Goal: Task Accomplishment & Management: Complete application form

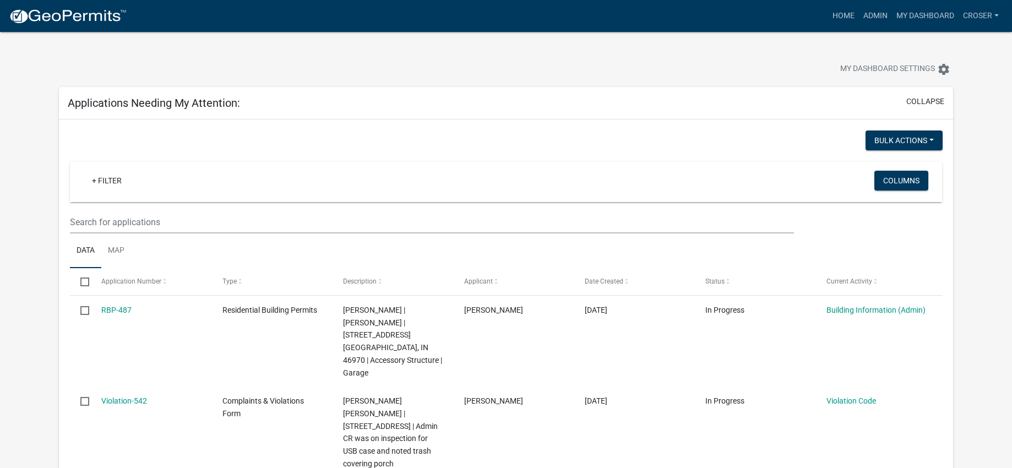
select select "3: 100"
click at [859, 23] on link "Admin" at bounding box center [875, 16] width 33 height 21
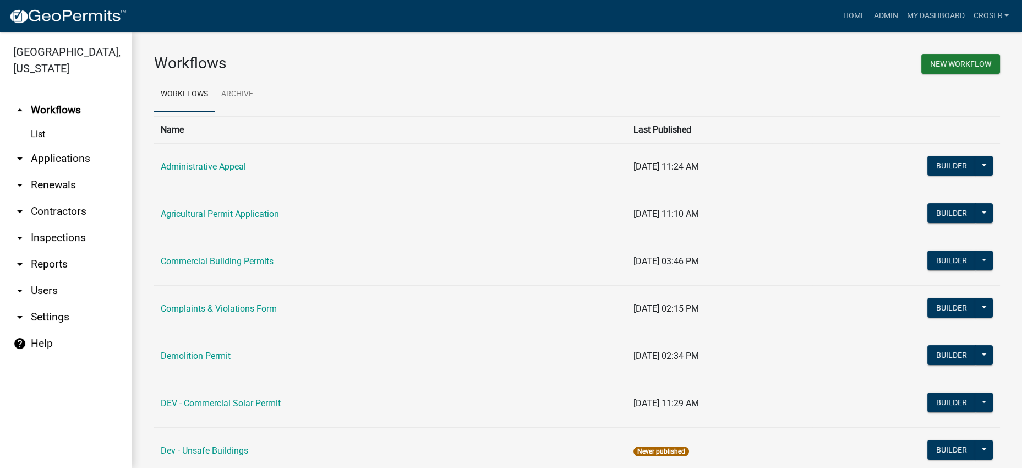
click at [65, 172] on link "arrow_drop_down Applications" at bounding box center [66, 158] width 132 height 26
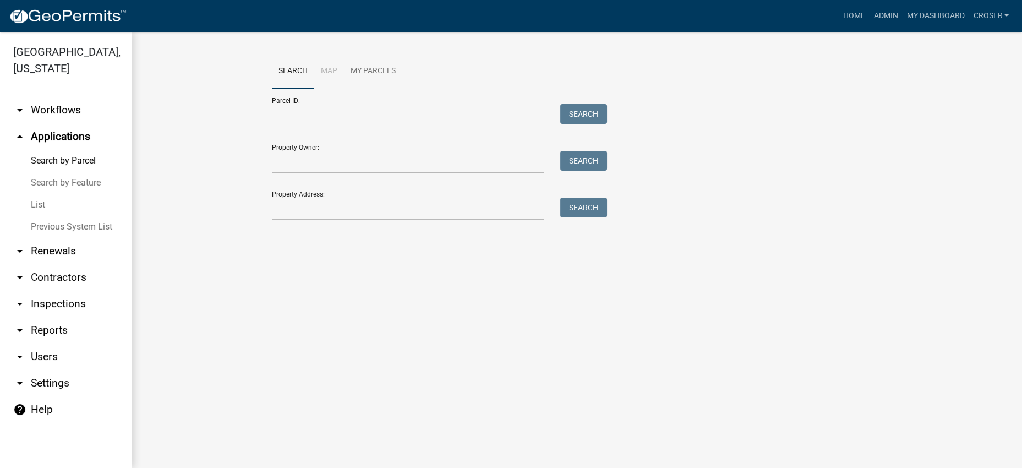
click at [39, 216] on link "List" at bounding box center [66, 205] width 132 height 22
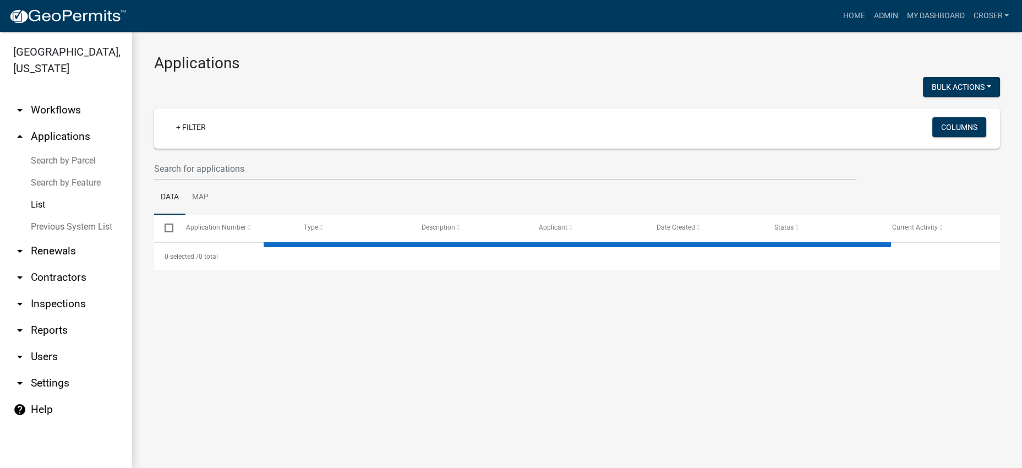
select select "3: 100"
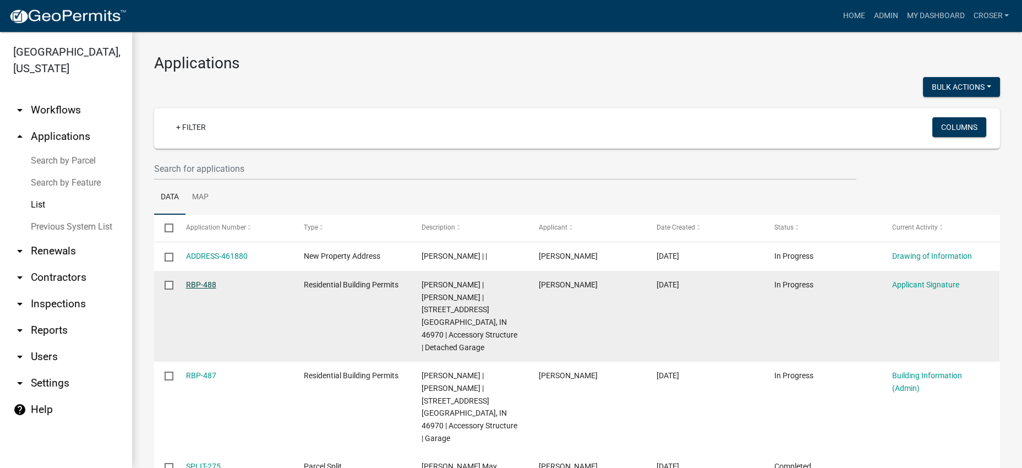
click at [211, 289] on link "RBP-488" at bounding box center [201, 284] width 30 height 9
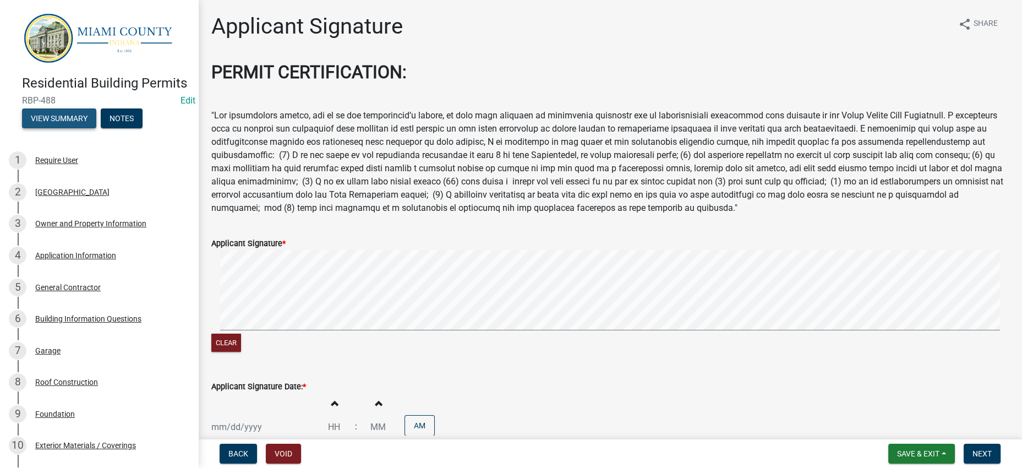
click at [70, 128] on button "View Summary" at bounding box center [59, 118] width 74 height 20
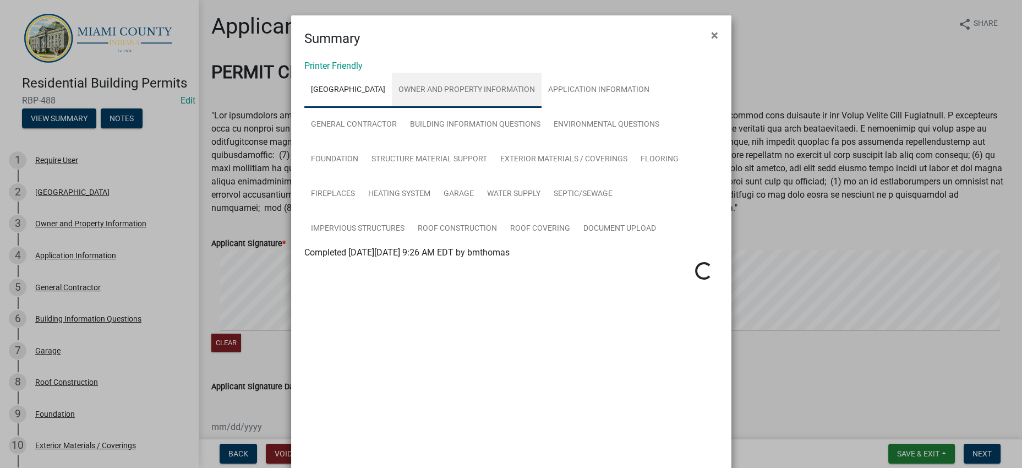
click at [512, 84] on link "Owner and Property Information" at bounding box center [467, 90] width 150 height 35
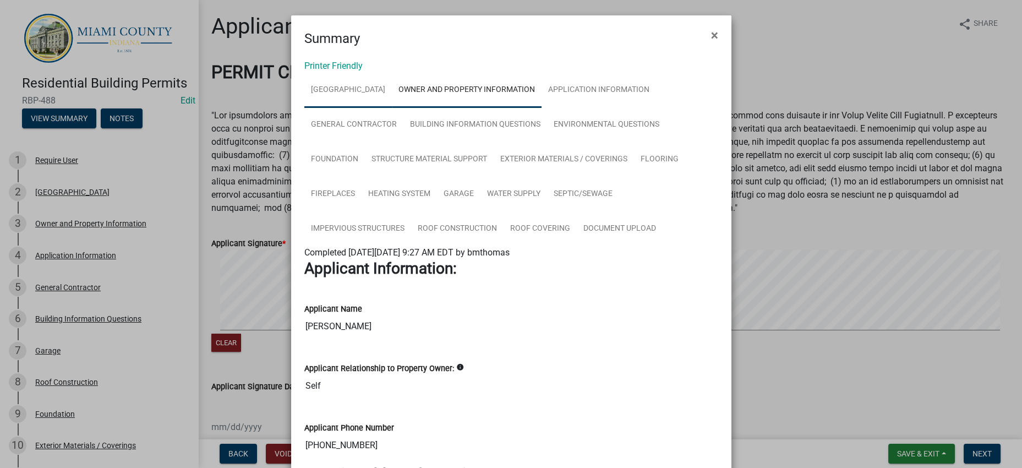
click at [373, 108] on link "[GEOGRAPHIC_DATA]" at bounding box center [348, 90] width 88 height 35
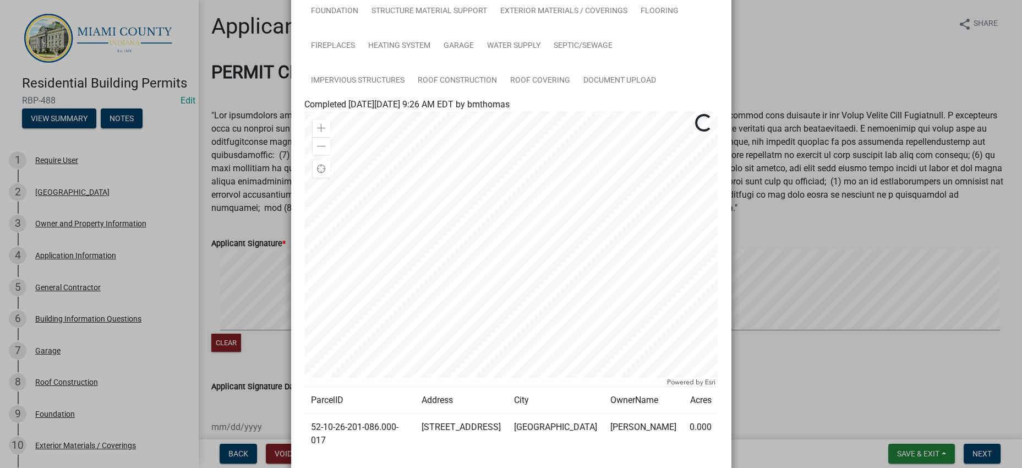
scroll to position [405, 0]
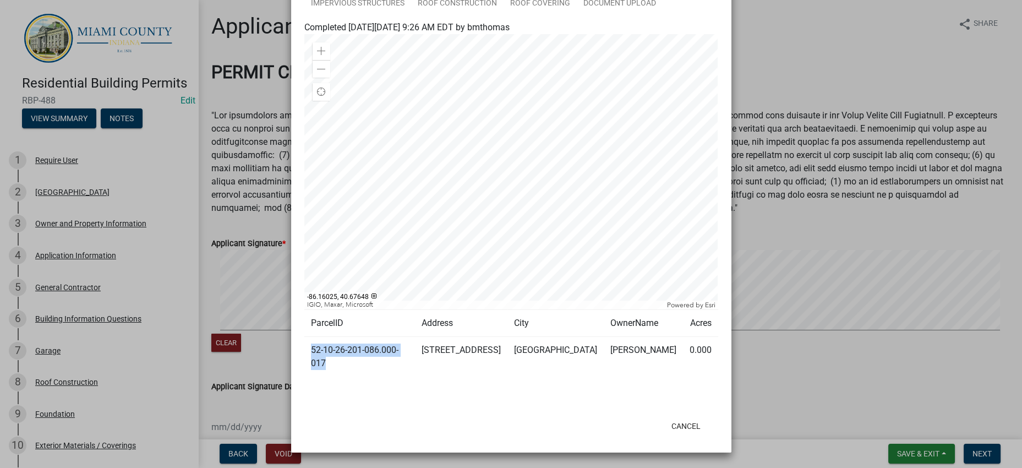
drag, startPoint x: 376, startPoint y: 344, endPoint x: 308, endPoint y: 325, distance: 70.2
click at [308, 337] on td "52-10-26-201-086.000-017" at bounding box center [359, 357] width 111 height 40
copy td "52-10-26-201-086.000-017"
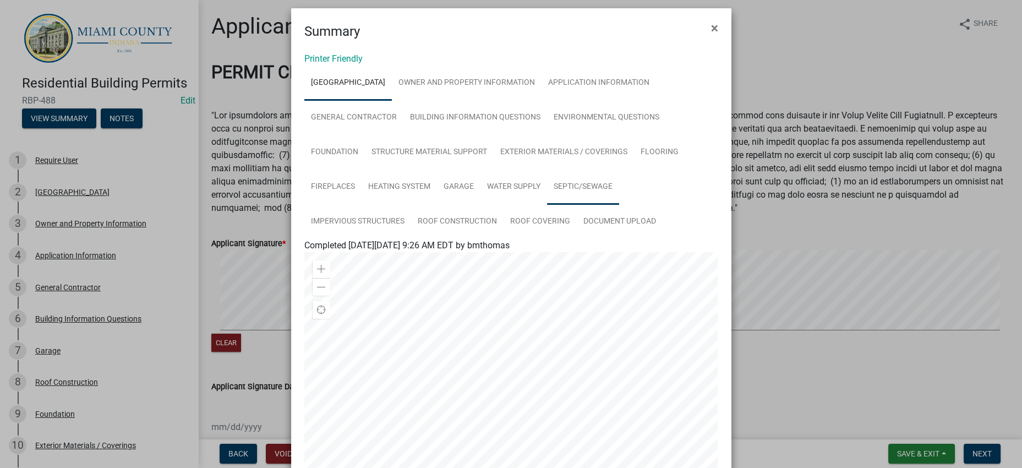
scroll to position [0, 0]
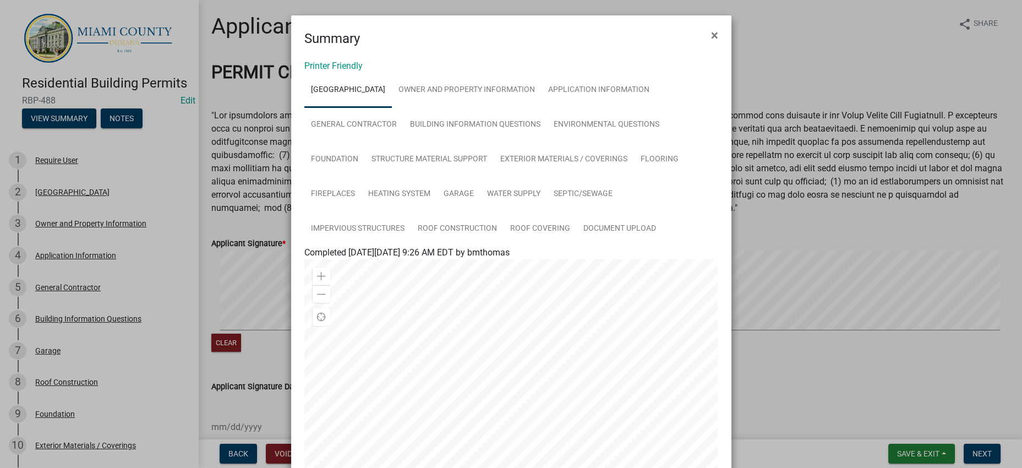
click at [630, 121] on ul "PIPE CREEK TOWNSHIP Owner and Property Information Application Information Gene…" at bounding box center [511, 159] width 414 height 173
click at [542, 108] on link "Application Information" at bounding box center [599, 90] width 114 height 35
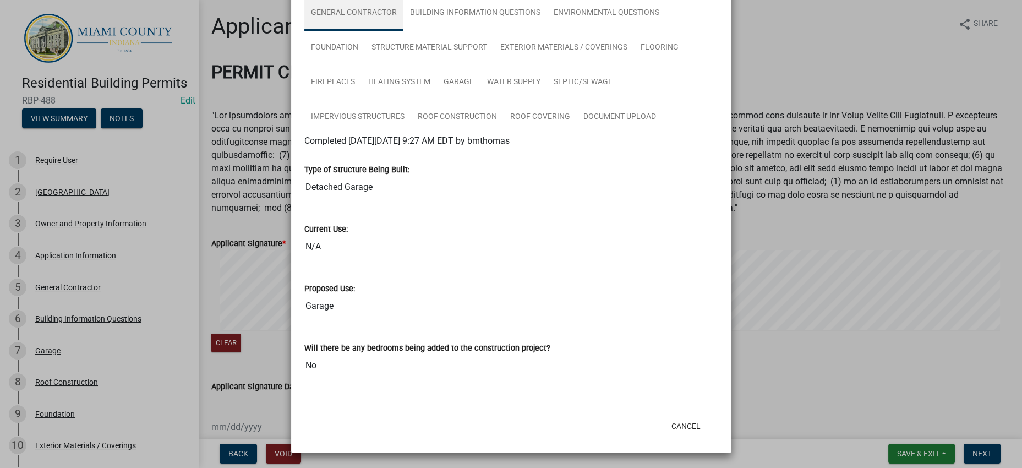
click at [403, 31] on link "General Contractor" at bounding box center [353, 13] width 99 height 35
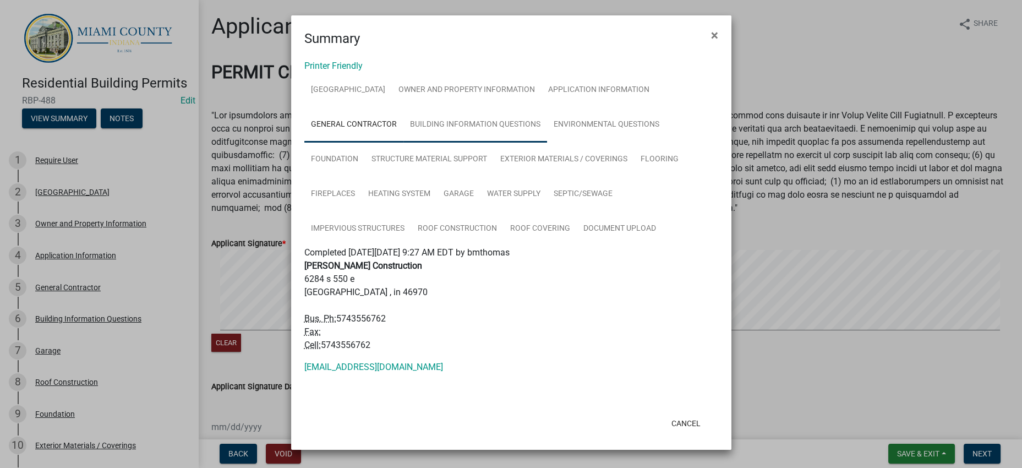
click at [406, 143] on link "Building Information Questions" at bounding box center [475, 124] width 144 height 35
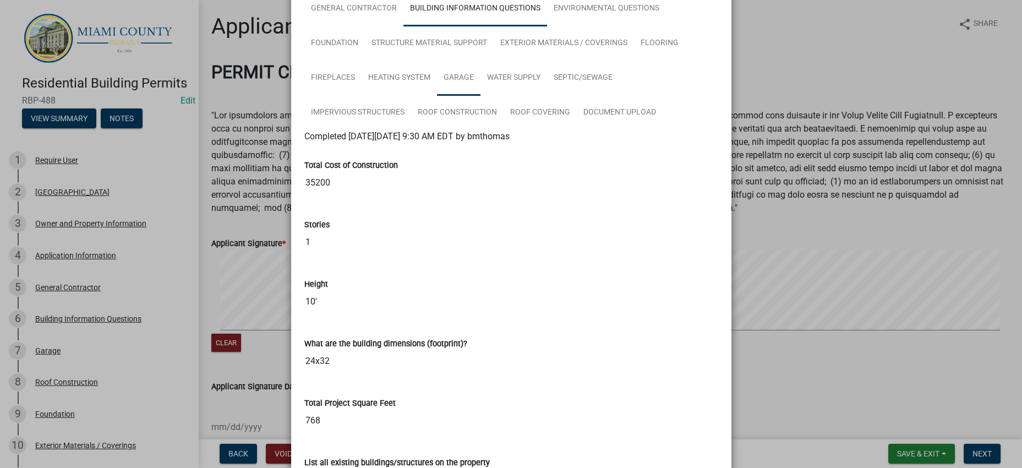
scroll to position [115, 0]
click at [547, 28] on link "Environmental Questions" at bounding box center [606, 9] width 119 height 35
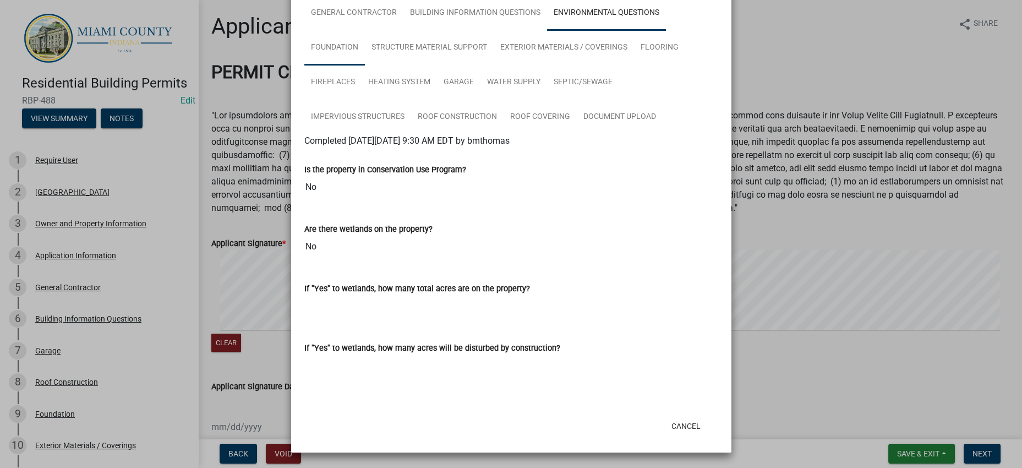
click at [365, 65] on link "Foundation" at bounding box center [334, 47] width 61 height 35
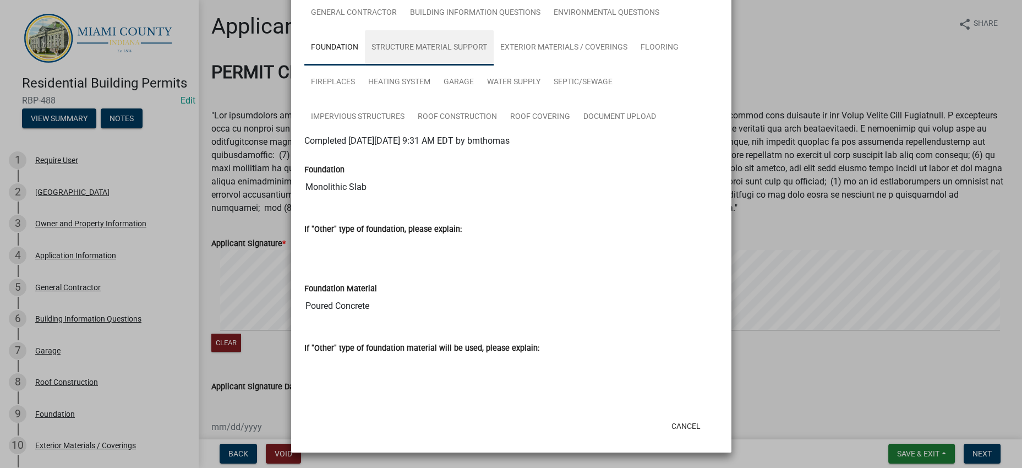
click at [398, 65] on link "Structure Material Support" at bounding box center [429, 47] width 129 height 35
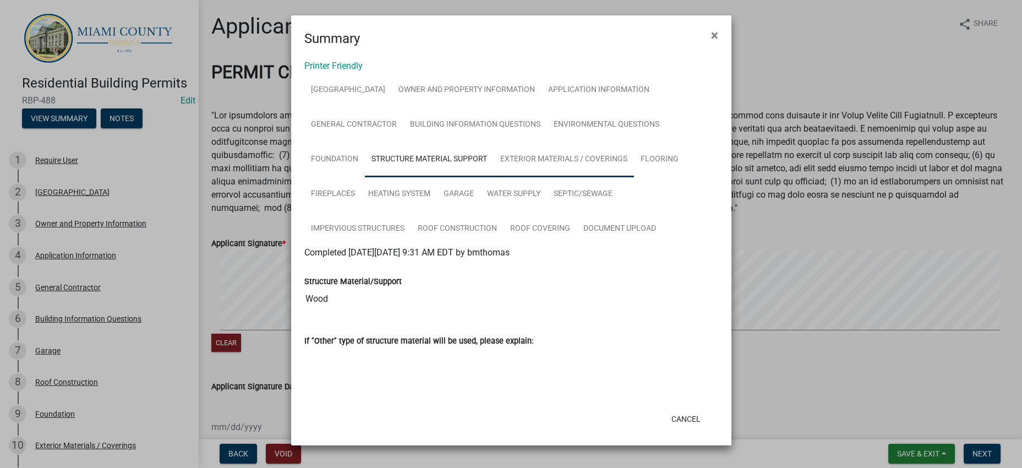
scroll to position [138, 0]
click at [536, 142] on link "Exterior Materials / Coverings" at bounding box center [564, 159] width 140 height 35
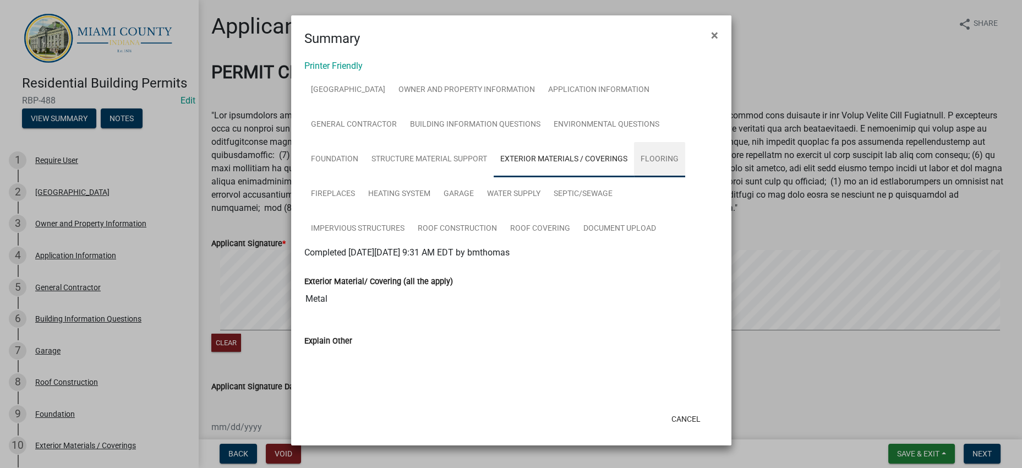
click at [664, 142] on link "Flooring" at bounding box center [659, 159] width 51 height 35
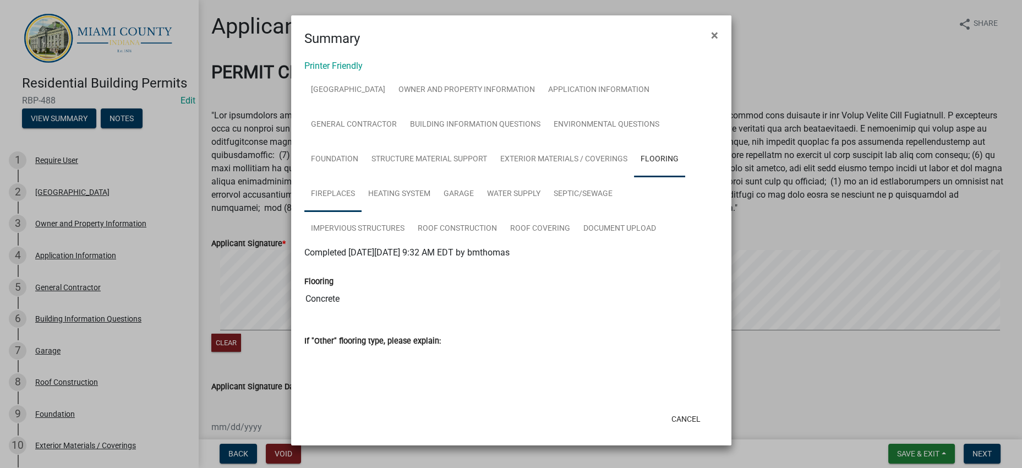
click at [350, 177] on link "Fireplaces" at bounding box center [332, 194] width 57 height 35
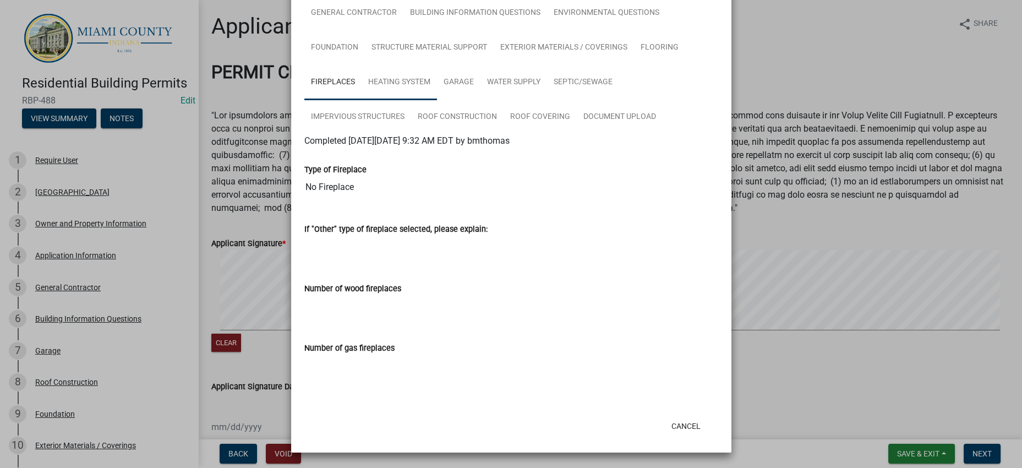
click at [389, 100] on link "Heating System" at bounding box center [399, 82] width 75 height 35
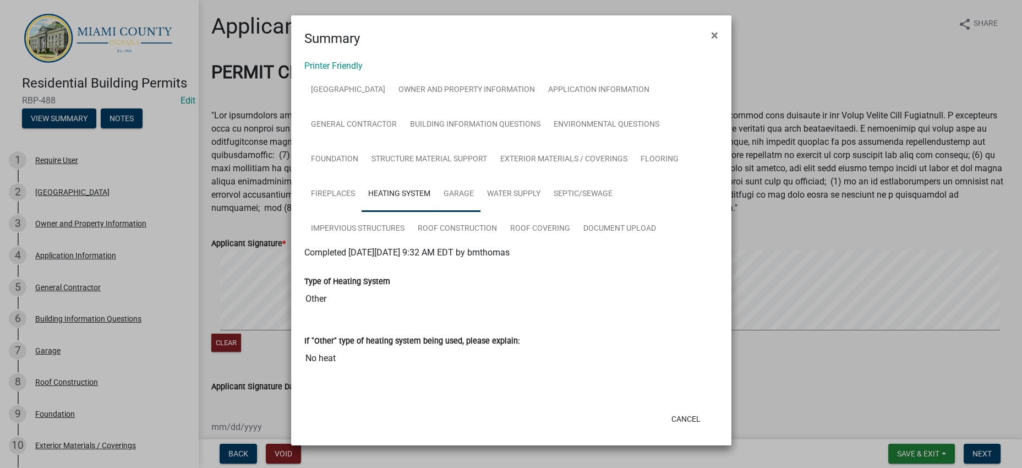
click at [480, 177] on link "Garage" at bounding box center [458, 194] width 43 height 35
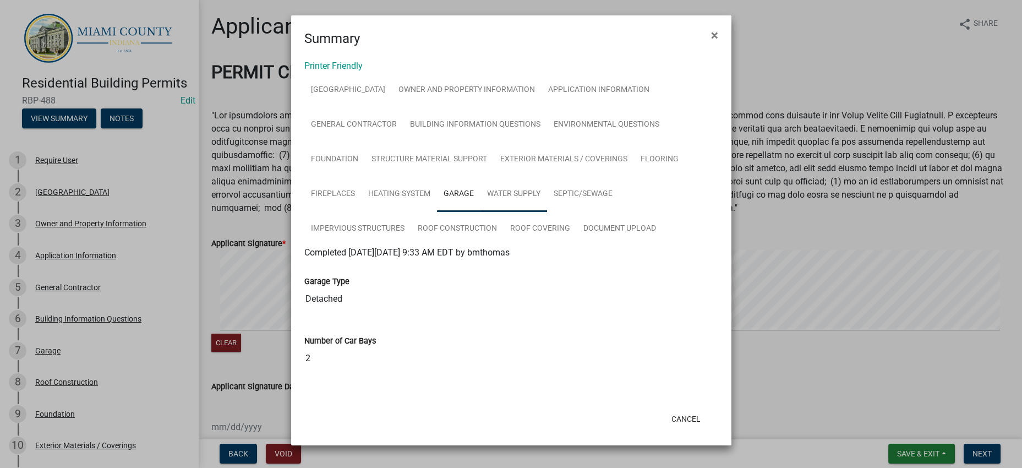
click at [547, 177] on link "Water Supply" at bounding box center [513, 194] width 67 height 35
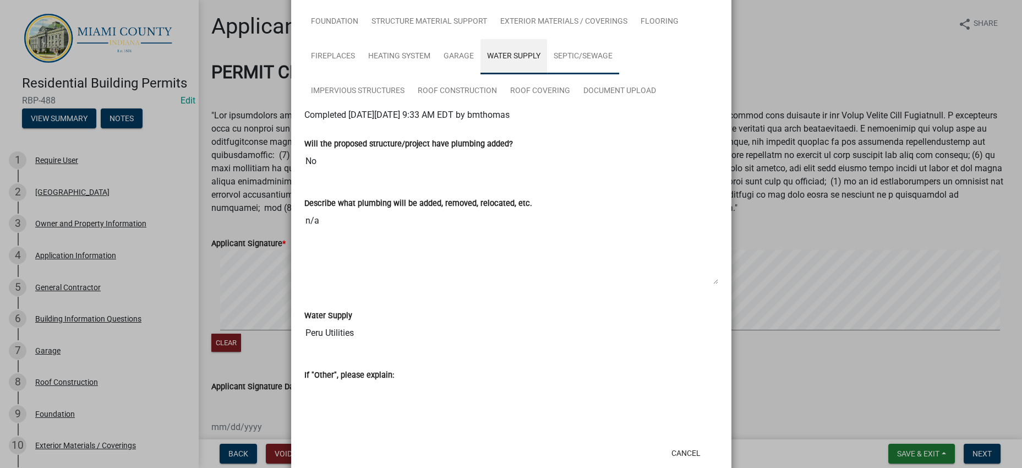
click at [619, 74] on link "Septic/Sewage" at bounding box center [583, 56] width 72 height 35
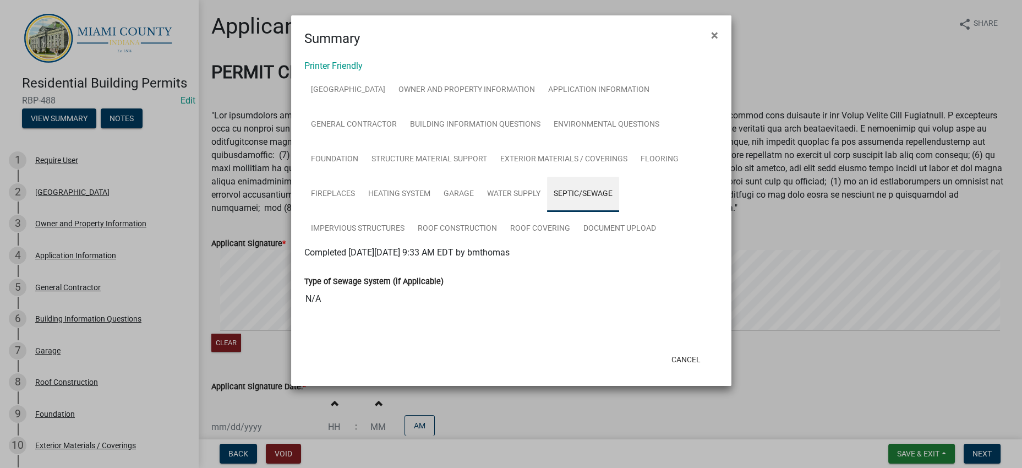
scroll to position [109, 0]
click at [370, 220] on link "Impervious Structures" at bounding box center [357, 228] width 107 height 35
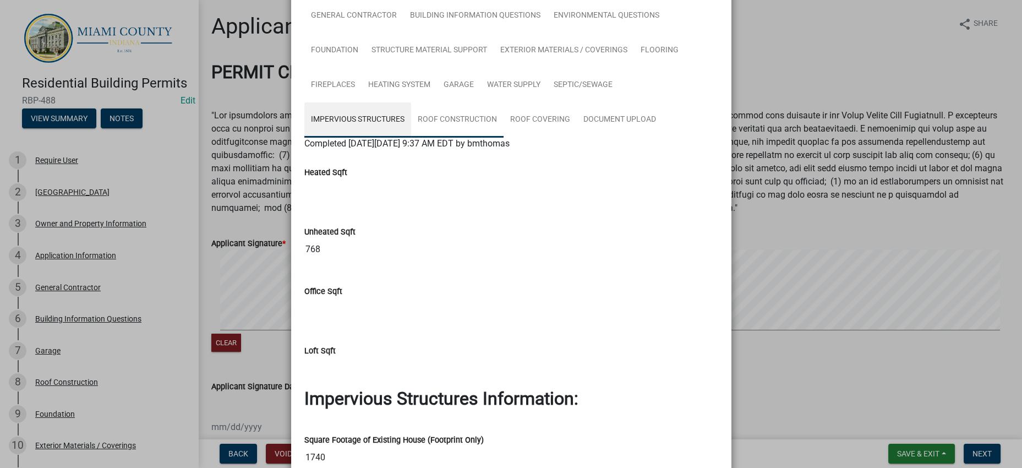
click at [476, 138] on link "Roof Construction" at bounding box center [457, 119] width 92 height 35
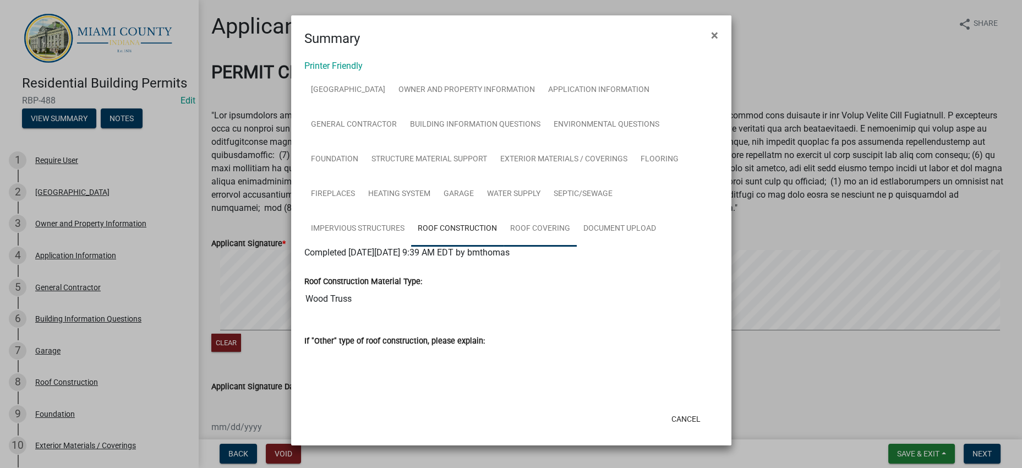
click at [571, 211] on link "Roof Covering" at bounding box center [540, 228] width 73 height 35
click at [577, 247] on link "Document Upload" at bounding box center [620, 228] width 86 height 35
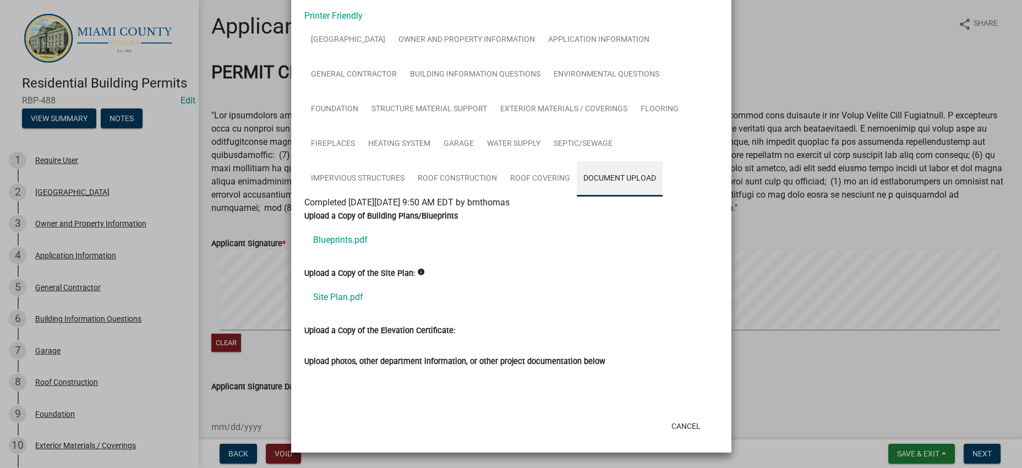
scroll to position [255, 0]
click at [502, 161] on link "Roof Construction" at bounding box center [457, 178] width 92 height 35
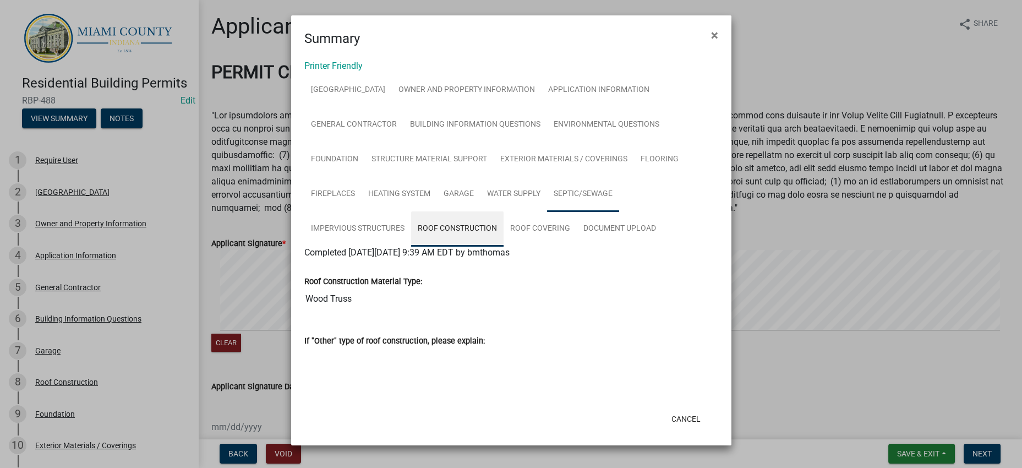
scroll to position [183, 0]
click at [687, 409] on button "Cancel" at bounding box center [686, 419] width 47 height 20
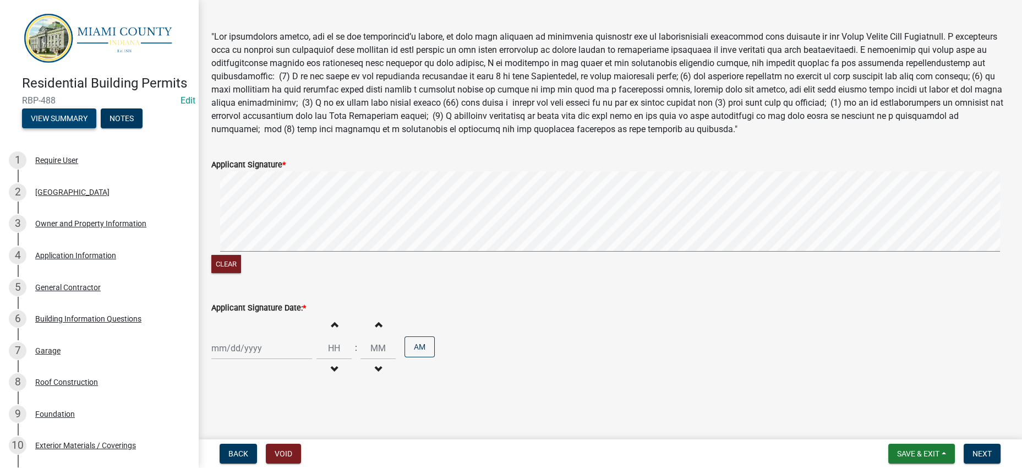
scroll to position [210, 0]
click at [899, 451] on span "Save & Exit" at bounding box center [918, 453] width 42 height 9
click at [877, 413] on button "Save & Exit" at bounding box center [911, 420] width 88 height 26
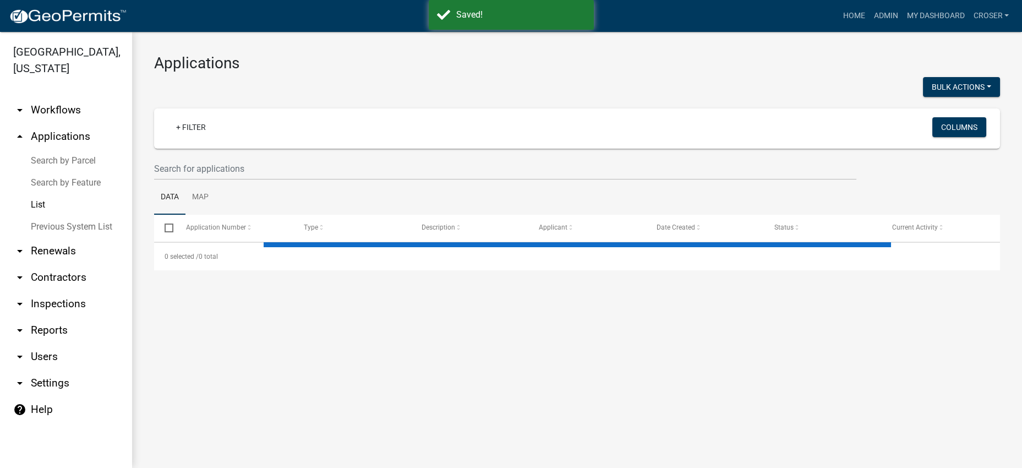
select select "3: 100"
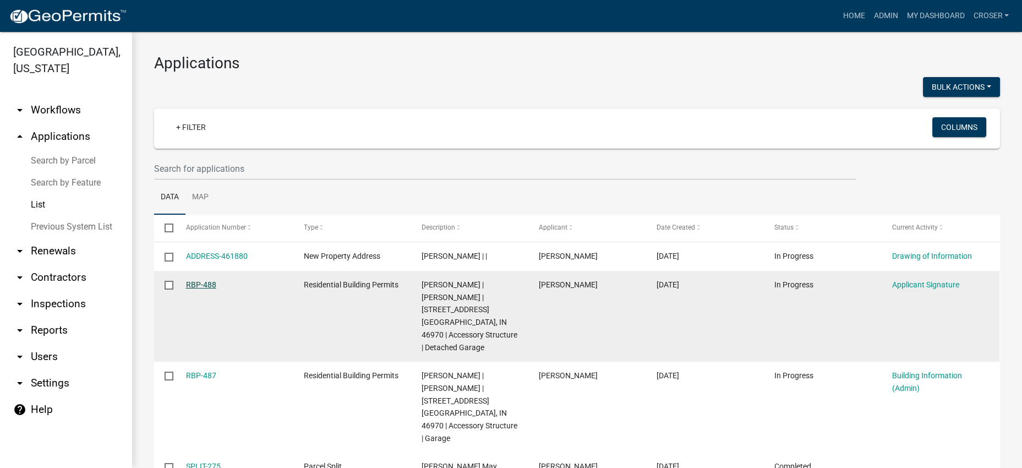
click at [207, 289] on link "RBP-488" at bounding box center [201, 284] width 30 height 9
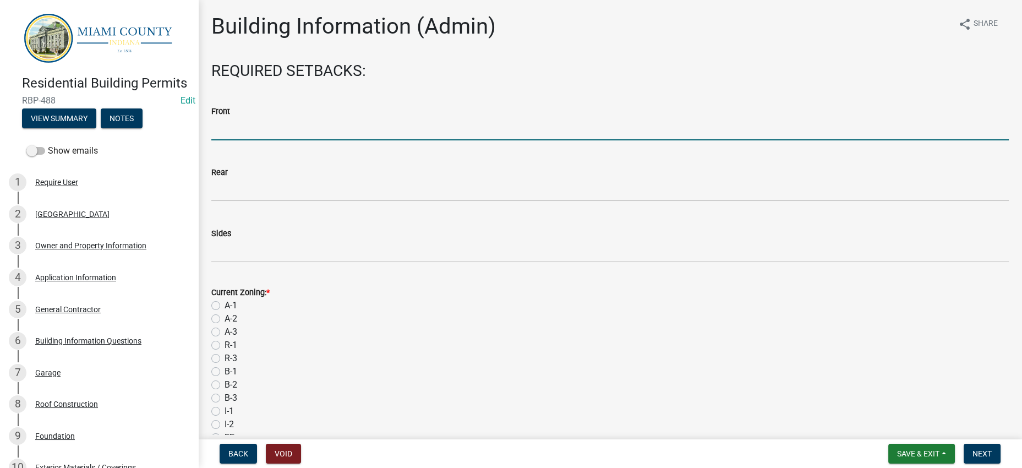
click at [338, 140] on input "text" at bounding box center [609, 129] width 797 height 23
type input "25"
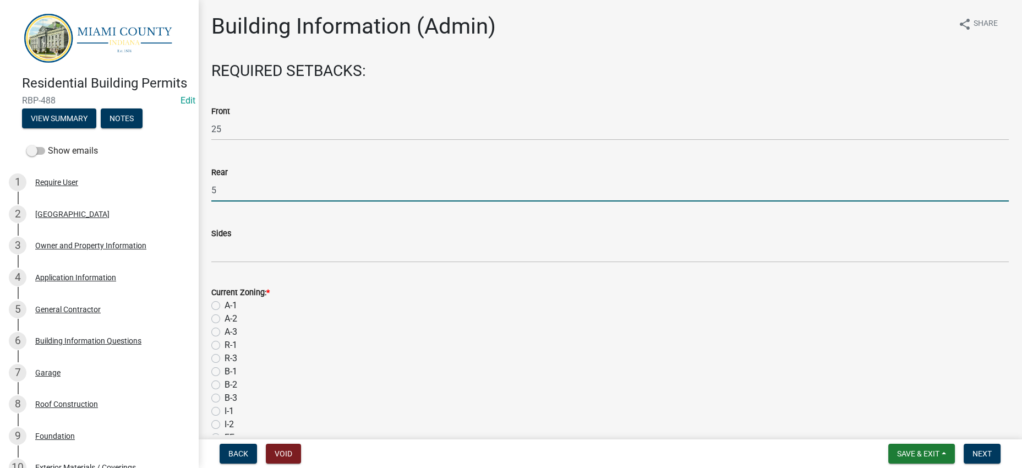
type input "5"
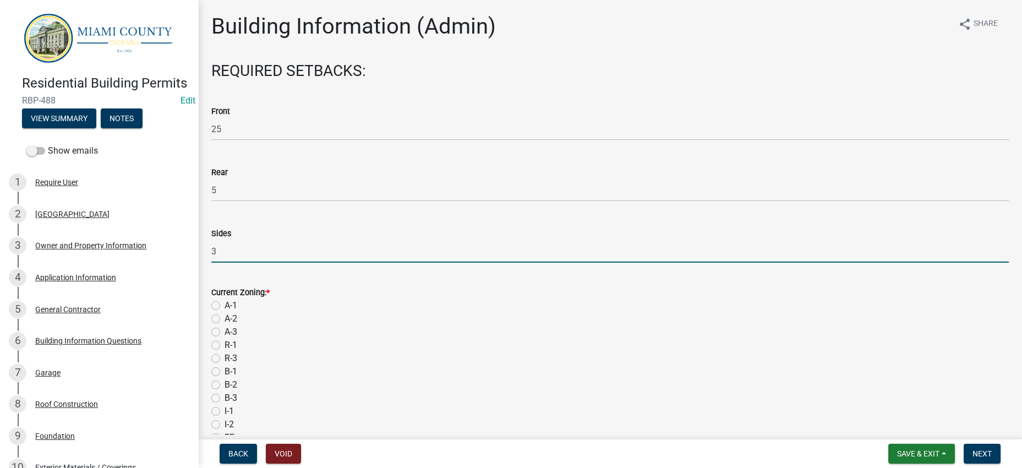
type input "3"
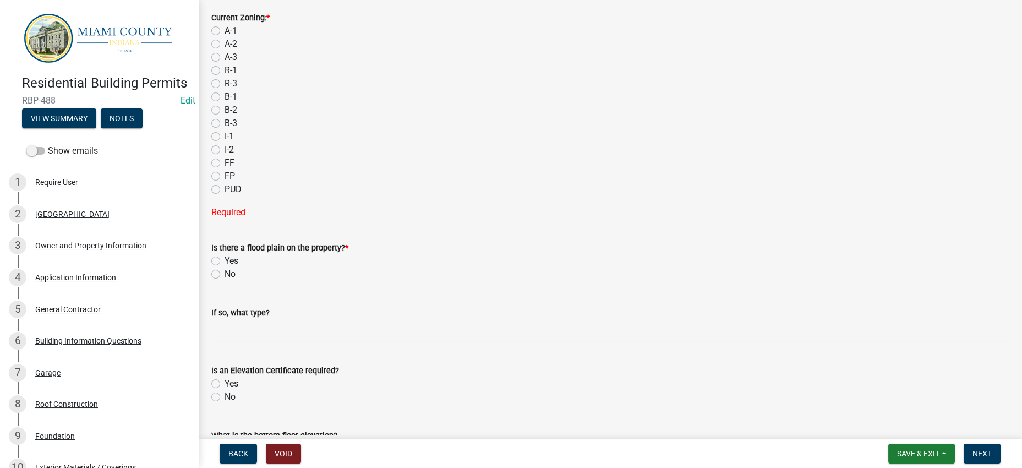
scroll to position [275, 0]
click at [225, 90] on label "R-3" at bounding box center [231, 83] width 13 height 13
click at [225, 84] on input "R-3" at bounding box center [228, 80] width 7 height 7
radio input "true"
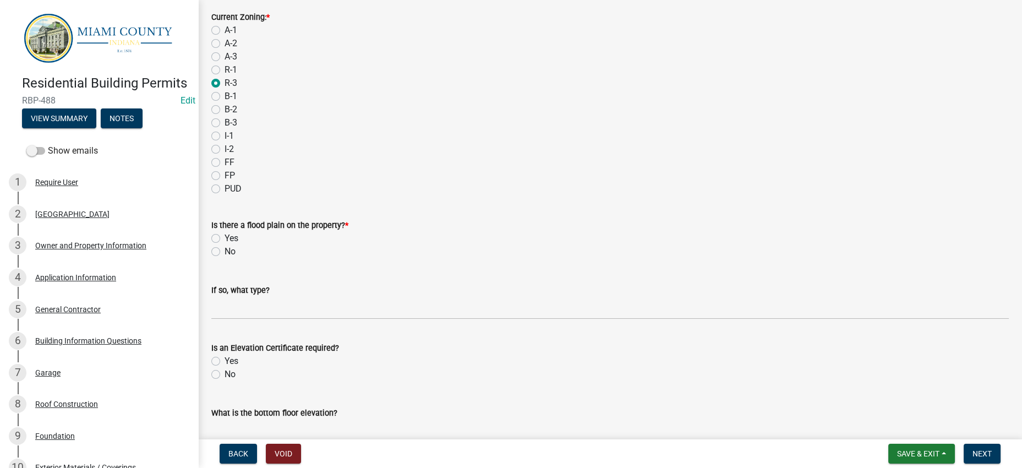
click at [452, 129] on div "B-3" at bounding box center [609, 122] width 797 height 13
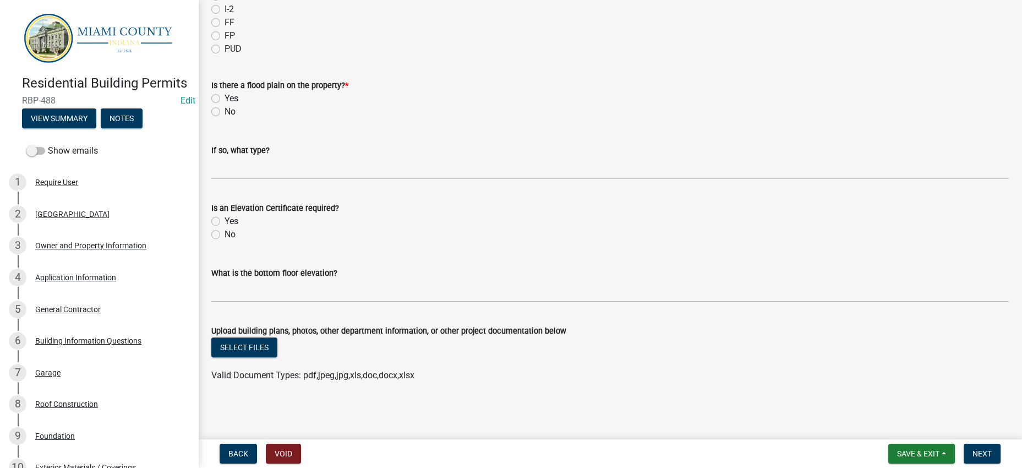
scroll to position [481, 0]
click at [225, 118] on label "No" at bounding box center [230, 111] width 11 height 13
click at [225, 112] on input "No" at bounding box center [228, 108] width 7 height 7
radio input "true"
click at [225, 241] on label "No" at bounding box center [230, 234] width 11 height 13
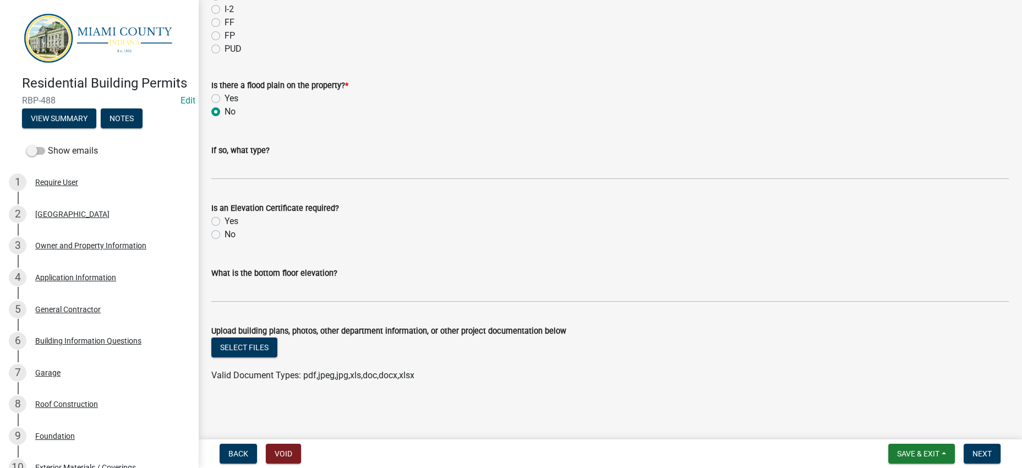
click at [225, 235] on input "No" at bounding box center [228, 231] width 7 height 7
radio input "true"
click at [973, 449] on span "Next" at bounding box center [982, 453] width 19 height 9
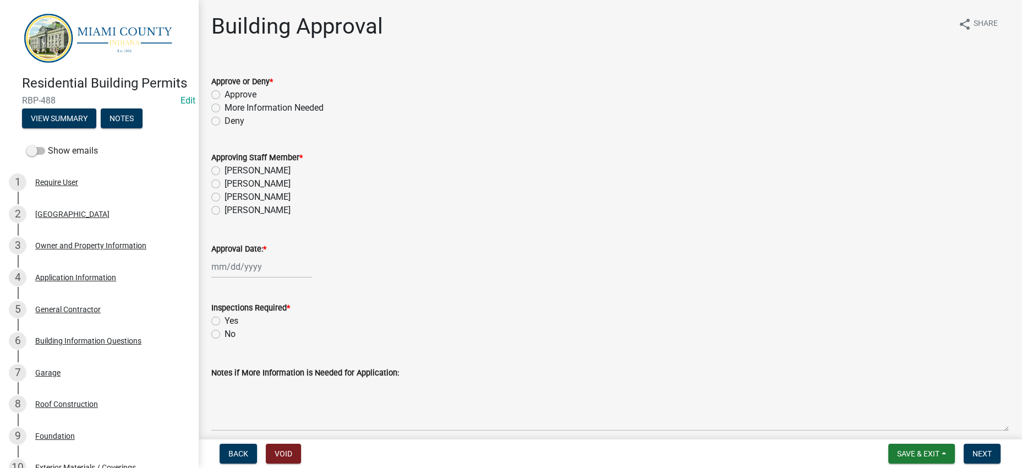
click at [253, 114] on label "More Information Needed" at bounding box center [274, 107] width 99 height 13
click at [232, 108] on input "More Information Needed" at bounding box center [228, 104] width 7 height 7
radio input "true"
click at [253, 101] on label "Approve" at bounding box center [241, 94] width 32 height 13
click at [232, 95] on input "Approve" at bounding box center [228, 91] width 7 height 7
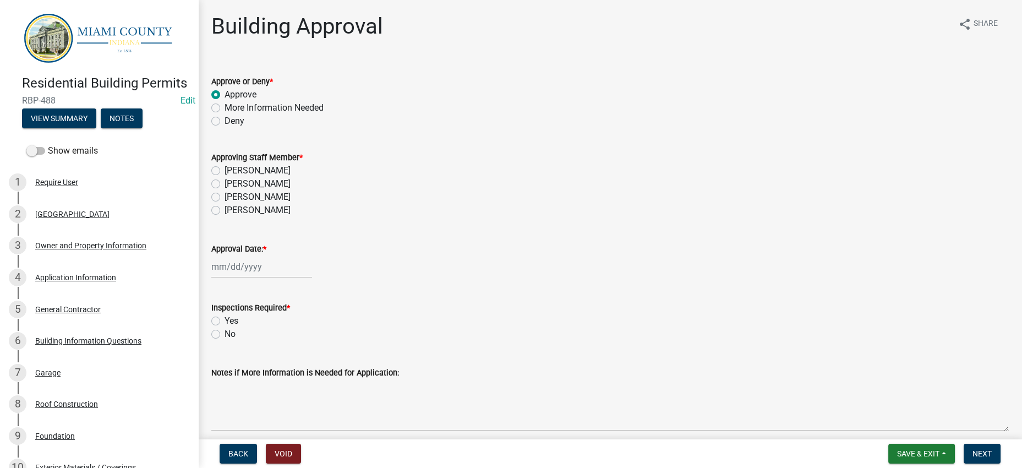
radio input "true"
click at [250, 177] on label "[PERSON_NAME]" at bounding box center [258, 170] width 66 height 13
click at [232, 171] on input "[PERSON_NAME]" at bounding box center [228, 167] width 7 height 7
radio input "true"
click at [270, 278] on div at bounding box center [261, 266] width 101 height 23
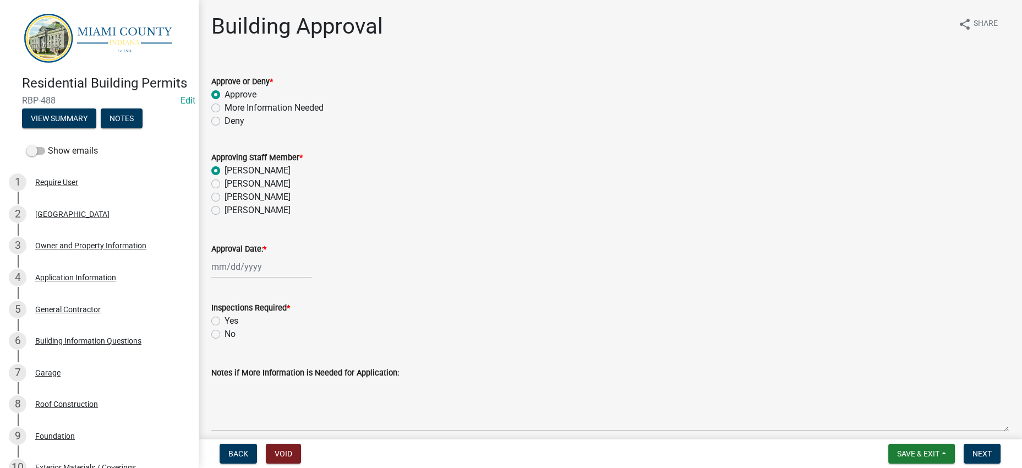
select select "8"
select select "2025"
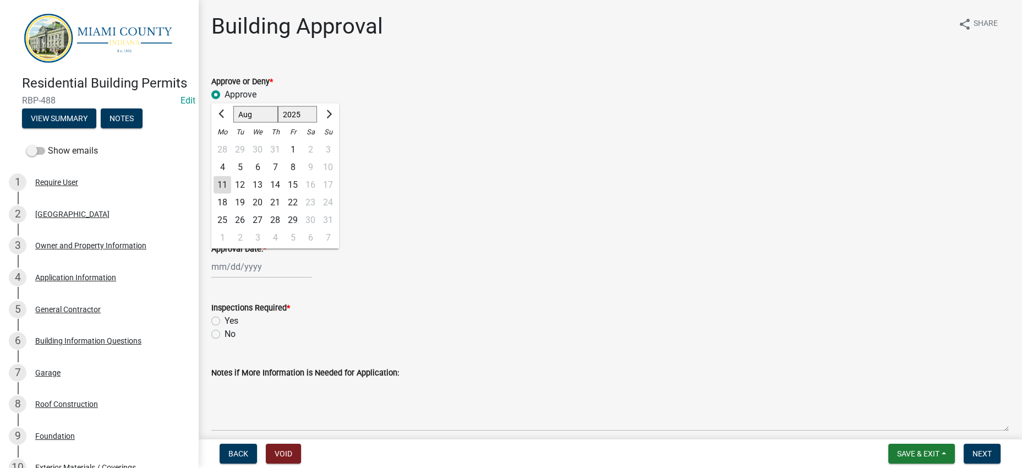
click at [231, 194] on div "11" at bounding box center [223, 185] width 18 height 18
type input "[DATE]"
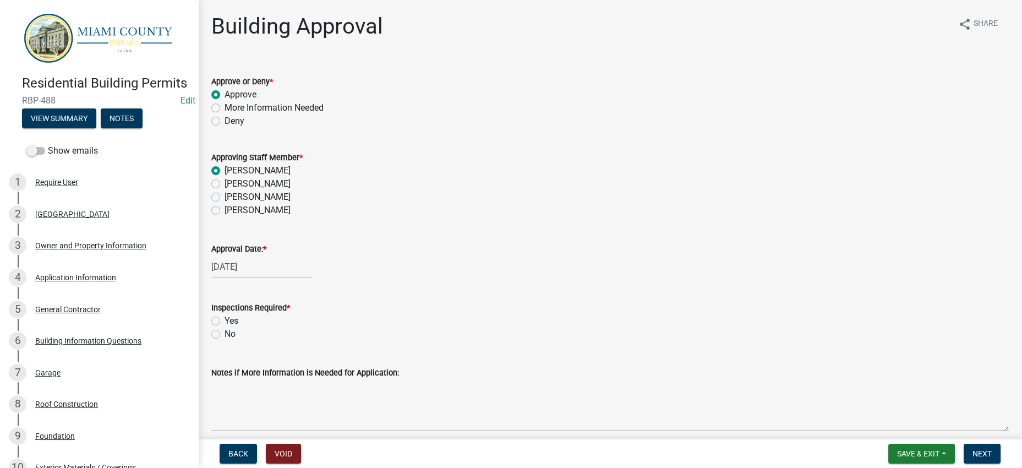
click at [518, 278] on div "Approval Date: * [DATE]" at bounding box center [609, 252] width 797 height 51
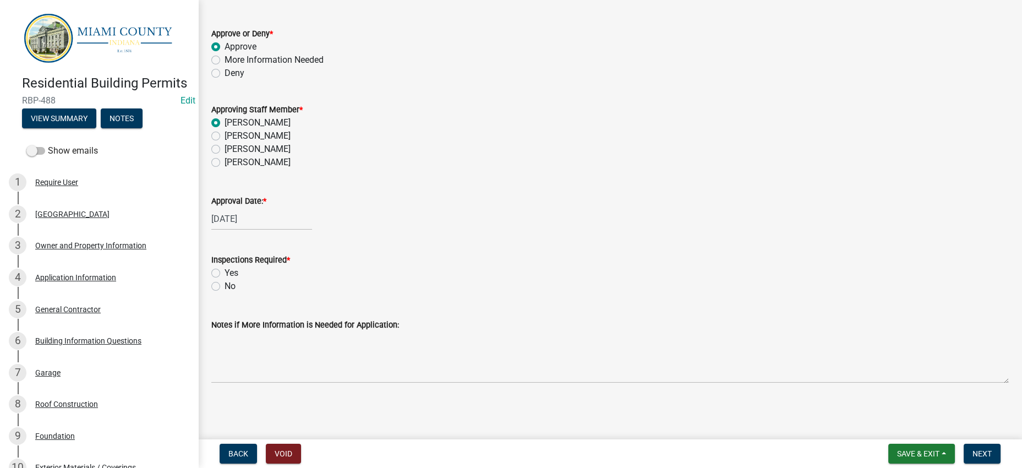
scroll to position [160, 0]
click at [225, 266] on div "Yes" at bounding box center [609, 272] width 797 height 13
drag, startPoint x: 219, startPoint y: 239, endPoint x: 232, endPoint y: 243, distance: 13.4
click at [225, 266] on label "Yes" at bounding box center [232, 272] width 14 height 13
click at [225, 266] on input "Yes" at bounding box center [228, 269] width 7 height 7
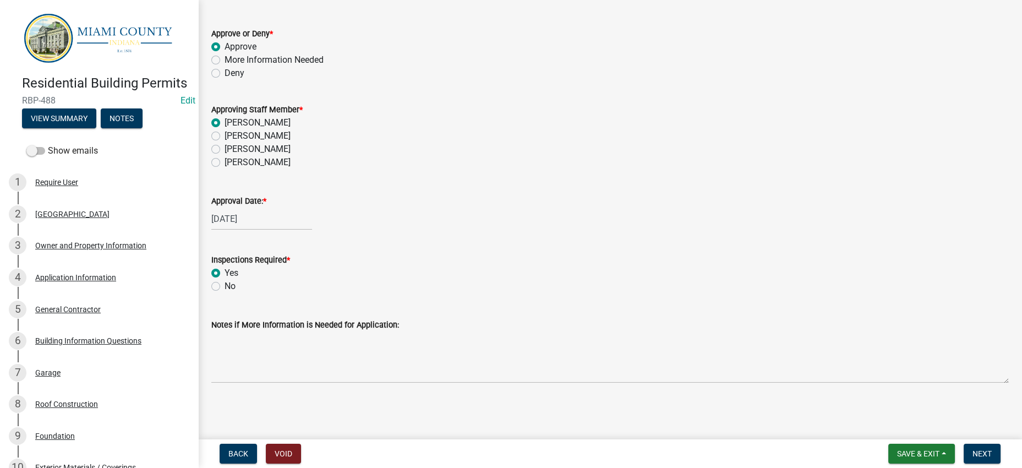
radio input "true"
click at [711, 266] on div "Yes" at bounding box center [609, 272] width 797 height 13
click at [983, 449] on span "Next" at bounding box center [982, 453] width 19 height 9
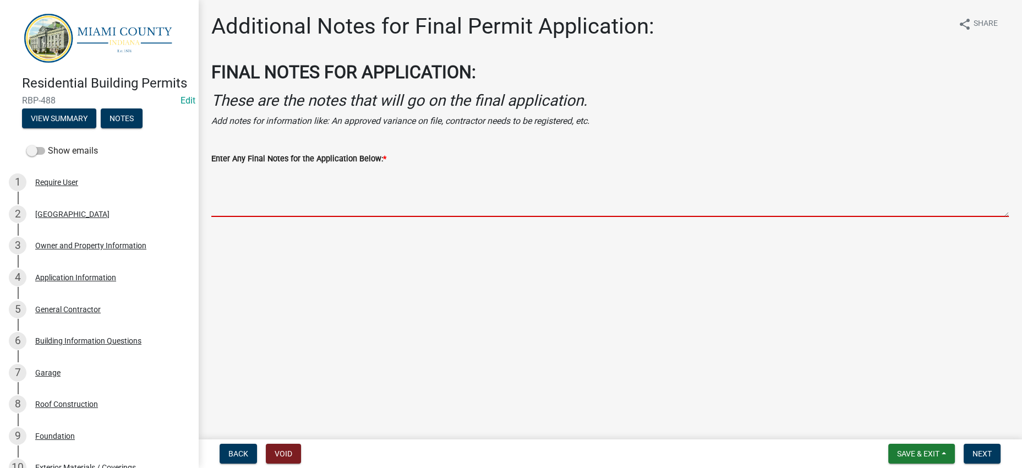
click at [462, 217] on textarea "Enter Any Final Notes for the Application Below: *" at bounding box center [609, 191] width 797 height 52
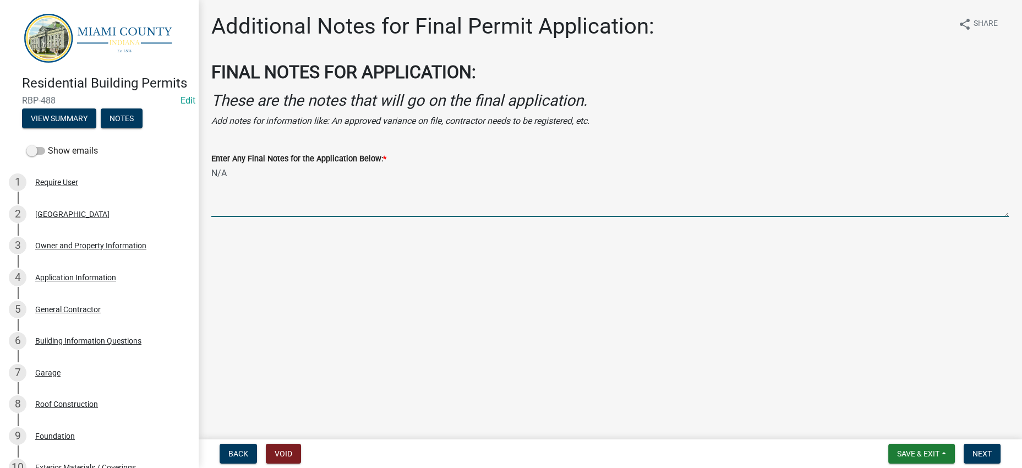
type textarea "N/A"
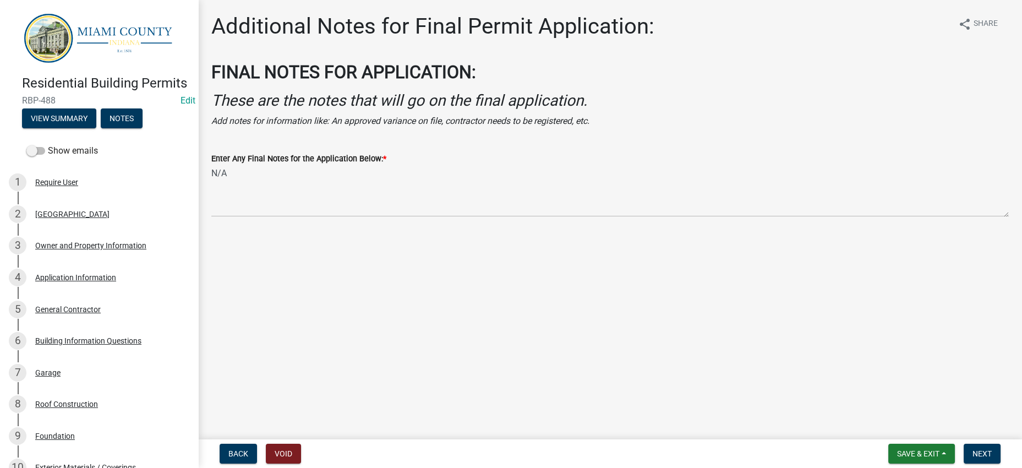
click at [605, 325] on main "Additional Notes for Final Permit Application: share Share FINAL NOTES FOR APPL…" at bounding box center [610, 217] width 824 height 435
click at [973, 449] on span "Next" at bounding box center [982, 453] width 19 height 9
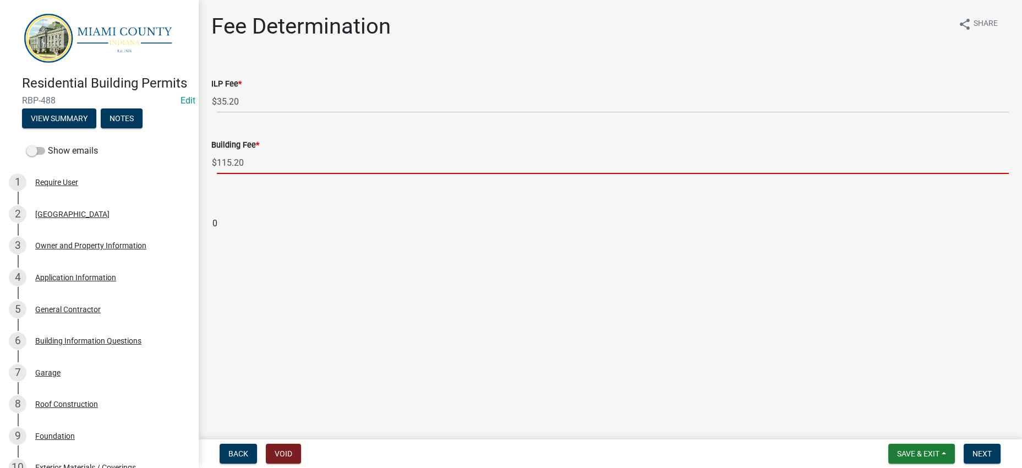
click at [323, 174] on input "115.20" at bounding box center [613, 162] width 792 height 23
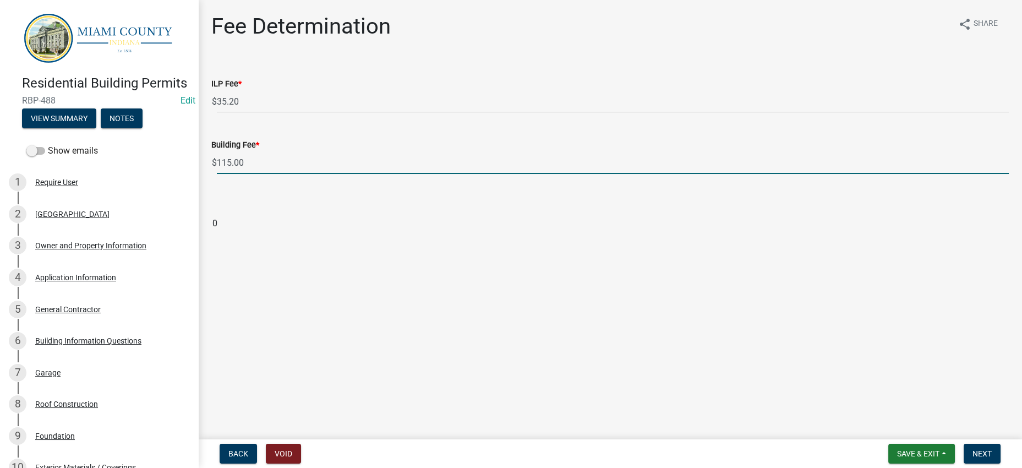
type input "115.00"
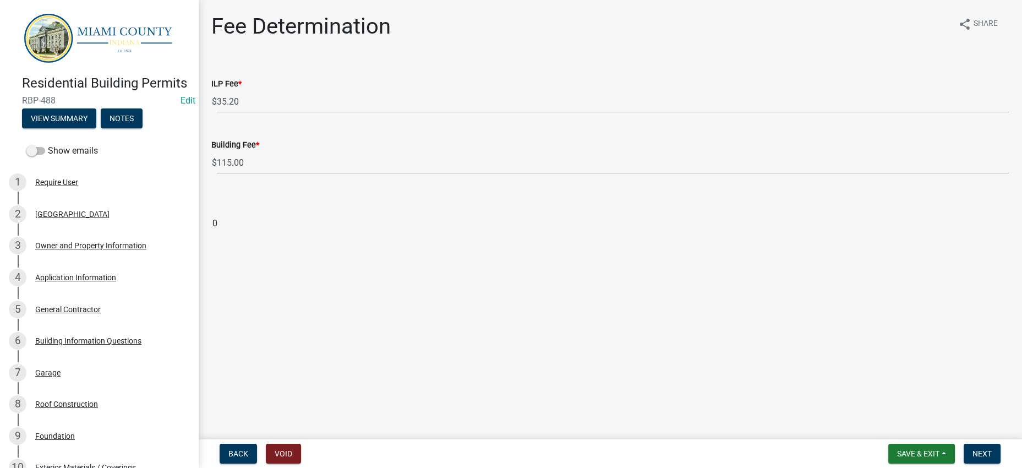
click at [391, 212] on div at bounding box center [609, 205] width 797 height 13
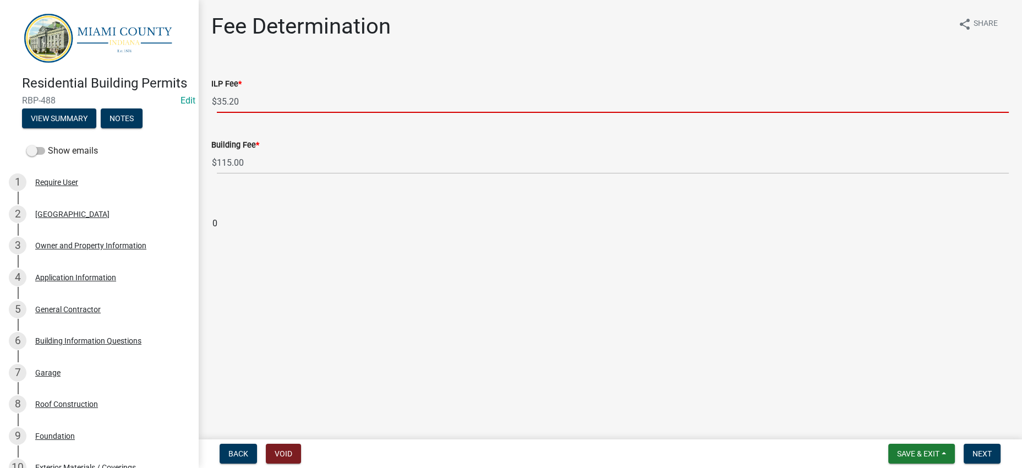
click at [346, 113] on input "35.20" at bounding box center [613, 101] width 792 height 23
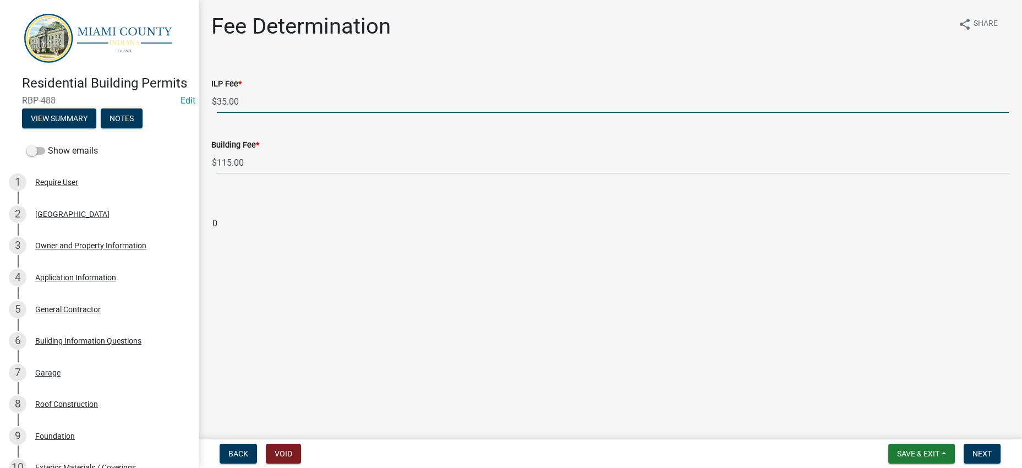
type input "35.00"
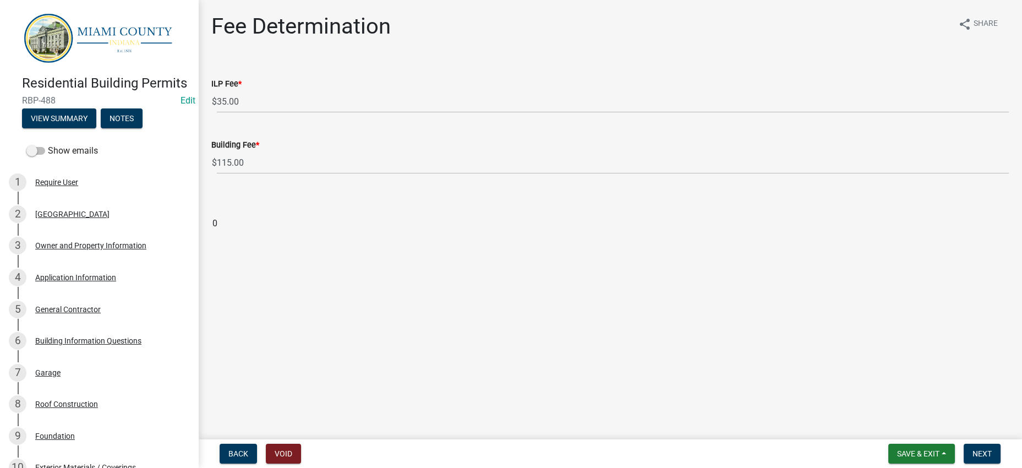
click at [451, 212] on div at bounding box center [609, 205] width 797 height 13
click at [979, 451] on span "Next" at bounding box center [982, 453] width 19 height 9
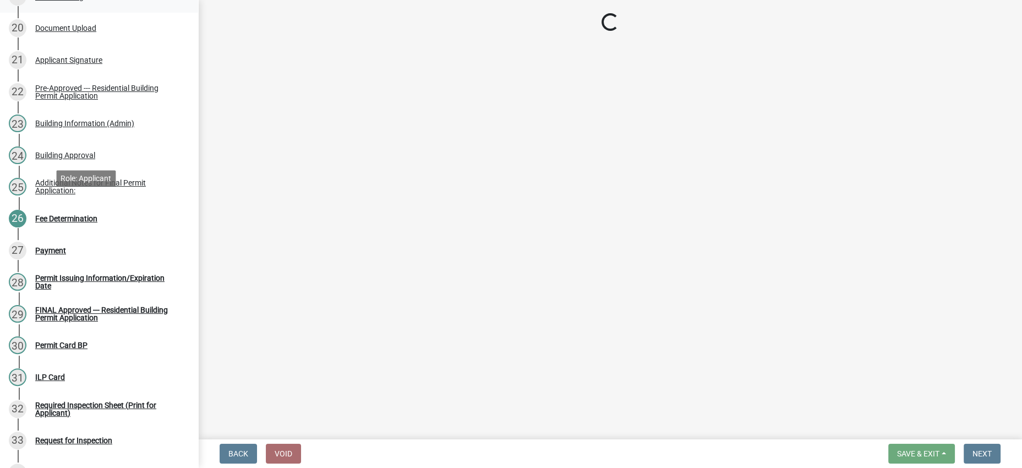
scroll to position [1230, 0]
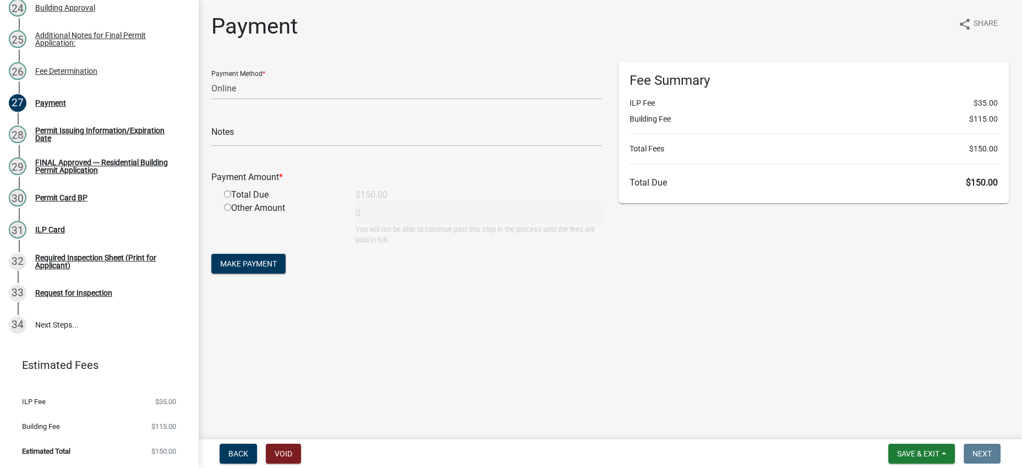
click at [460, 276] on form "Payment Method * Credit Card POS Check Cash Online Notes Payment Amount * Total…" at bounding box center [406, 169] width 391 height 215
click at [768, 388] on main "Payment share Share Payment Method * Credit Card POS Check Cash Online Notes Pa…" at bounding box center [610, 217] width 824 height 435
click at [768, 296] on div "Payment share Share Payment Method * Credit Card POS Check Cash Online Notes Pa…" at bounding box center [610, 154] width 814 height 283
click at [440, 100] on select "Credit Card POS Check Cash Online" at bounding box center [406, 88] width 391 height 23
select select "2: 1"
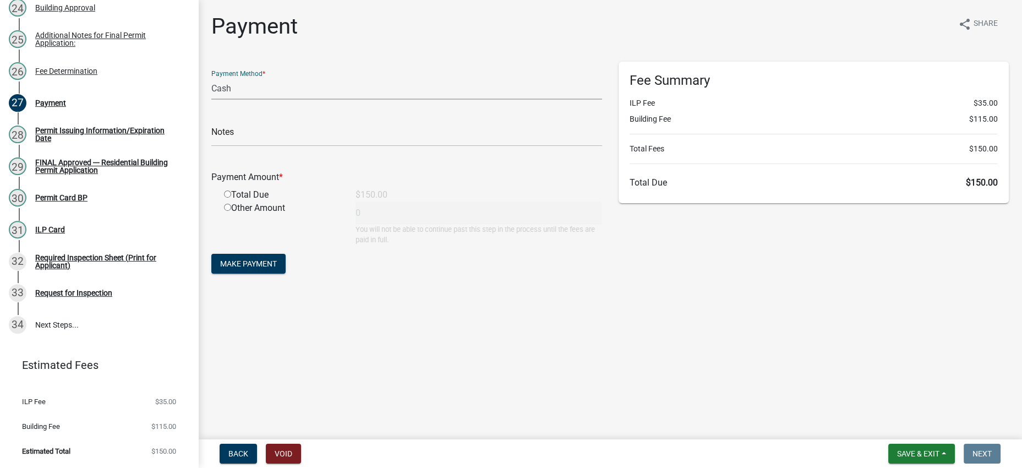
click at [214, 96] on select "Credit Card POS Check Cash Online" at bounding box center [406, 88] width 391 height 23
click at [626, 286] on div "Fee Summary ILP Fee $35.00 Building Fee $115.00 Total Fees $150.00 Total Due $1…" at bounding box center [813, 174] width 407 height 225
click at [630, 296] on div "Payment share Share Payment Method * Credit Card POS Check Cash Online Notes Pa…" at bounding box center [610, 154] width 814 height 283
click at [271, 268] on span "Make Payment" at bounding box center [248, 263] width 57 height 9
click at [261, 215] on div "Total Due" at bounding box center [282, 207] width 132 height 13
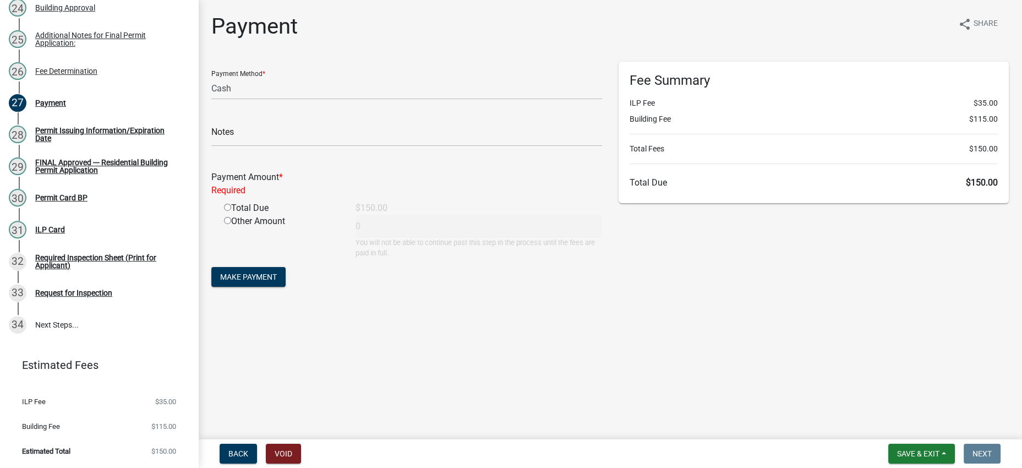
click at [231, 211] on input "radio" at bounding box center [227, 207] width 7 height 7
radio input "true"
type input "150"
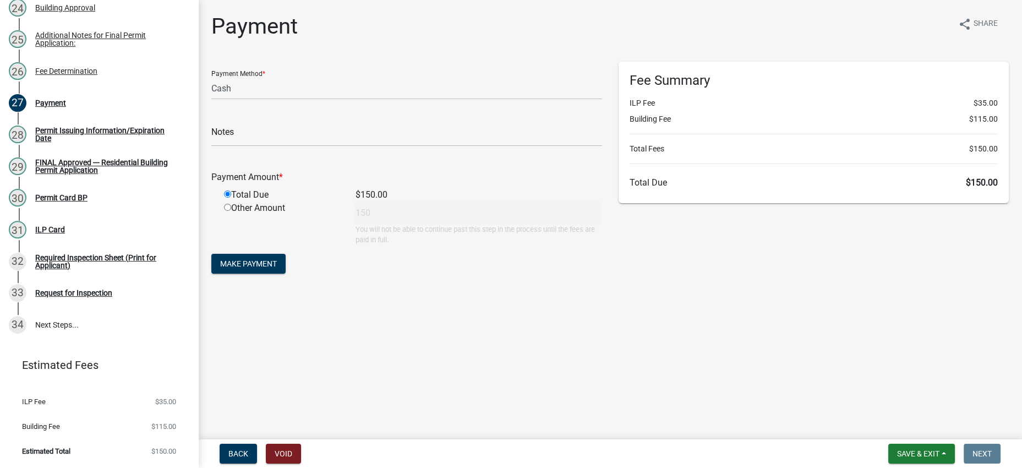
click at [575, 276] on form "Payment Method * Credit Card POS Check Cash Online Notes Payment Amount * Total…" at bounding box center [406, 169] width 391 height 215
click at [277, 268] on span "Make Payment" at bounding box center [248, 263] width 57 height 9
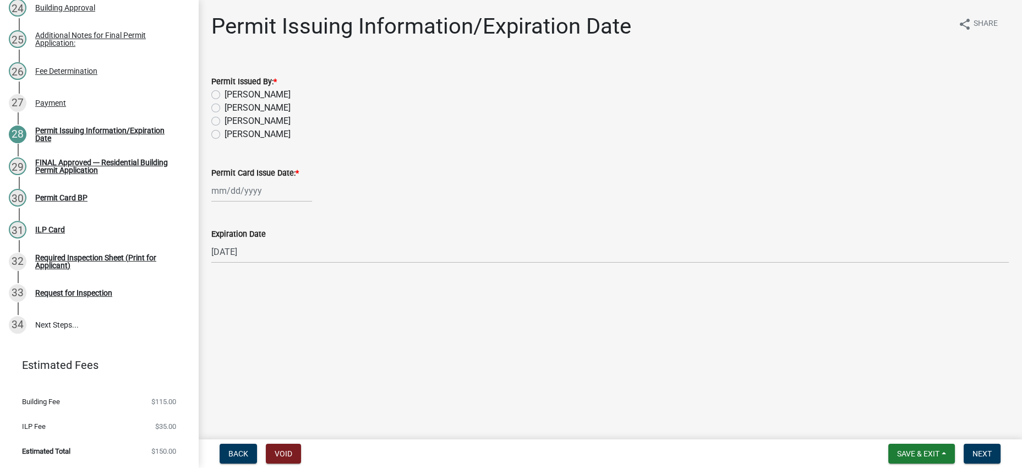
click at [272, 101] on label "[PERSON_NAME]" at bounding box center [258, 94] width 66 height 13
click at [232, 95] on input "[PERSON_NAME]" at bounding box center [228, 91] width 7 height 7
radio input "true"
click at [251, 202] on div at bounding box center [261, 190] width 101 height 23
select select "8"
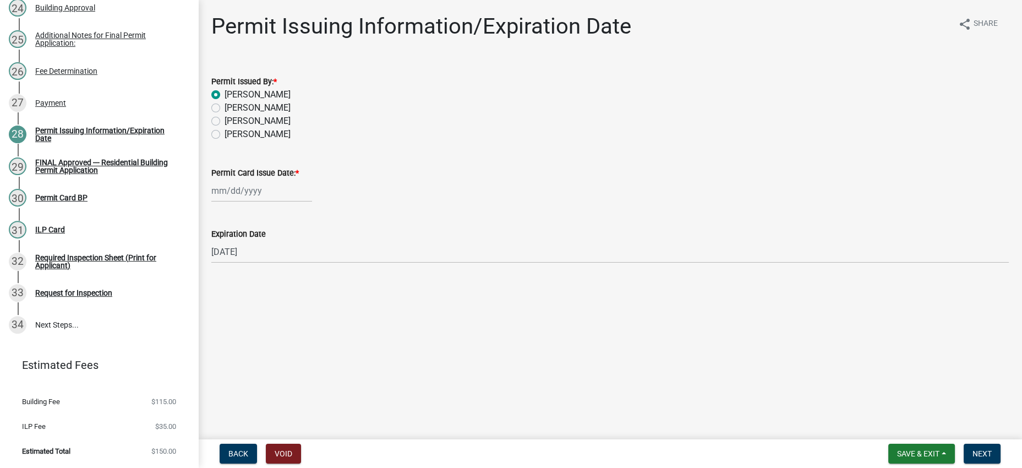
select select "2025"
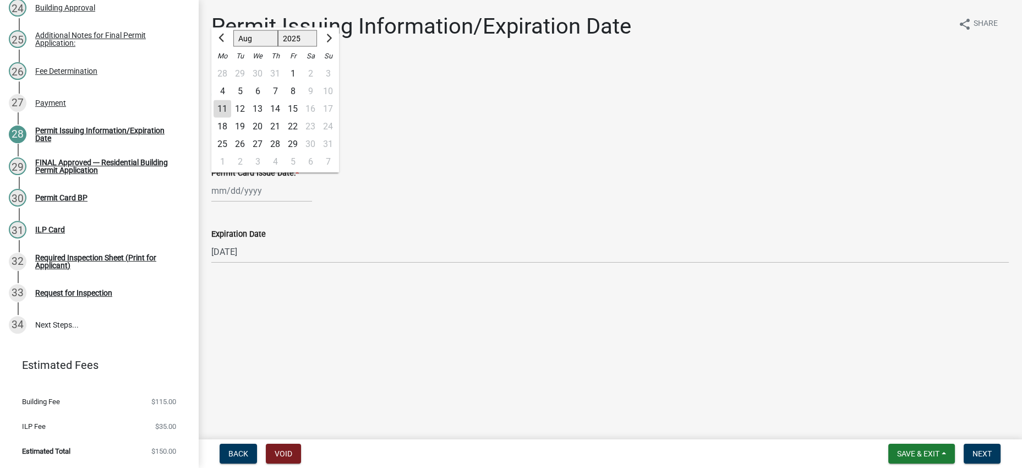
click at [228, 118] on div "11" at bounding box center [223, 109] width 18 height 18
type input "[DATE]"
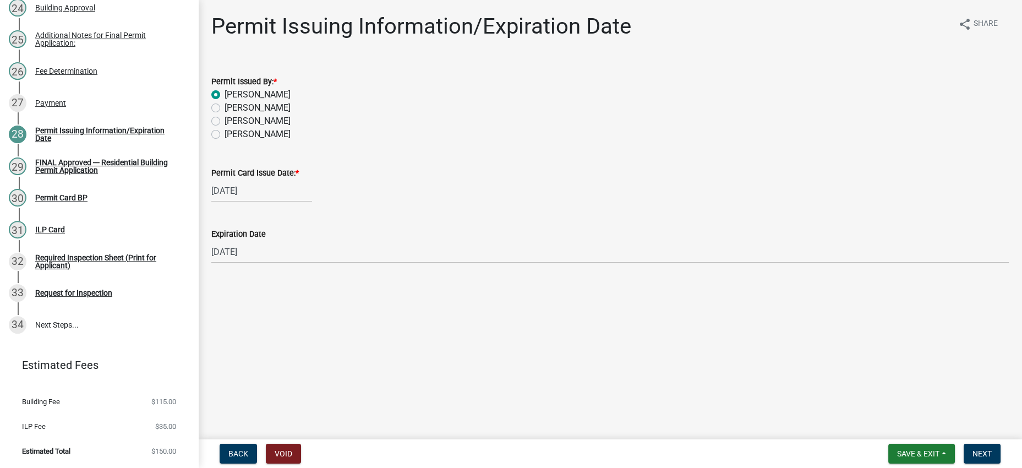
click at [539, 263] on div "Expiration Date [DATE]" at bounding box center [609, 237] width 797 height 51
click at [991, 444] on button "Next" at bounding box center [982, 454] width 37 height 20
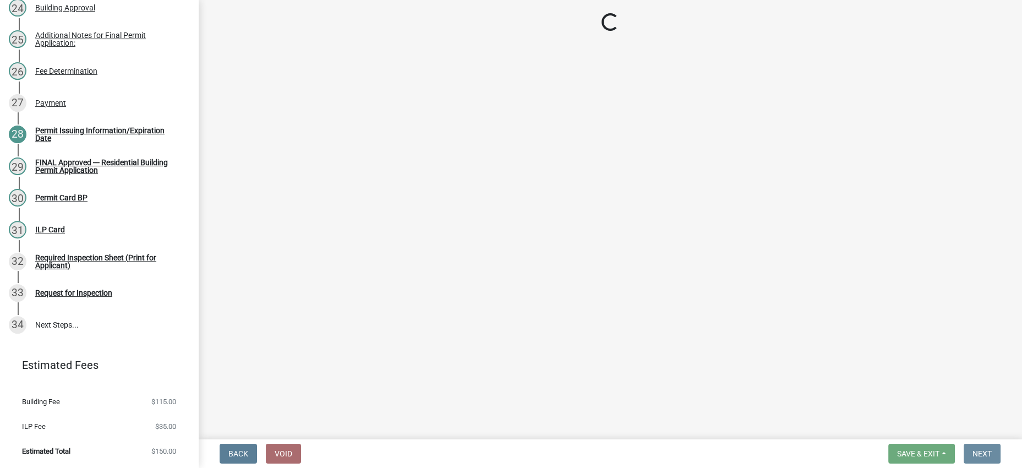
click at [693, 401] on main "Loading..." at bounding box center [610, 217] width 824 height 435
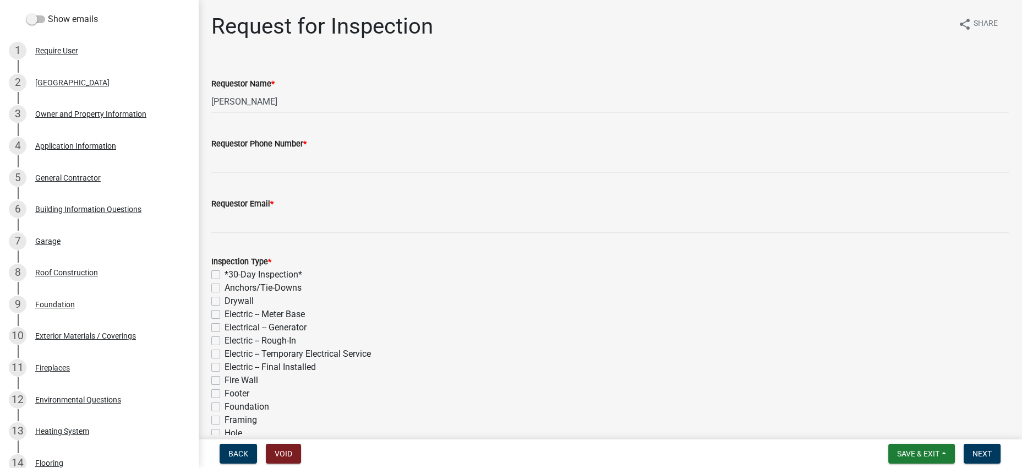
scroll to position [0, 0]
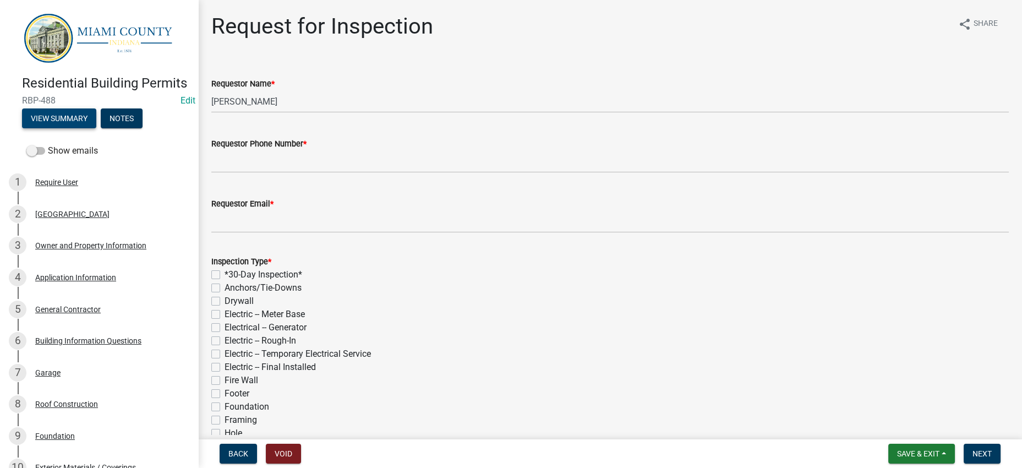
click at [80, 128] on button "View Summary" at bounding box center [59, 118] width 74 height 20
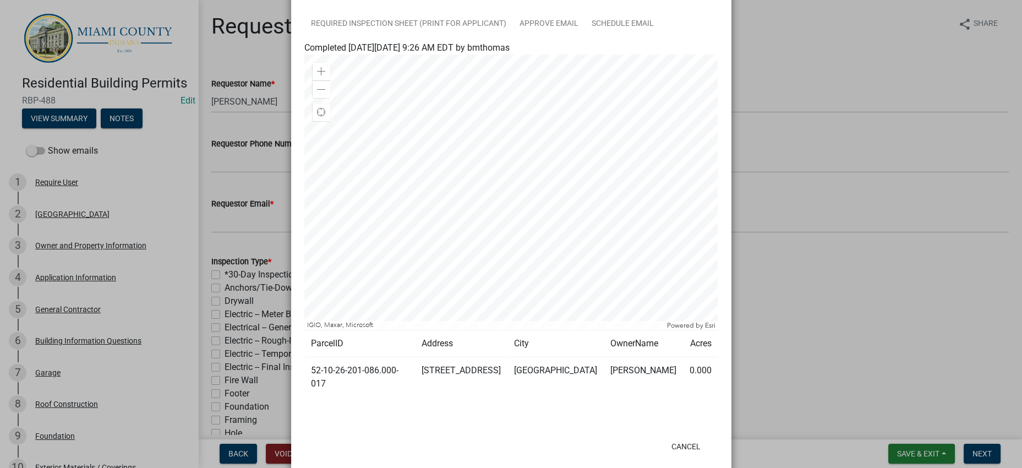
scroll to position [413, 0]
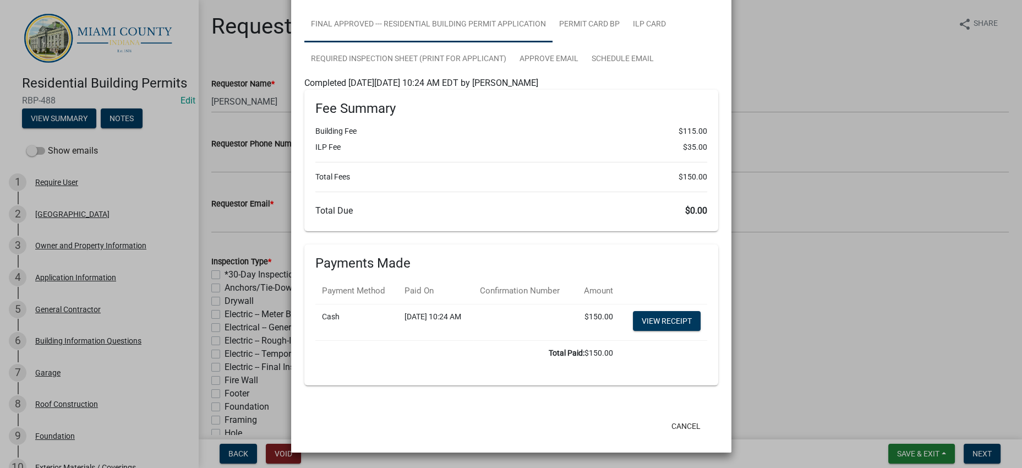
click at [520, 42] on link "FINAL Approved --- Residential Building Permit Application" at bounding box center [428, 24] width 248 height 35
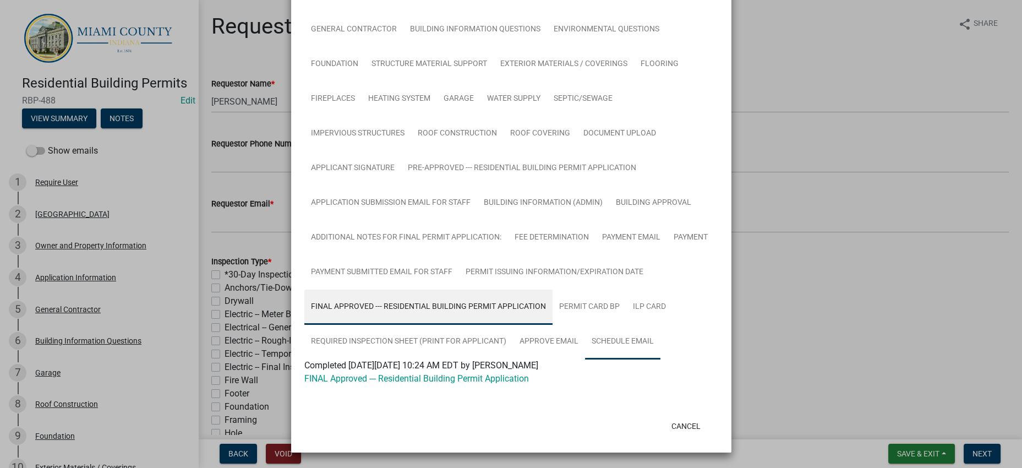
scroll to position [442, 0]
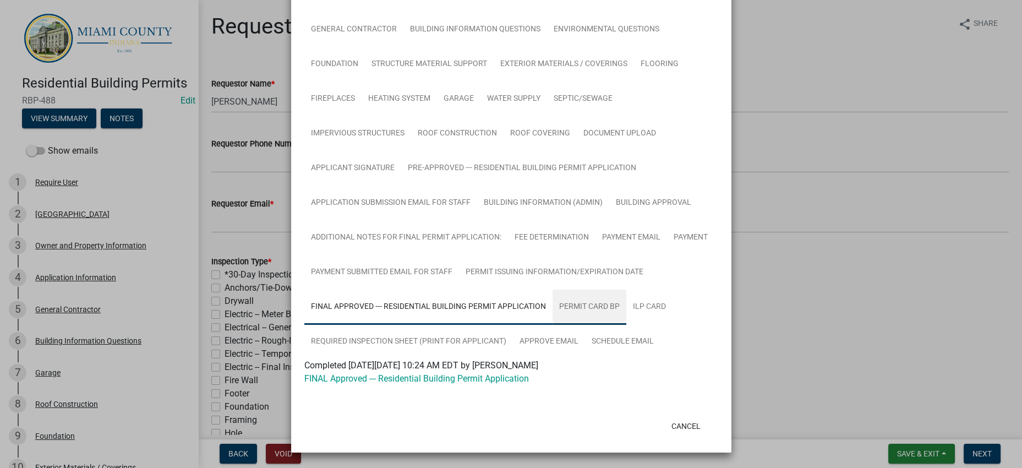
click at [626, 289] on link "Permit Card BP" at bounding box center [590, 306] width 74 height 35
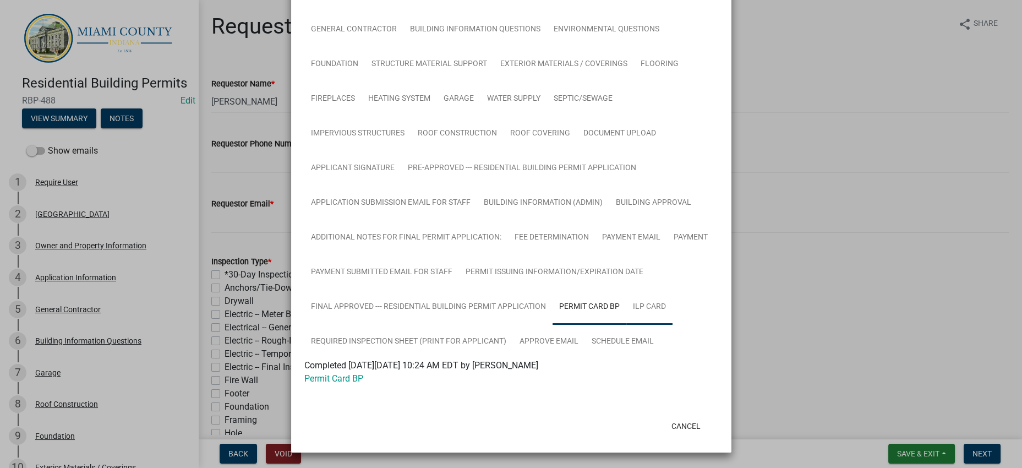
click at [626, 289] on link "ILP Card" at bounding box center [649, 306] width 46 height 35
click at [445, 324] on link "Required Inspection Sheet (Print for Applicant)" at bounding box center [408, 341] width 209 height 35
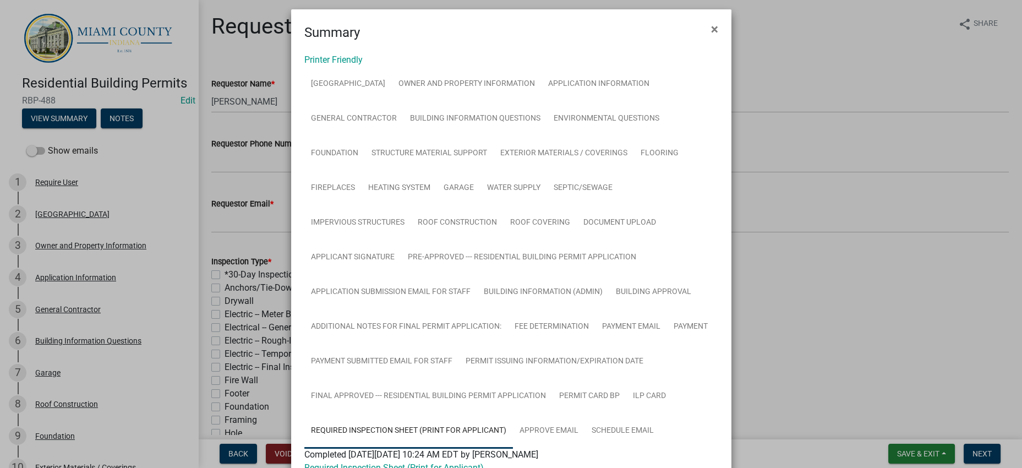
scroll to position [0, 0]
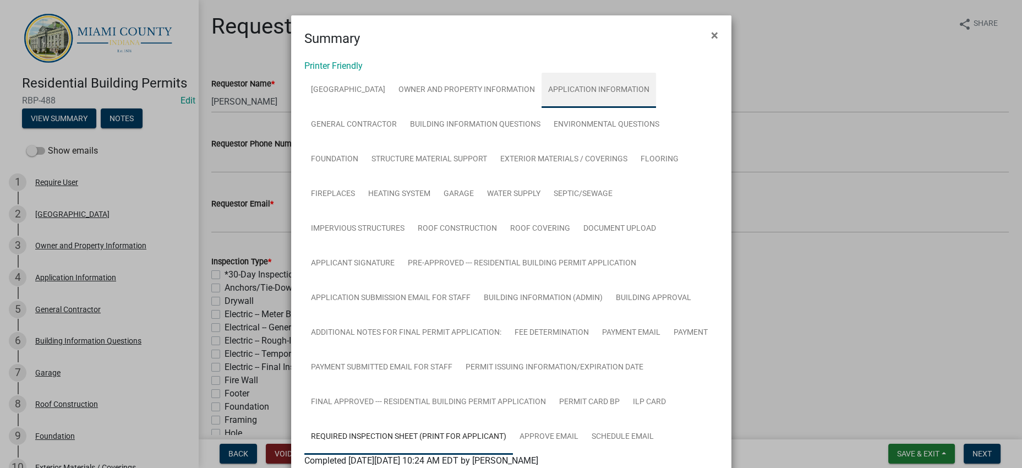
click at [542, 108] on link "Application Information" at bounding box center [599, 90] width 114 height 35
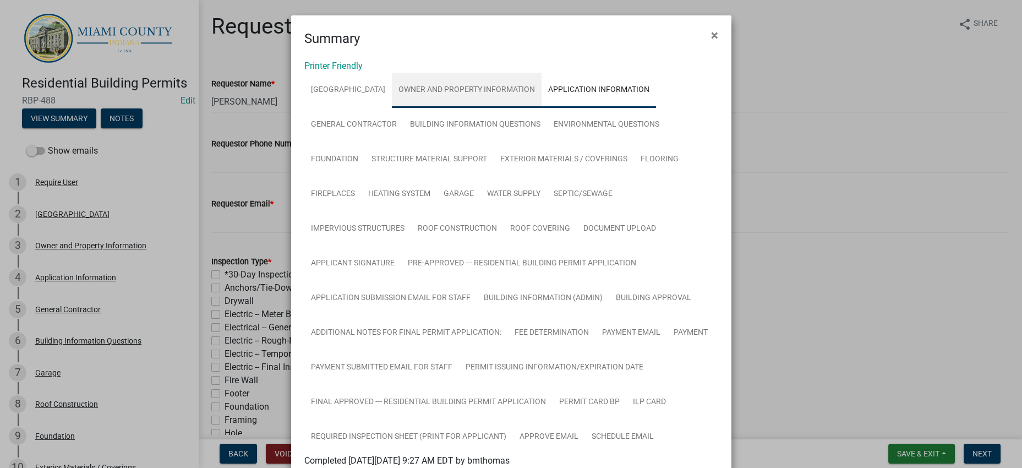
click at [542, 106] on link "Owner and Property Information" at bounding box center [467, 90] width 150 height 35
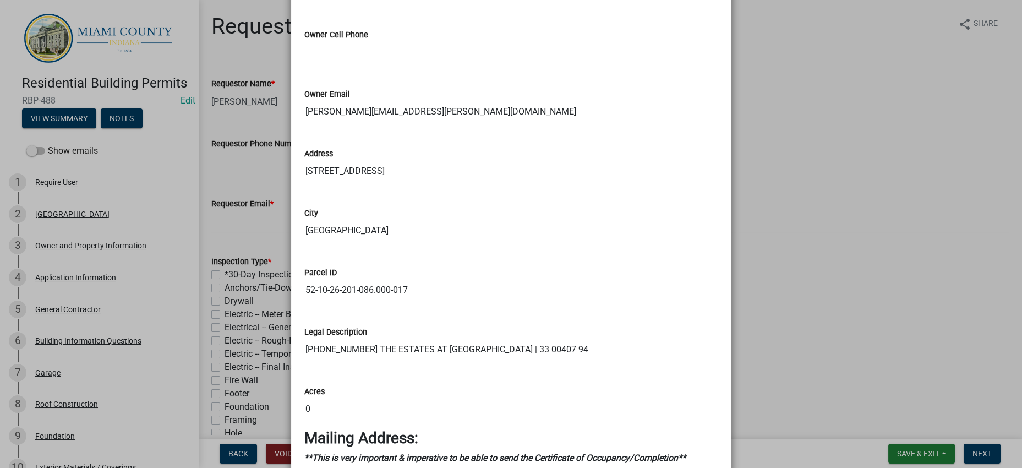
scroll to position [894, 0]
drag, startPoint x: 384, startPoint y: 130, endPoint x: 302, endPoint y: 127, distance: 82.6
click at [801, 362] on ngb-modal-window "Summary × Printer Friendly PIPE CREEK TOWNSHIP Owner and Property Information A…" at bounding box center [511, 234] width 1022 height 468
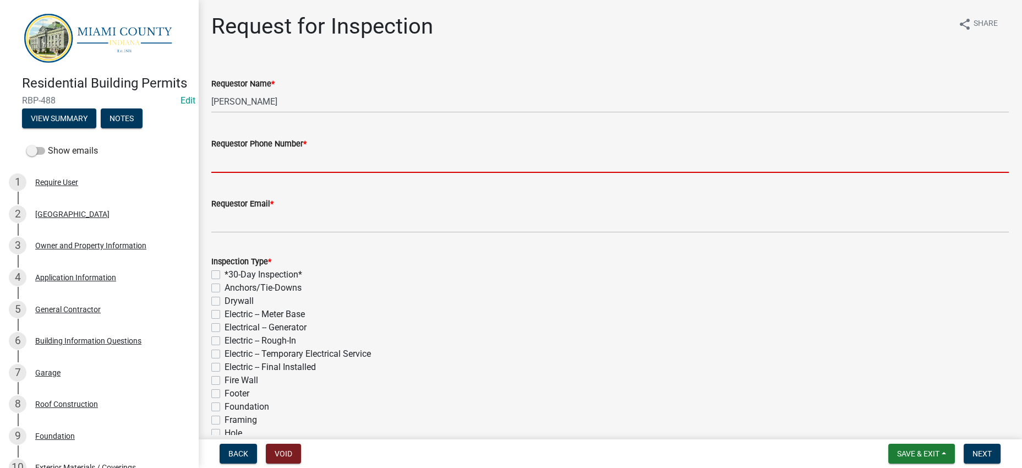
click at [313, 173] on input "Requestor Phone Number *" at bounding box center [609, 161] width 797 height 23
paste input "[PHONE_NUMBER]"
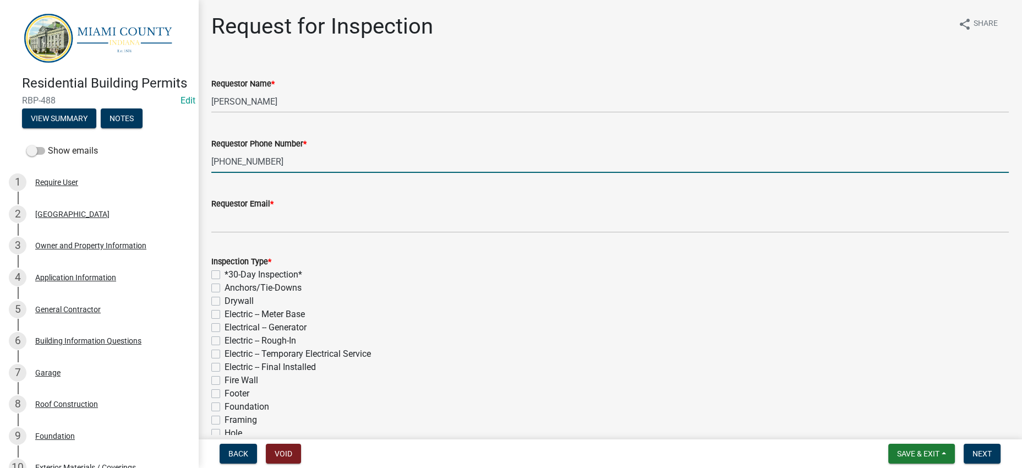
type input "[PHONE_NUMBER]"
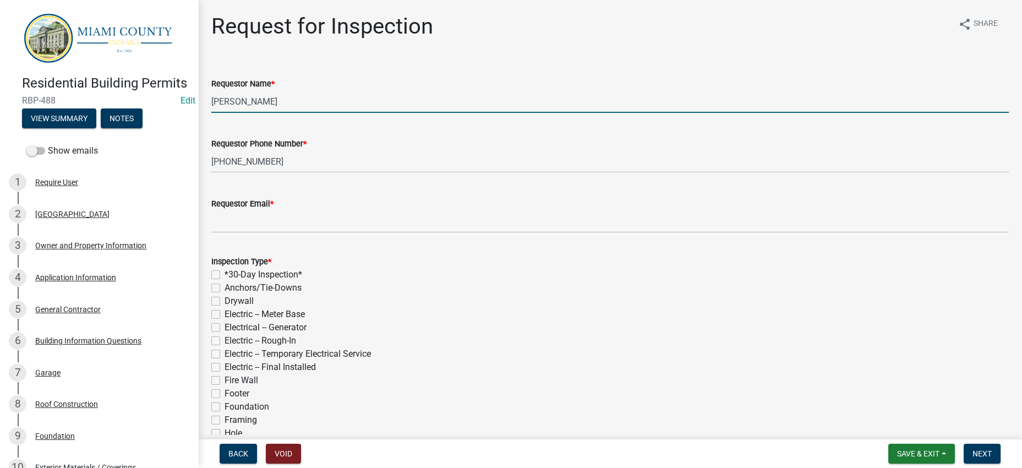
drag, startPoint x: 277, startPoint y: 132, endPoint x: 205, endPoint y: 129, distance: 71.6
click at [226, 113] on input "[PERSON_NAME]" at bounding box center [609, 101] width 797 height 23
click at [227, 113] on input "[PERSON_NAME]" at bounding box center [609, 101] width 797 height 23
type input "[PERSON_NAME]"
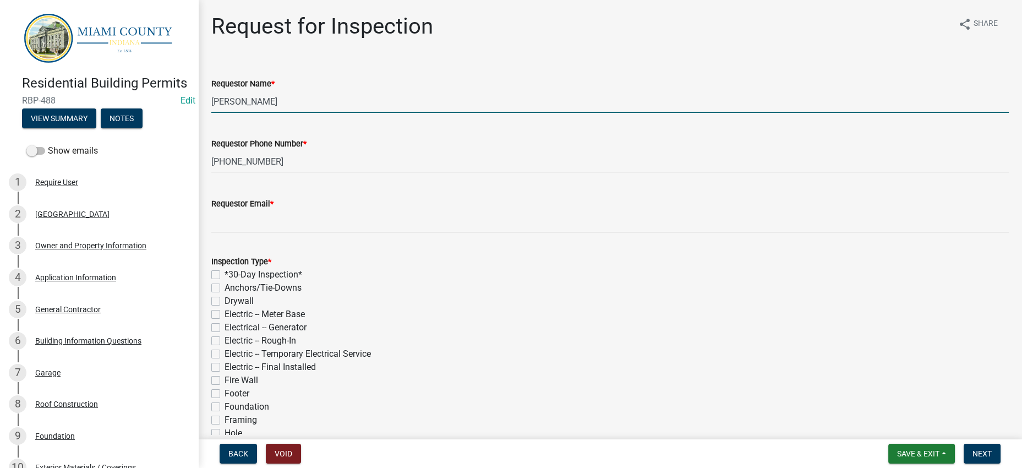
click at [67, 132] on div "Residential Building Permits RBP-488 Edit View Summary Notes" at bounding box center [99, 99] width 181 height 65
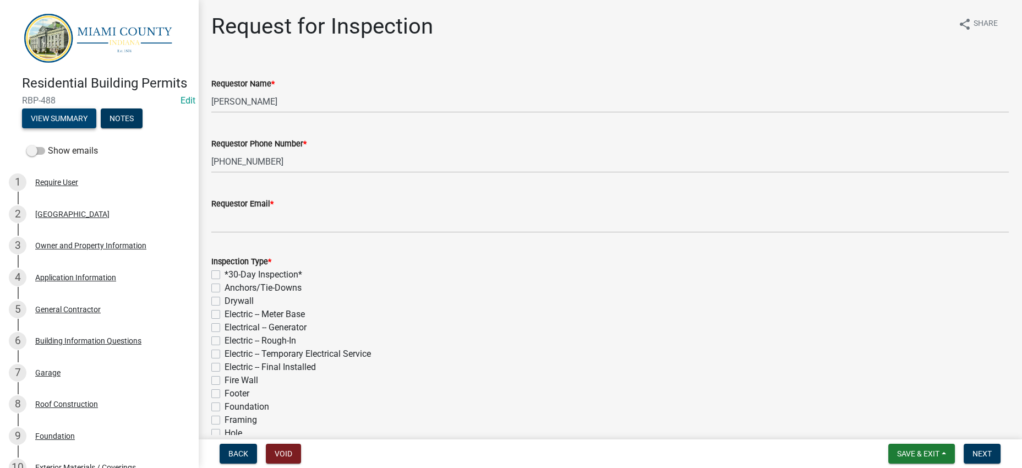
click at [68, 128] on button "View Summary" at bounding box center [59, 118] width 74 height 20
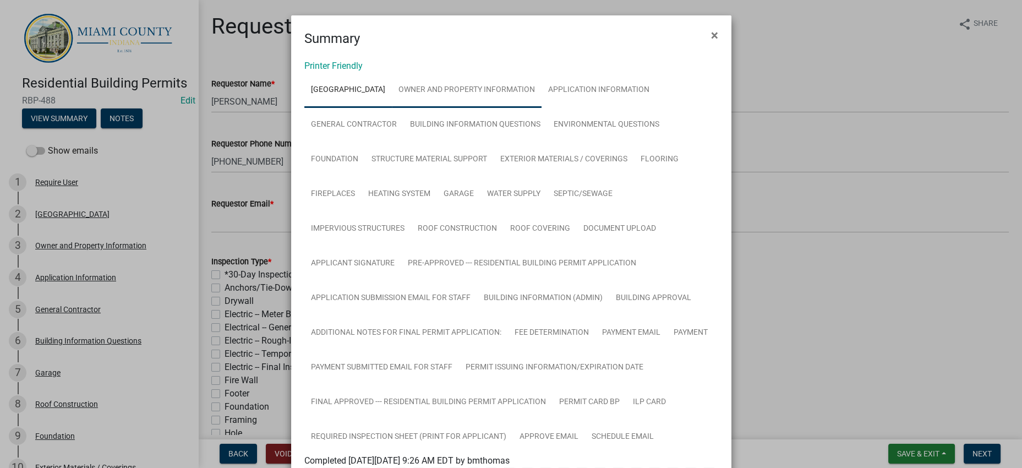
click at [528, 103] on link "Owner and Property Information" at bounding box center [467, 90] width 150 height 35
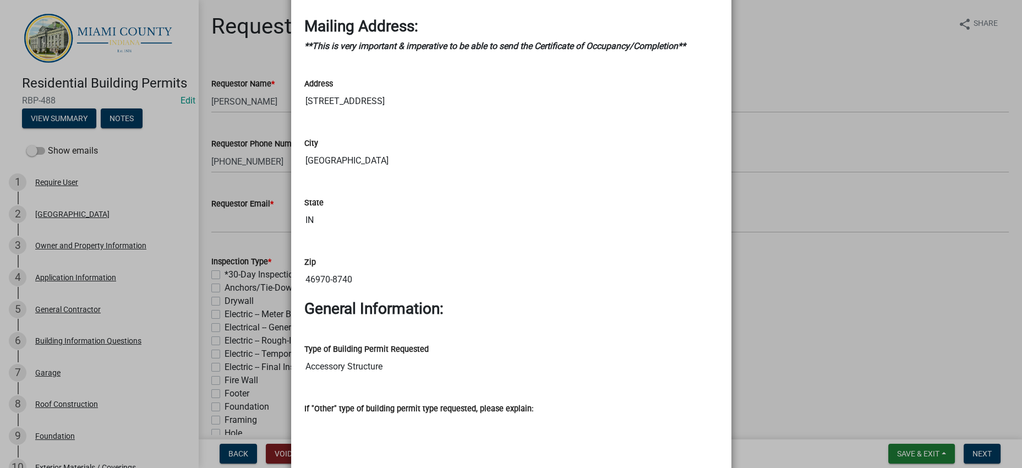
scroll to position [1306, 0]
drag, startPoint x: 415, startPoint y: 154, endPoint x: 290, endPoint y: 147, distance: 125.1
click at [845, 336] on ngb-modal-window "Summary × Printer Friendly PIPE CREEK TOWNSHIP Owner and Property Information A…" at bounding box center [511, 234] width 1022 height 468
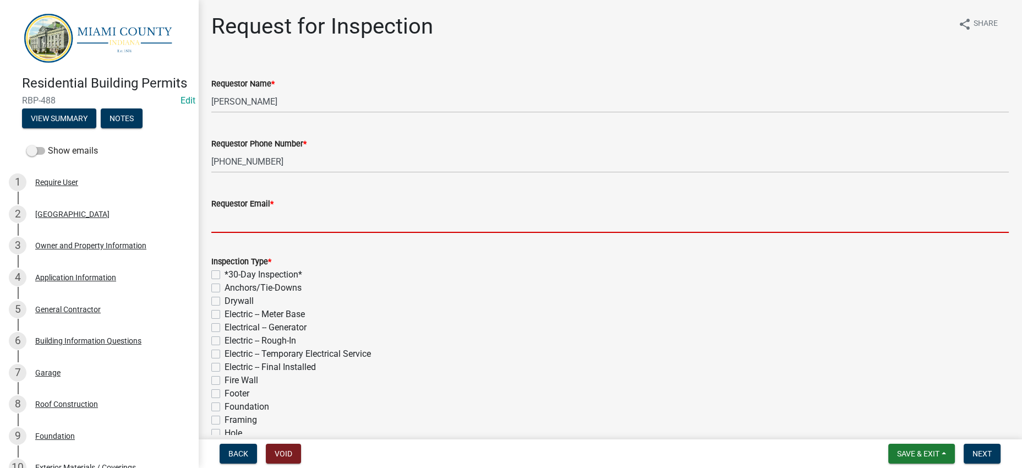
click at [305, 233] on input "Requestor Email *" at bounding box center [609, 221] width 797 height 23
paste input "[PERSON_NAME][EMAIL_ADDRESS][PERSON_NAME][DOMAIN_NAME]"
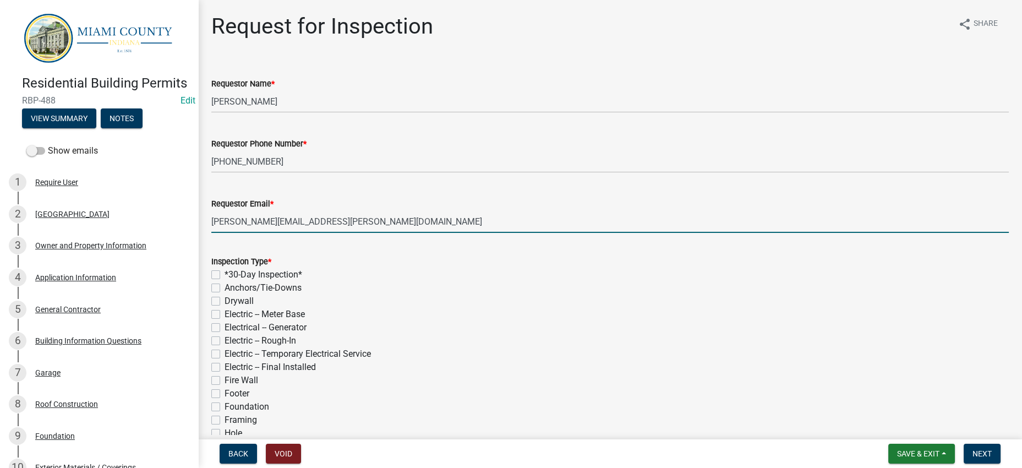
type input "[PERSON_NAME][EMAIL_ADDRESS][PERSON_NAME][DOMAIN_NAME]"
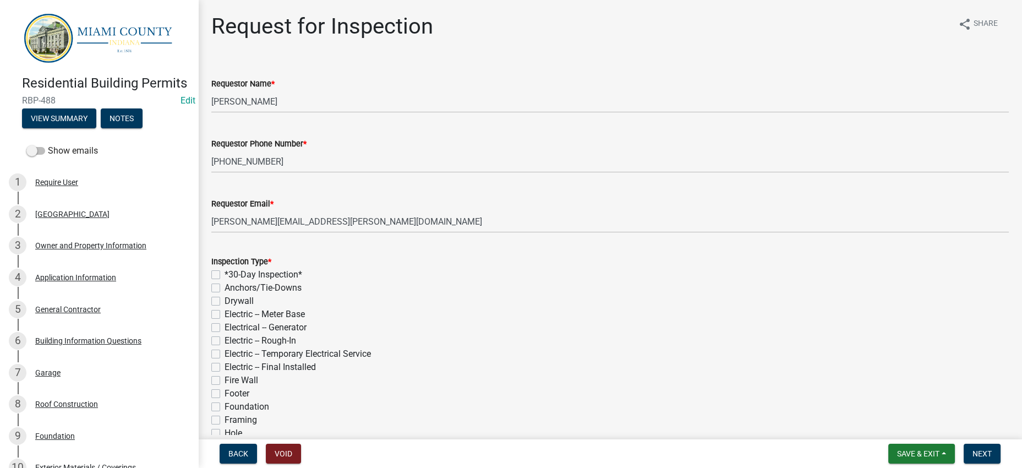
drag, startPoint x: 563, startPoint y: 312, endPoint x: 516, endPoint y: 312, distance: 47.3
click at [563, 312] on form "Inspection Type * *30-Day Inspection* Anchors/Tie-Downs Drywall Electric -- Met…" at bounding box center [609, 420] width 797 height 357
click at [264, 281] on label "*30-Day Inspection*" at bounding box center [264, 274] width 78 height 13
click at [232, 275] on input "*30-Day Inspection*" at bounding box center [228, 271] width 7 height 7
checkbox input "true"
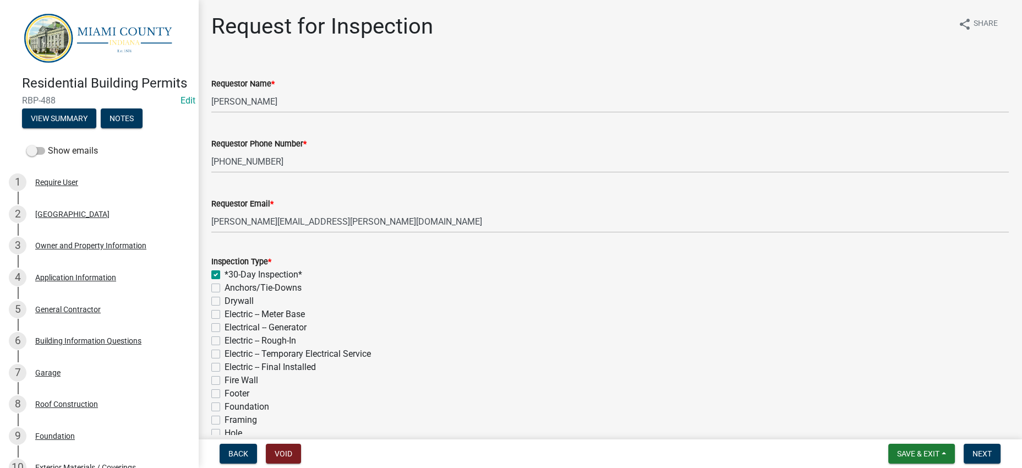
checkbox input "false"
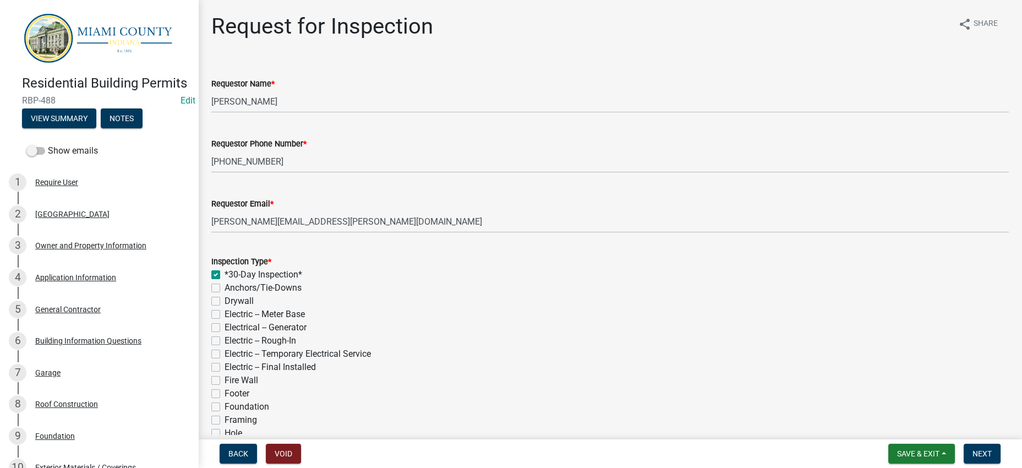
checkbox input "false"
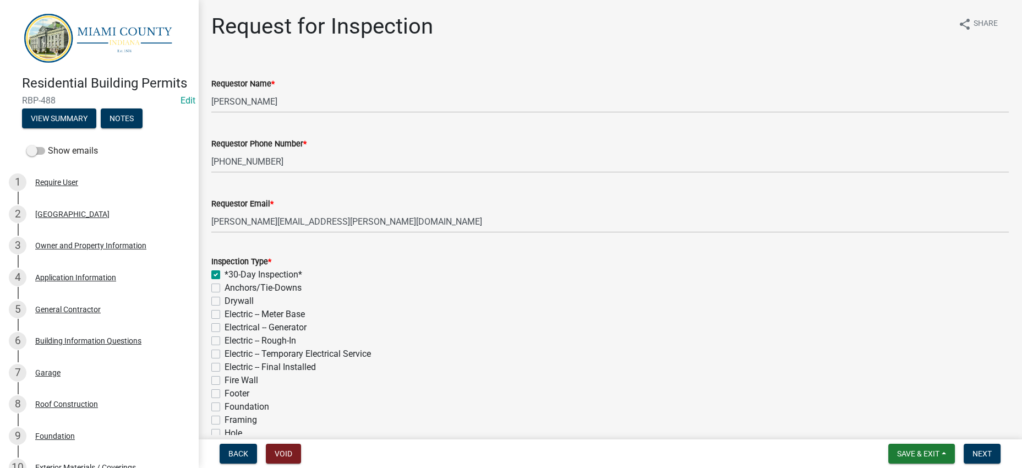
checkbox input "false"
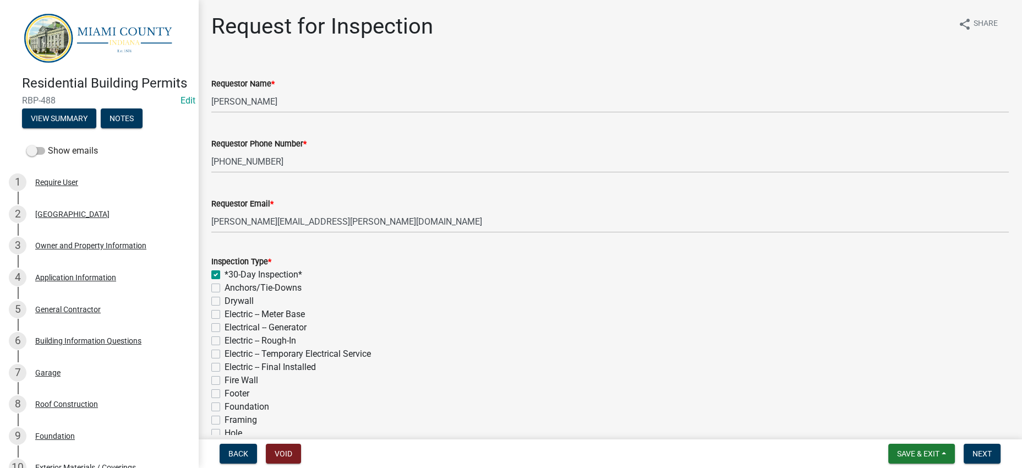
checkbox input "false"
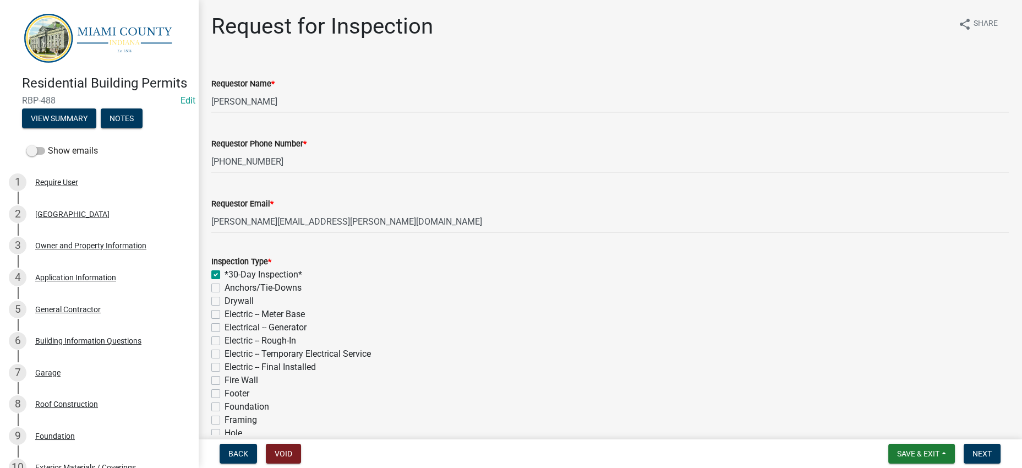
checkbox input "false"
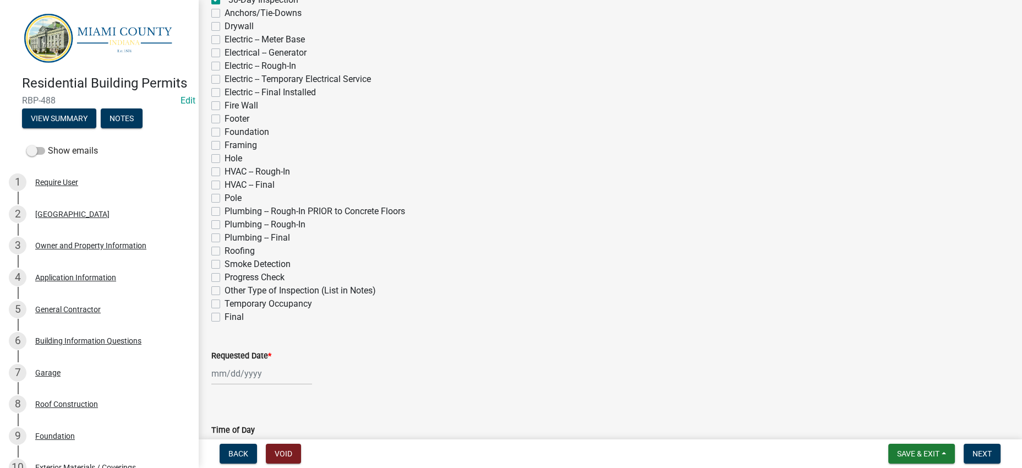
scroll to position [275, 0]
click at [242, 165] on label "Hole" at bounding box center [234, 157] width 18 height 13
click at [232, 159] on input "Hole" at bounding box center [228, 154] width 7 height 7
checkbox input "true"
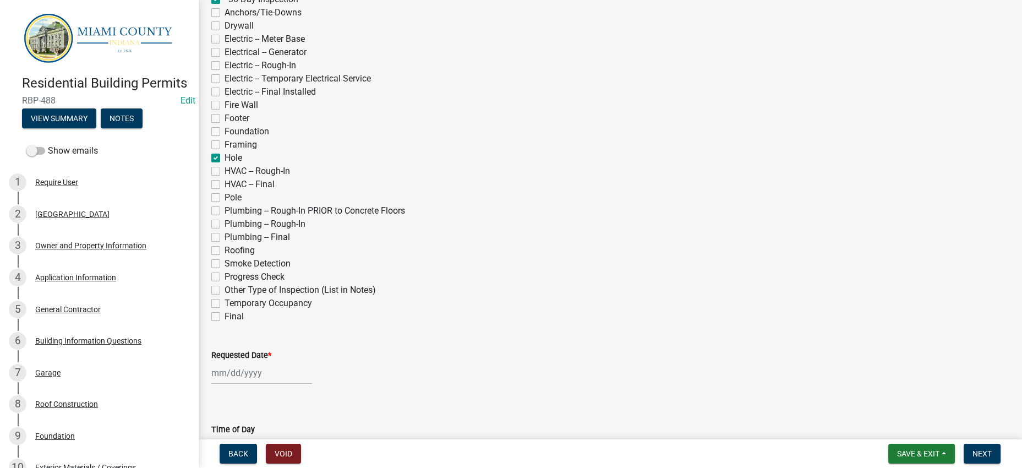
checkbox input "false"
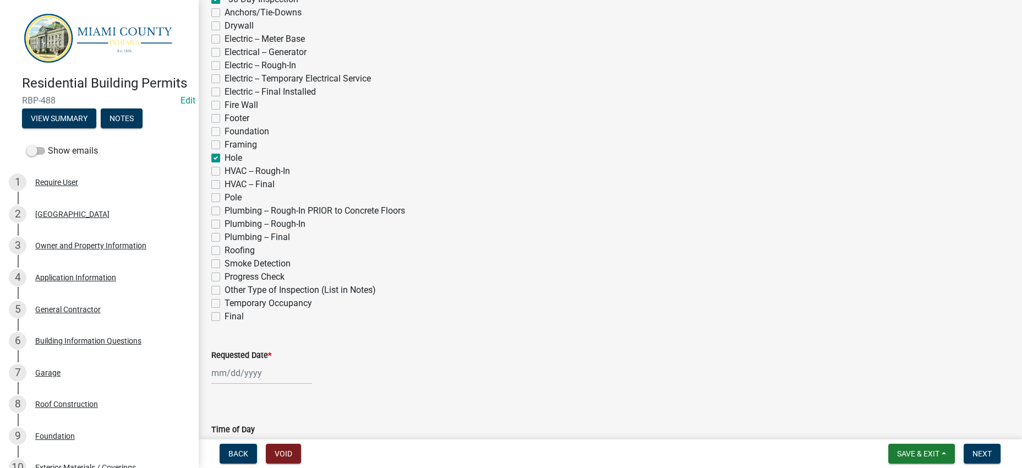
checkbox input "false"
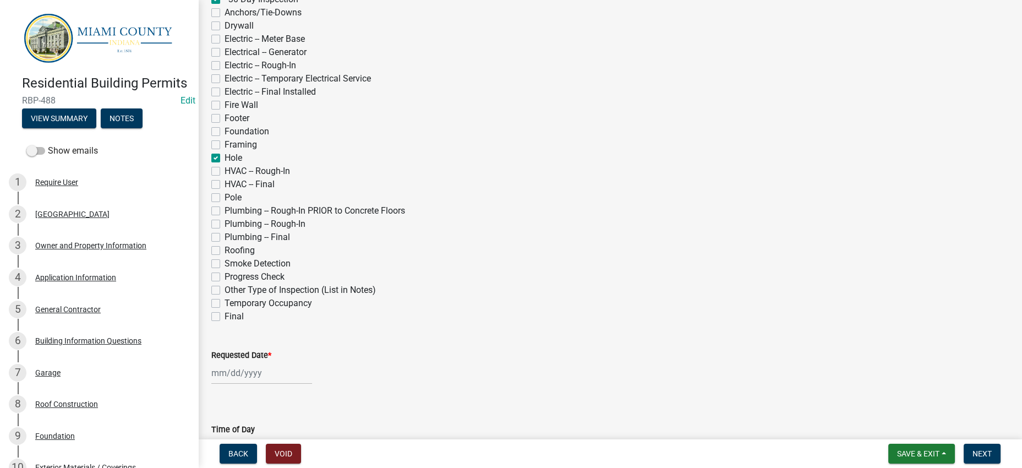
checkbox input "false"
checkbox input "true"
checkbox input "false"
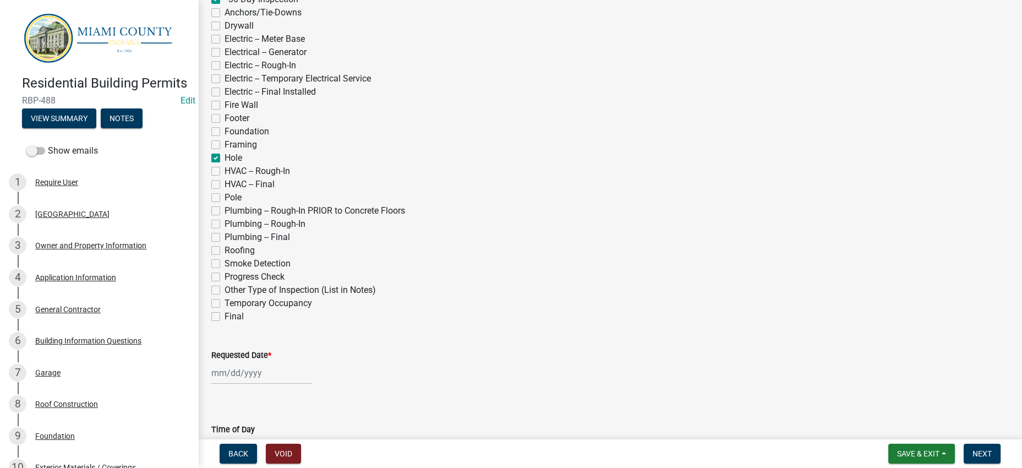
checkbox input "false"
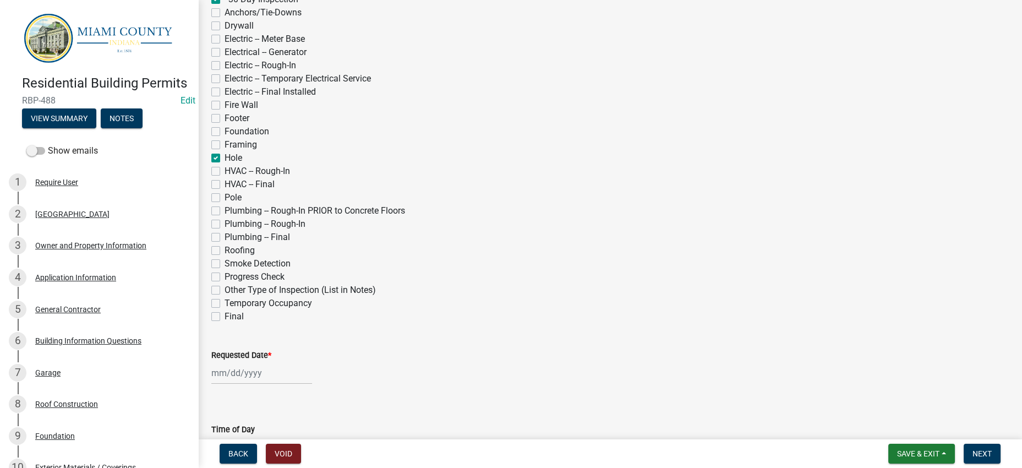
checkbox input "false"
click at [584, 138] on div "Foundation" at bounding box center [609, 131] width 797 height 13
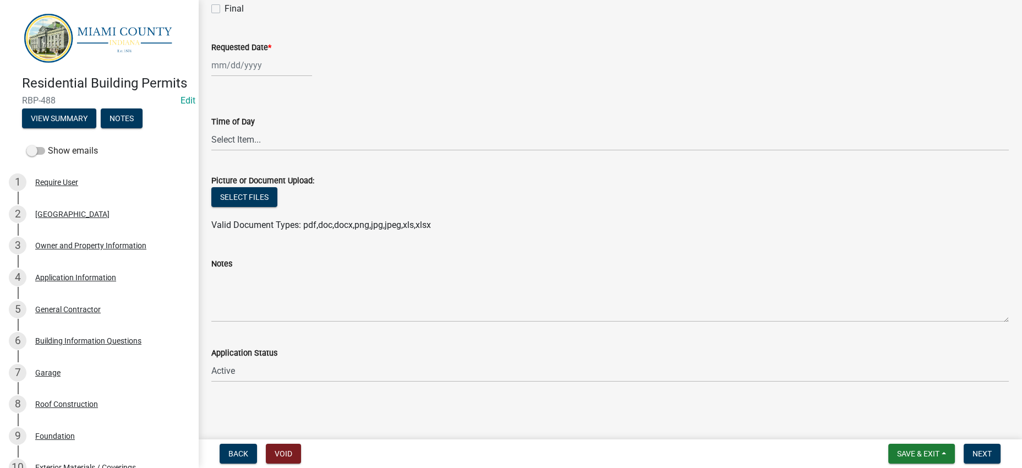
scroll to position [688, 0]
select select "8"
select select "2025"
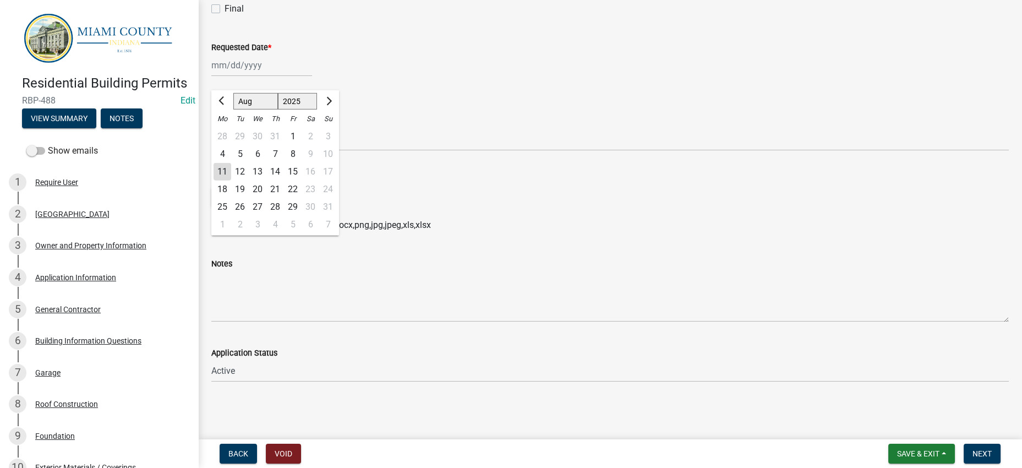
click at [280, 77] on div "[PERSON_NAME] Feb Mar Apr [PERSON_NAME][DATE] Oct Nov [DATE] 1526 1527 1528 152…" at bounding box center [261, 65] width 101 height 23
click at [335, 110] on button "Next month" at bounding box center [327, 101] width 13 height 18
select select "9"
click at [284, 163] on div "11" at bounding box center [275, 154] width 18 height 18
type input "[DATE]"
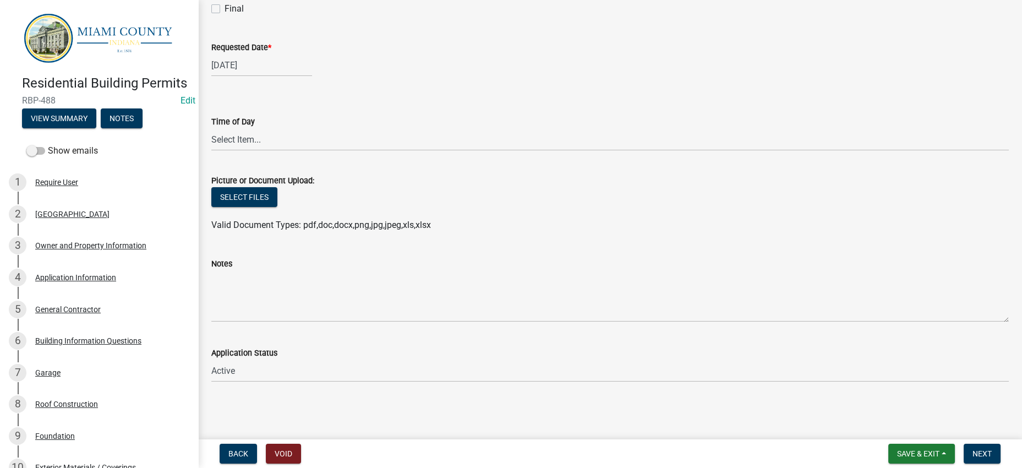
click at [611, 187] on div "Picture or Document Upload:" at bounding box center [609, 180] width 797 height 13
click at [975, 454] on span "Next" at bounding box center [982, 453] width 19 height 9
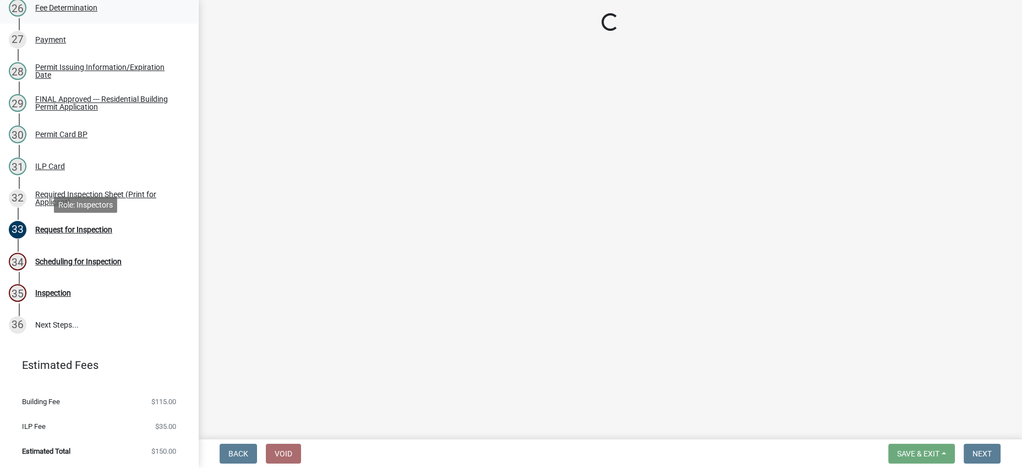
scroll to position [1370, 0]
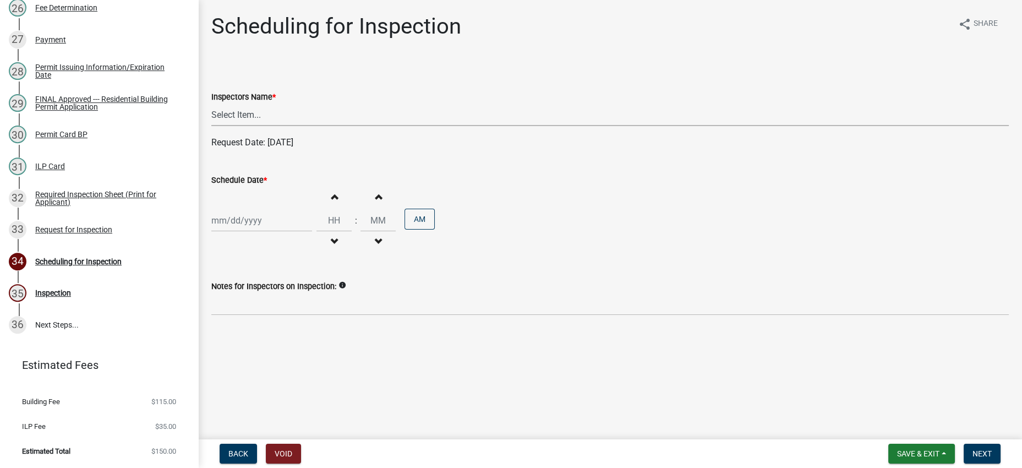
click at [378, 126] on select "Select Item... bmthomas ([PERSON_NAME]) croser ([PERSON_NAME]) [PERSON_NAME] ([…" at bounding box center [609, 114] width 797 height 23
select select "25b75ae6-03c7-4280-9b34-fcf63005d5e5"
click at [214, 126] on select "Select Item... bmthomas ([PERSON_NAME]) croser ([PERSON_NAME]) [PERSON_NAME] ([…" at bounding box center [609, 114] width 797 height 23
click at [289, 254] on div "Increment hours Decrement hours : Increment minutes Decrement minutes AM" at bounding box center [609, 221] width 797 height 68
click at [281, 232] on div at bounding box center [261, 220] width 101 height 23
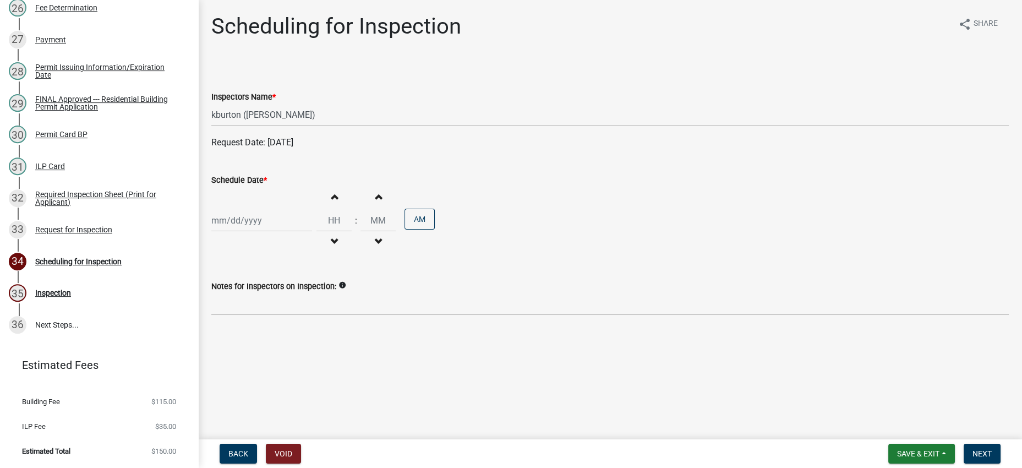
select select "8"
select select "2025"
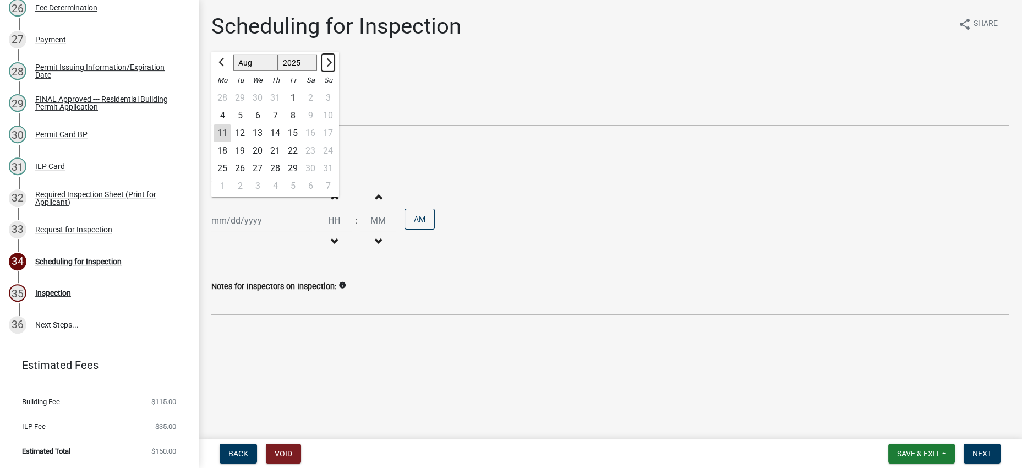
click at [335, 72] on button "Next month" at bounding box center [327, 63] width 13 height 18
select select "9"
click at [284, 124] on div "11" at bounding box center [275, 116] width 18 height 18
type input "[DATE]"
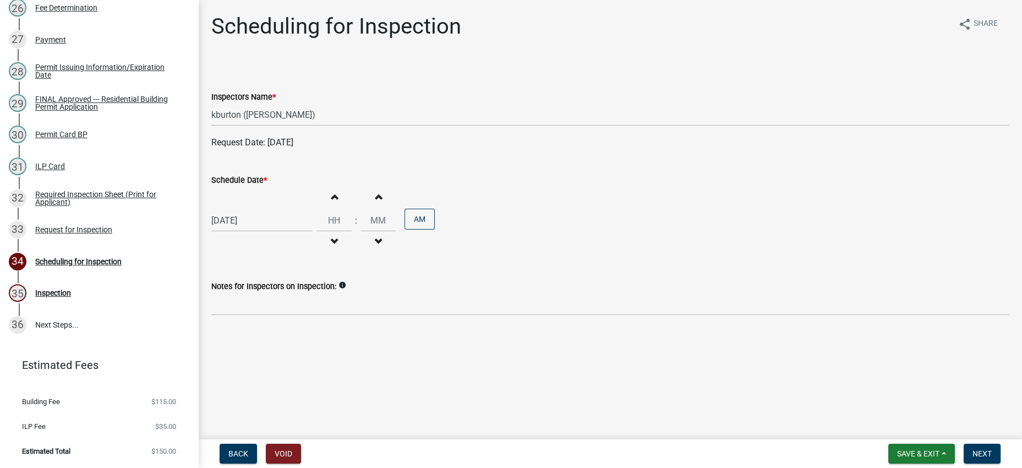
click at [754, 254] on div "[DATE] Increment hours Decrement hours : Increment minutes Decrement minutes AM" at bounding box center [609, 221] width 797 height 68
click at [984, 457] on button "Next" at bounding box center [982, 454] width 37 height 20
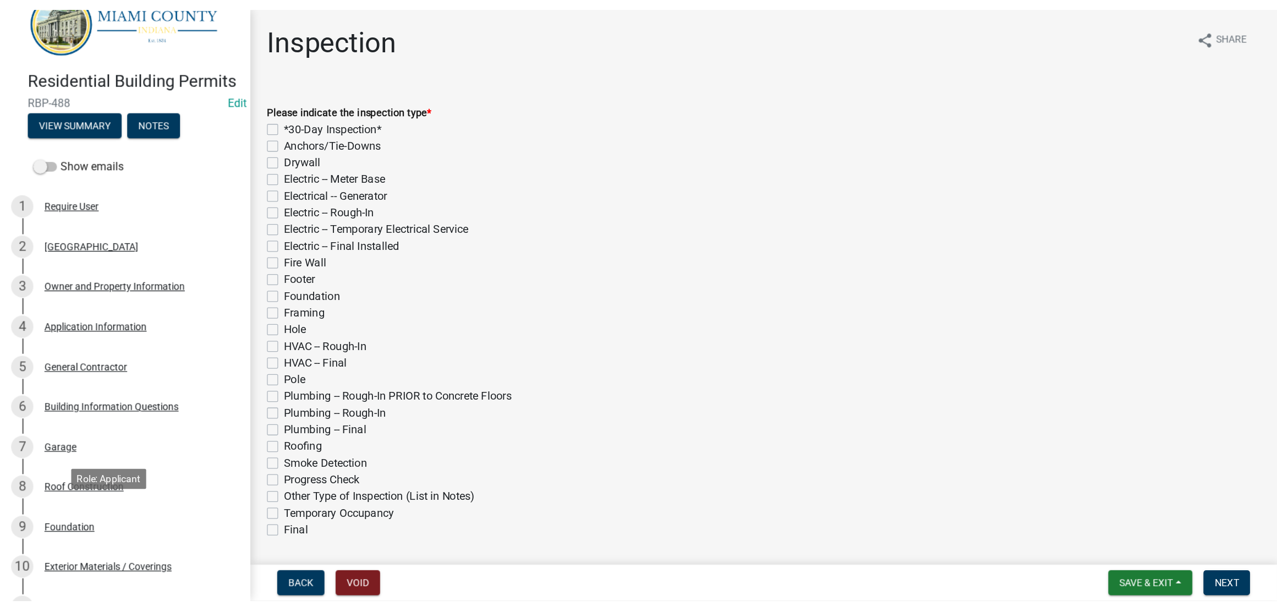
scroll to position [0, 0]
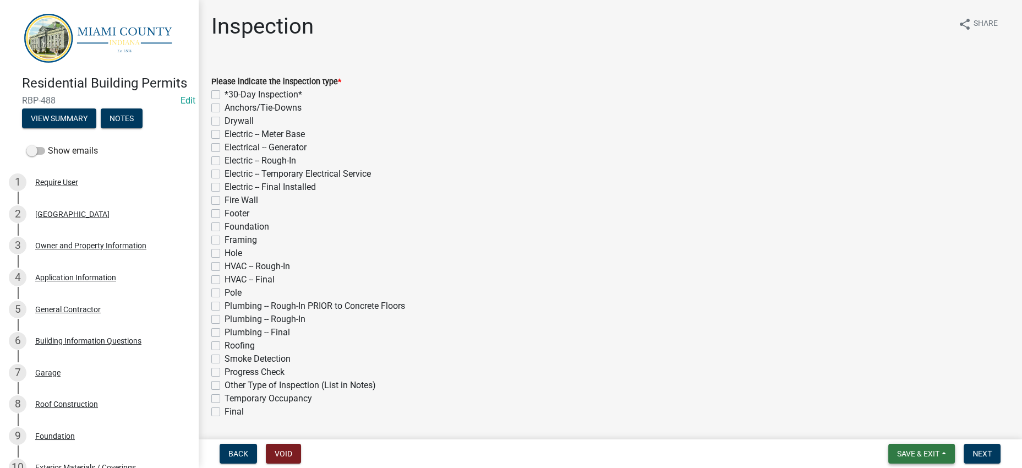
click at [897, 449] on span "Save & Exit" at bounding box center [918, 453] width 42 height 9
click at [878, 417] on button "Save & Exit" at bounding box center [911, 420] width 88 height 26
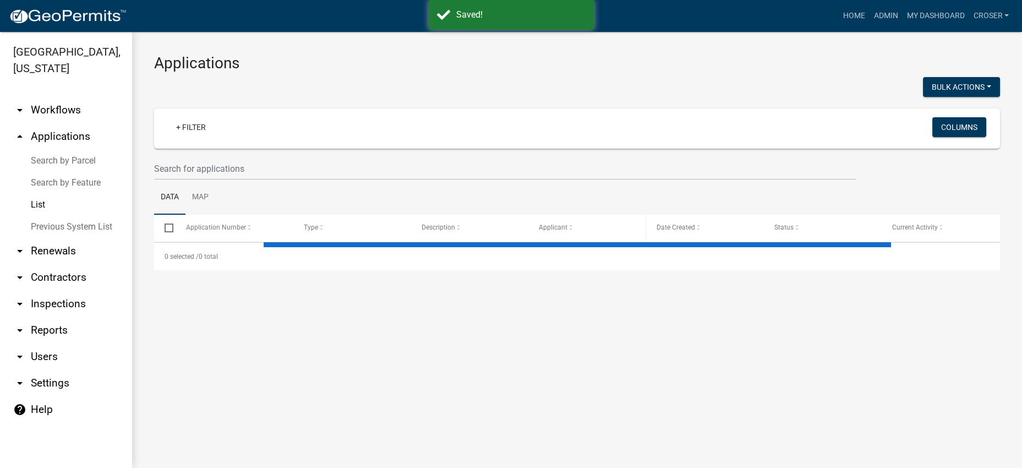
select select "3: 100"
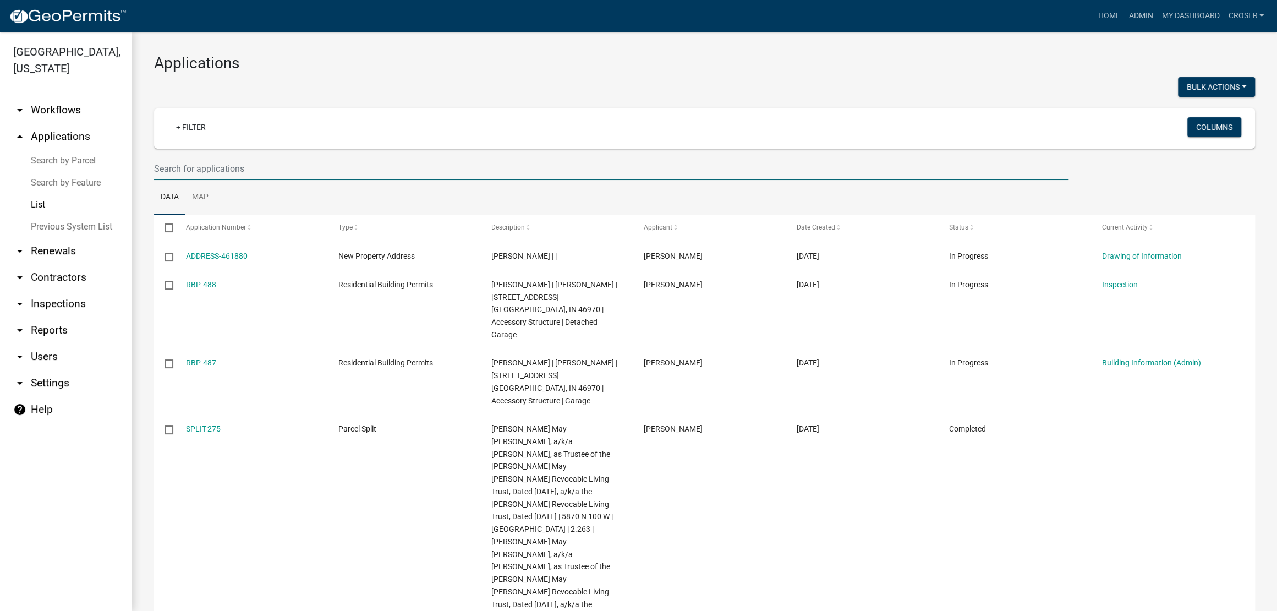
click at [307, 180] on input "text" at bounding box center [611, 168] width 915 height 23
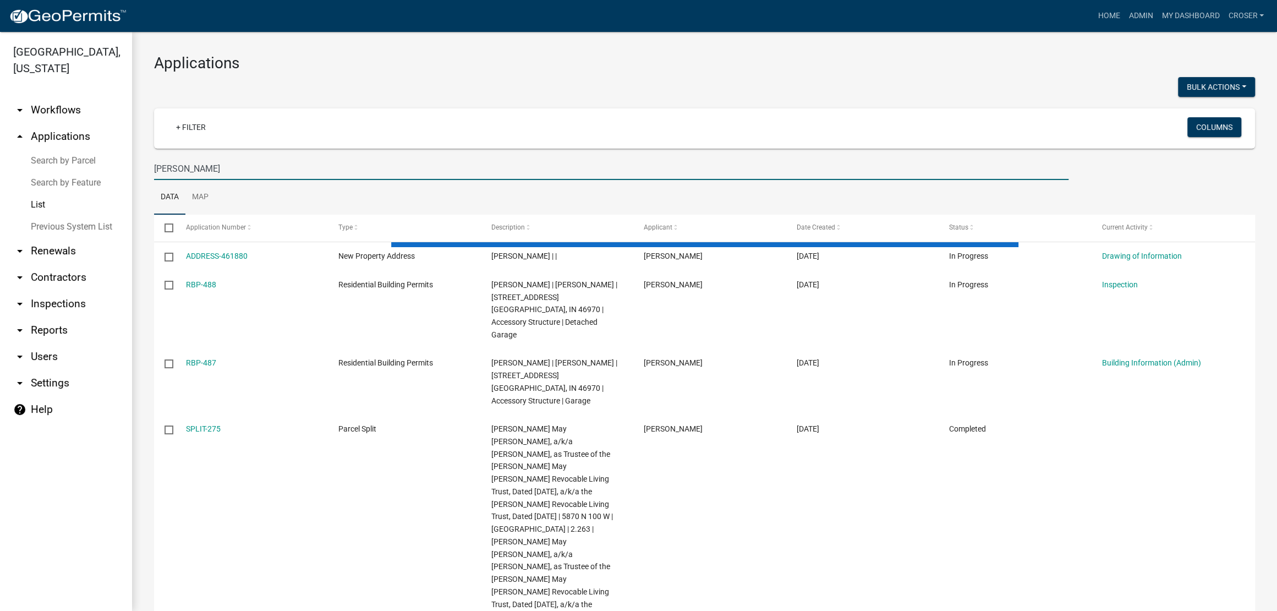
click at [439, 73] on h3 "Applications" at bounding box center [704, 63] width 1101 height 19
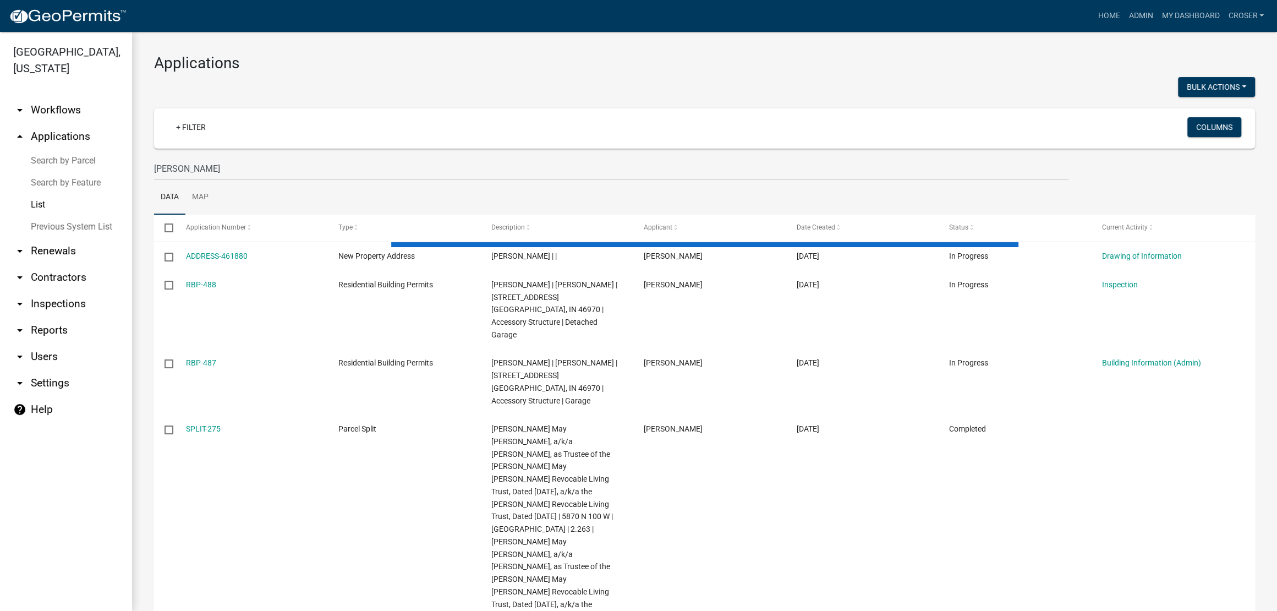
click at [439, 73] on h3 "Applications" at bounding box center [704, 63] width 1101 height 19
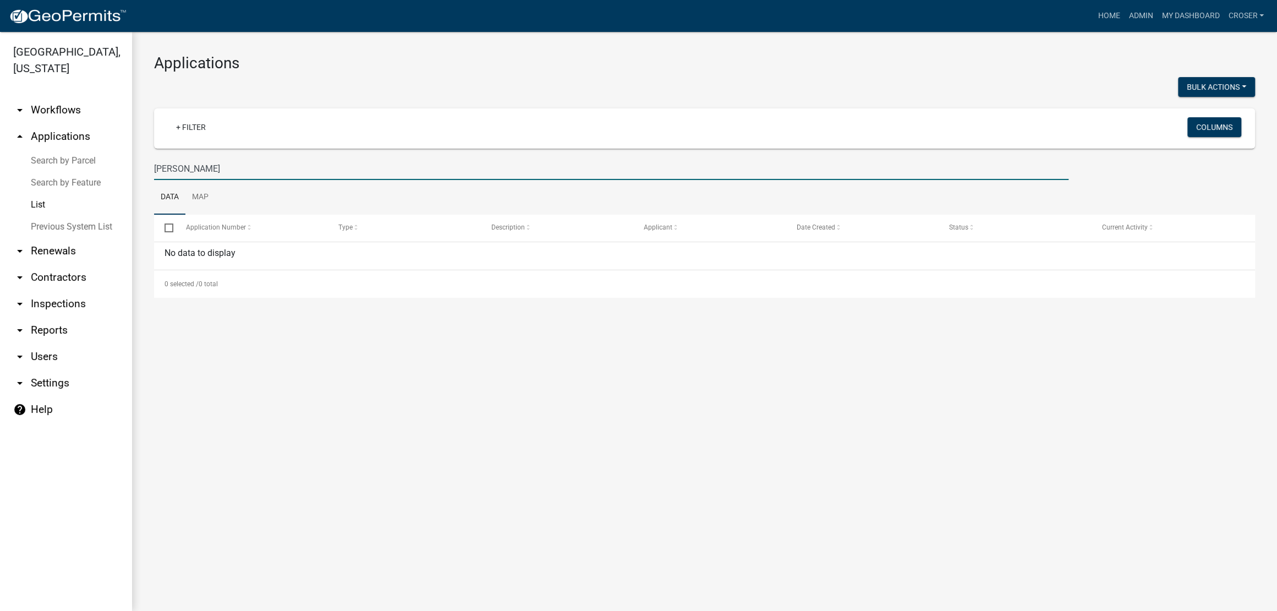
drag, startPoint x: 259, startPoint y: 188, endPoint x: 172, endPoint y: 195, distance: 87.8
click at [172, 180] on input "[PERSON_NAME]" at bounding box center [611, 168] width 915 height 23
type input "[PERSON_NAME]"
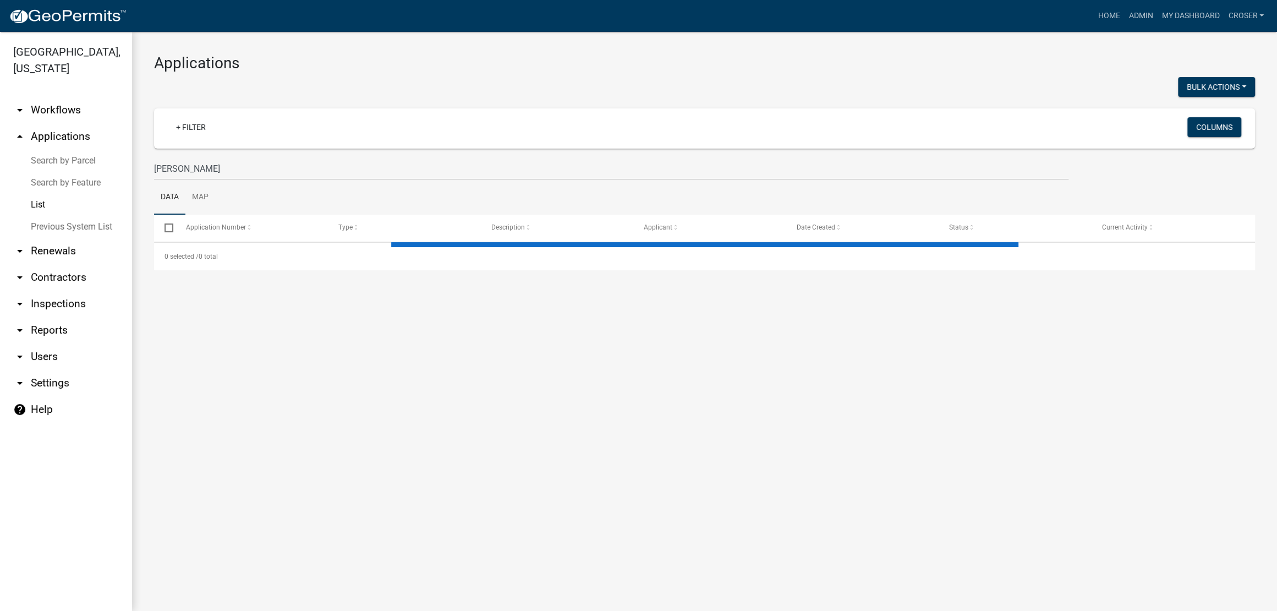
click at [447, 90] on div at bounding box center [425, 88] width 559 height 23
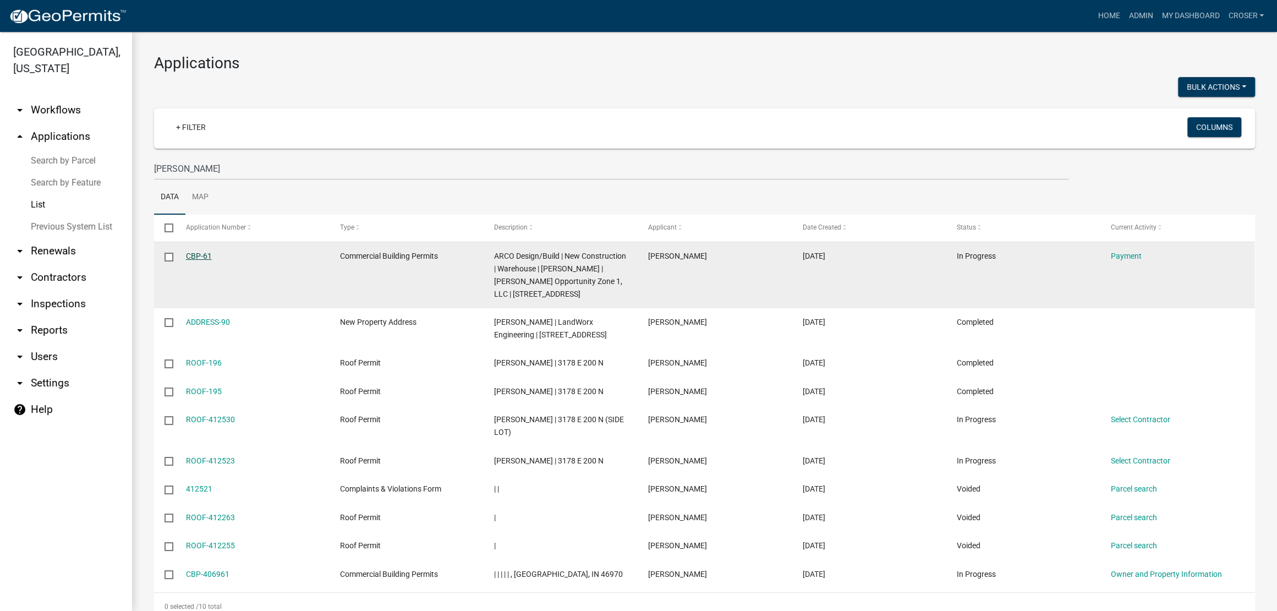
click at [211, 260] on link "CBP-61" at bounding box center [199, 256] width 26 height 9
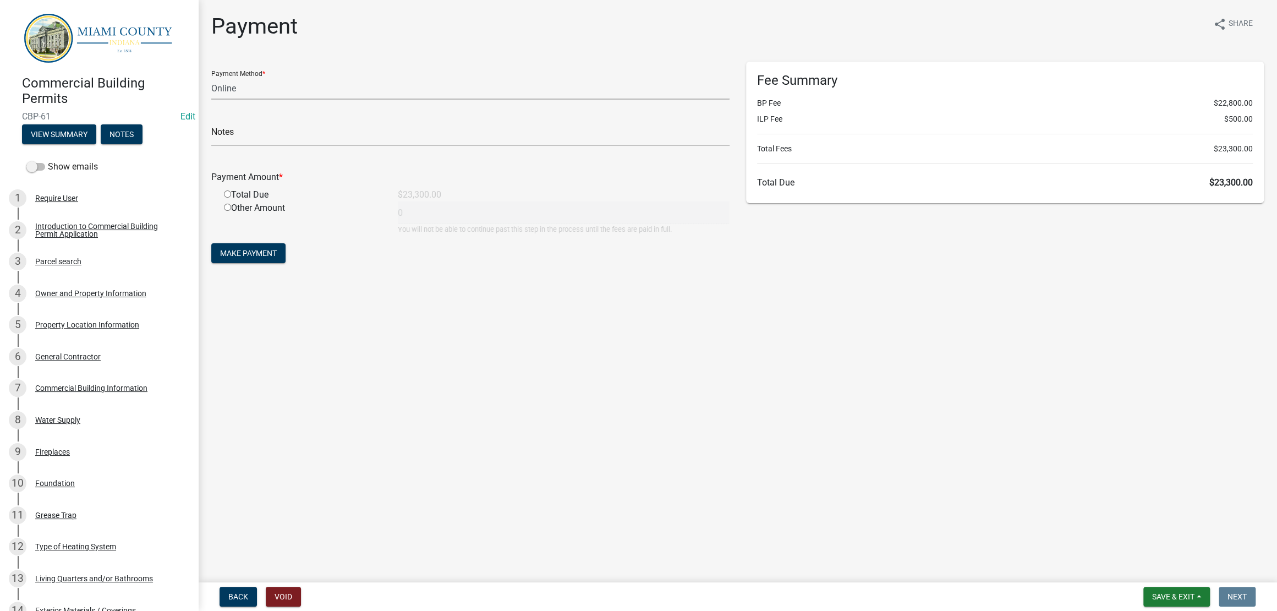
click at [295, 100] on select "Credit Card POS Check Cash Online" at bounding box center [470, 88] width 518 height 23
select select "0: 2"
click at [214, 96] on select "Credit Card POS Check Cash Online" at bounding box center [470, 88] width 518 height 23
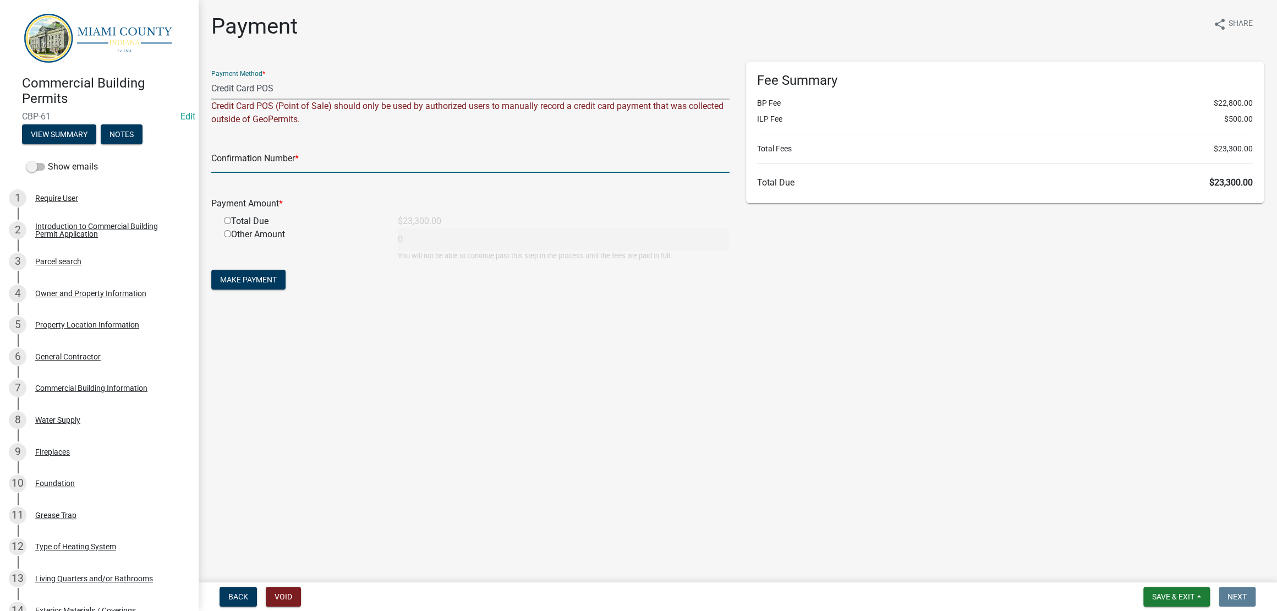
click at [411, 173] on input "text" at bounding box center [470, 161] width 518 height 23
click at [922, 437] on main "Payment share Share Payment Method * Credit Card POS Check Cash Online Credit C…" at bounding box center [737, 289] width 1079 height 578
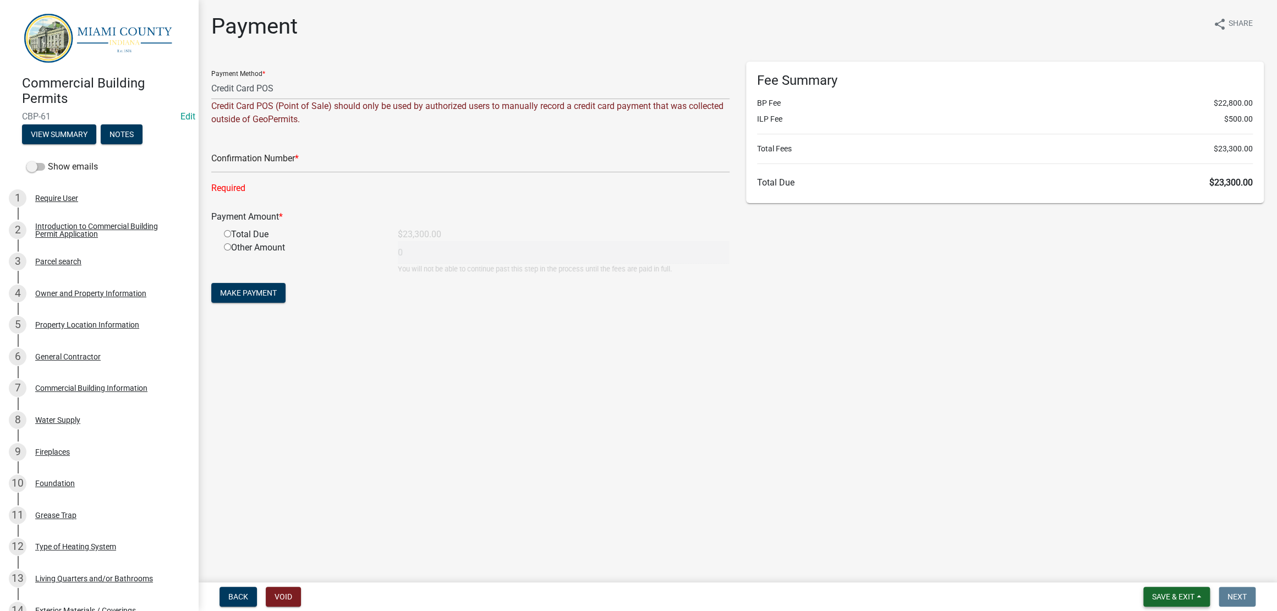
click at [1011, 467] on span "Save & Exit" at bounding box center [1173, 596] width 42 height 9
click at [1011, 467] on button "Save & Exit" at bounding box center [1166, 563] width 88 height 26
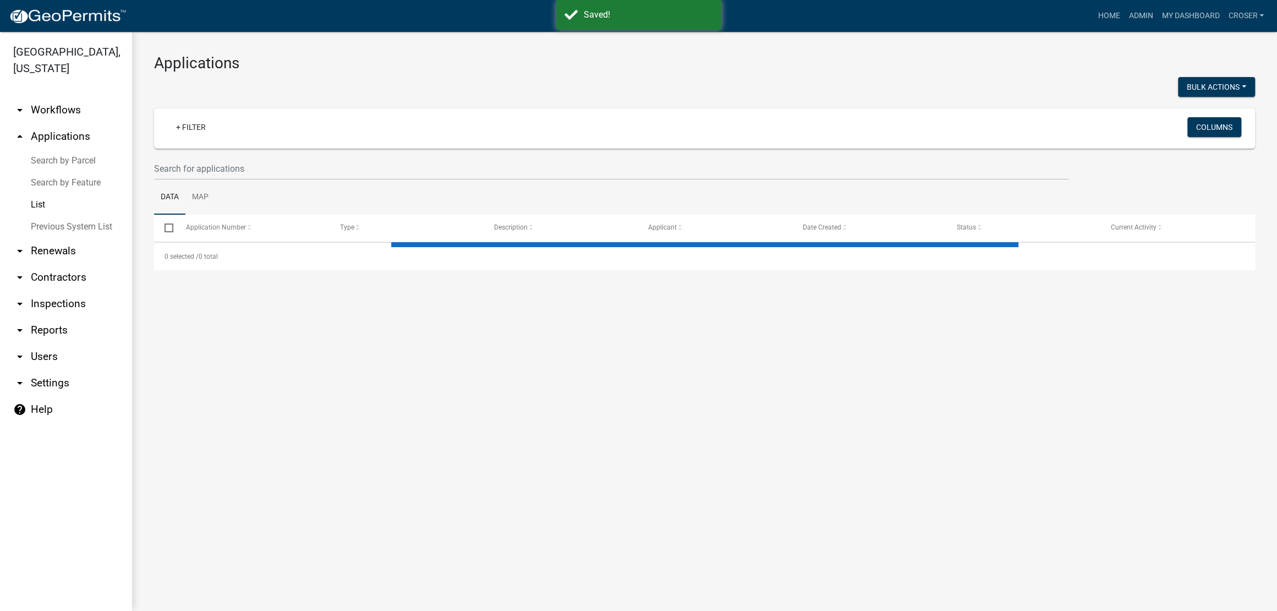
select select "3: 100"
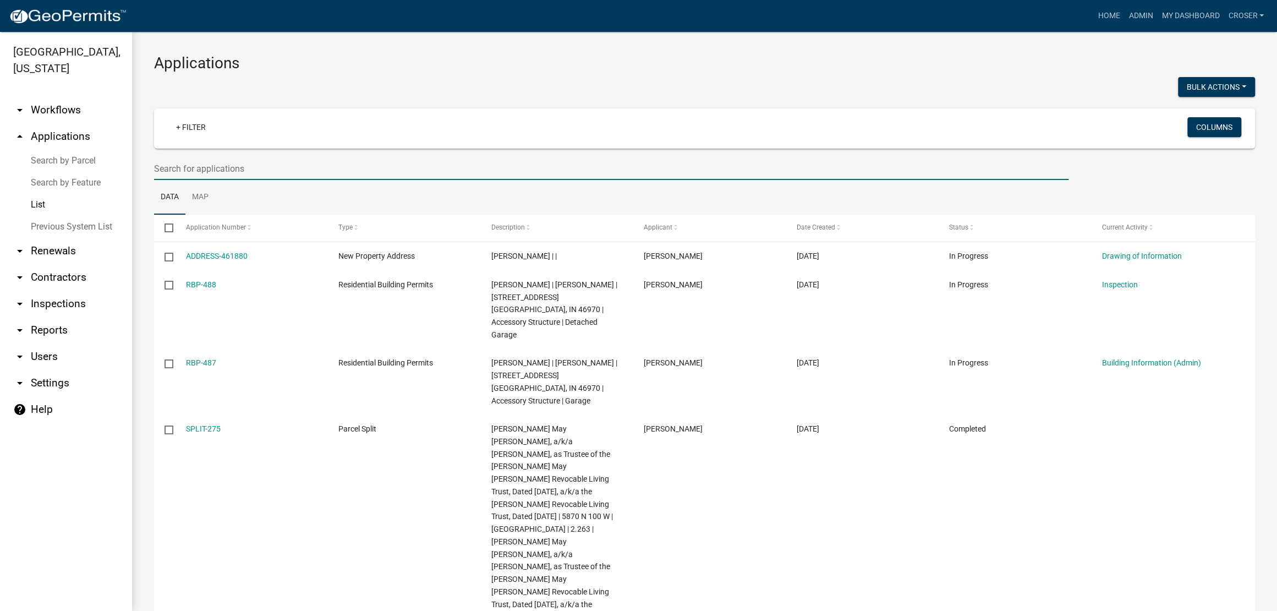
click at [309, 180] on input "text" at bounding box center [611, 168] width 915 height 23
type input "[PERSON_NAME]"
click at [479, 95] on div at bounding box center [425, 88] width 559 height 23
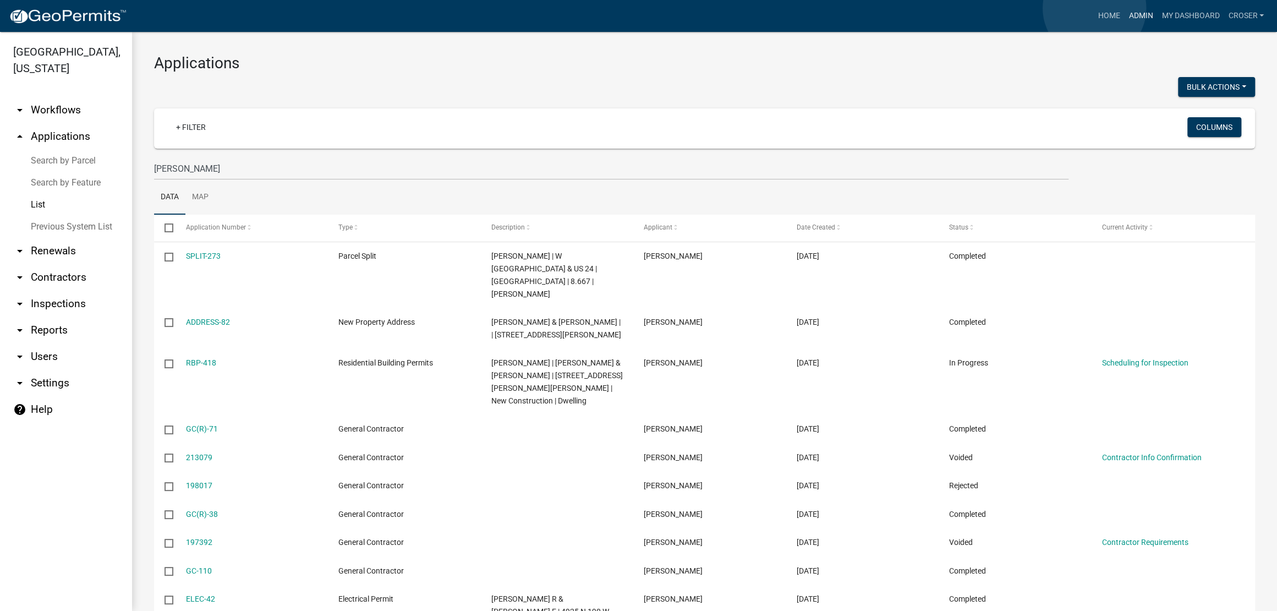
click at [1011, 8] on link "Admin" at bounding box center [1140, 16] width 33 height 21
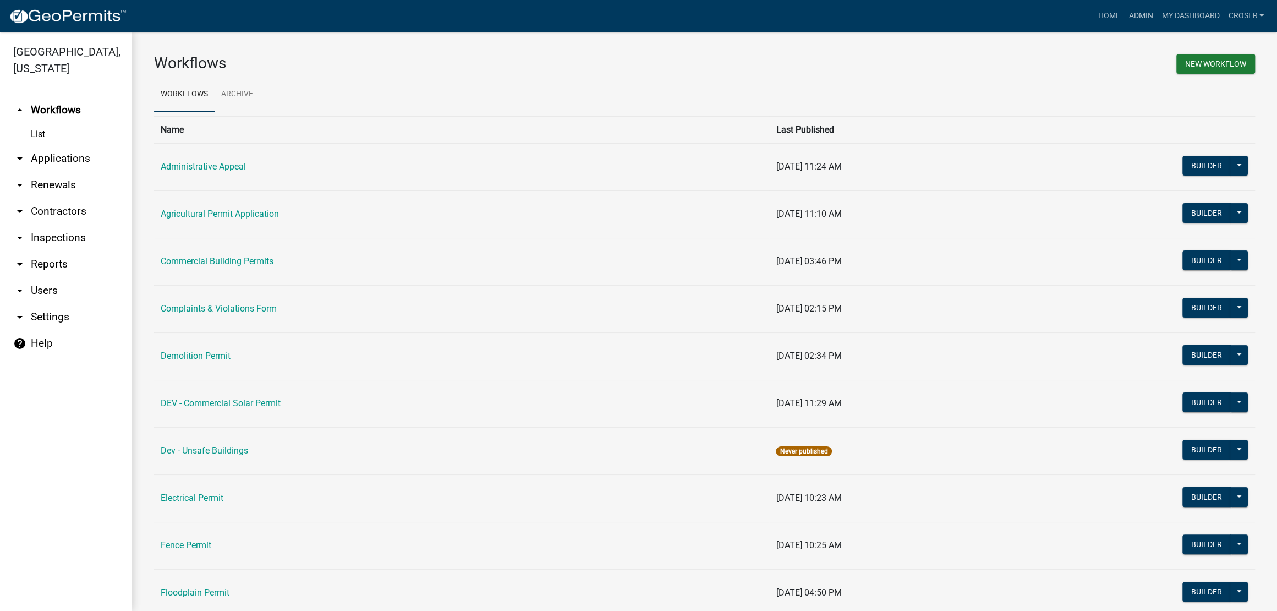
click at [77, 172] on link "arrow_drop_down Applications" at bounding box center [66, 158] width 132 height 26
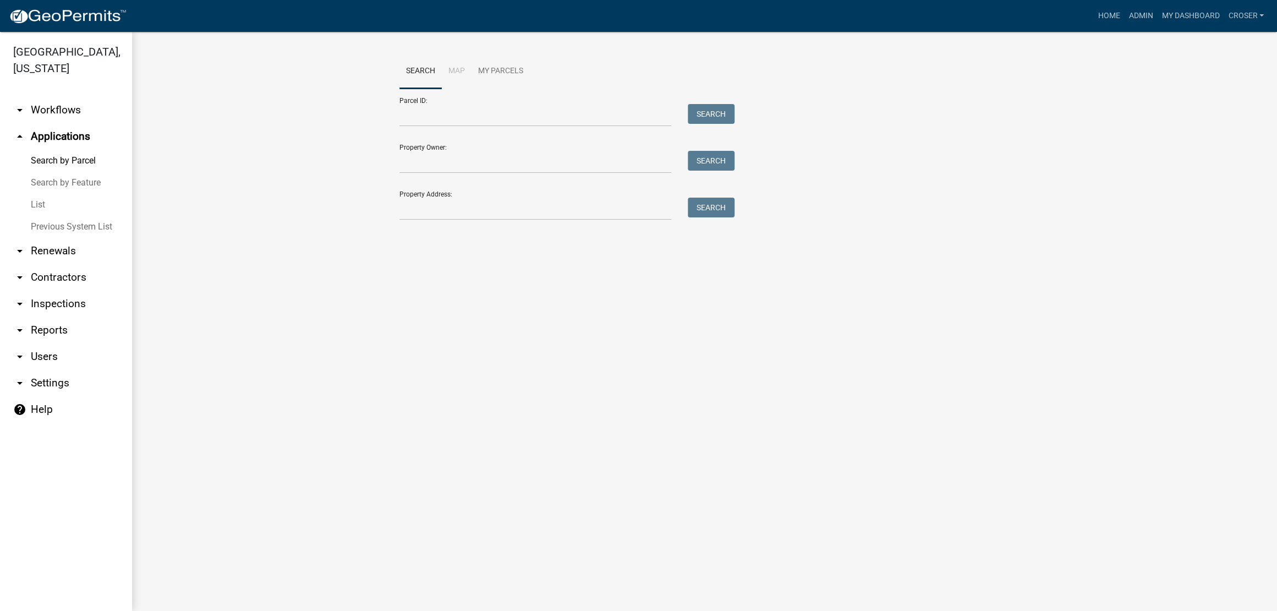
click at [68, 216] on link "List" at bounding box center [66, 205] width 132 height 22
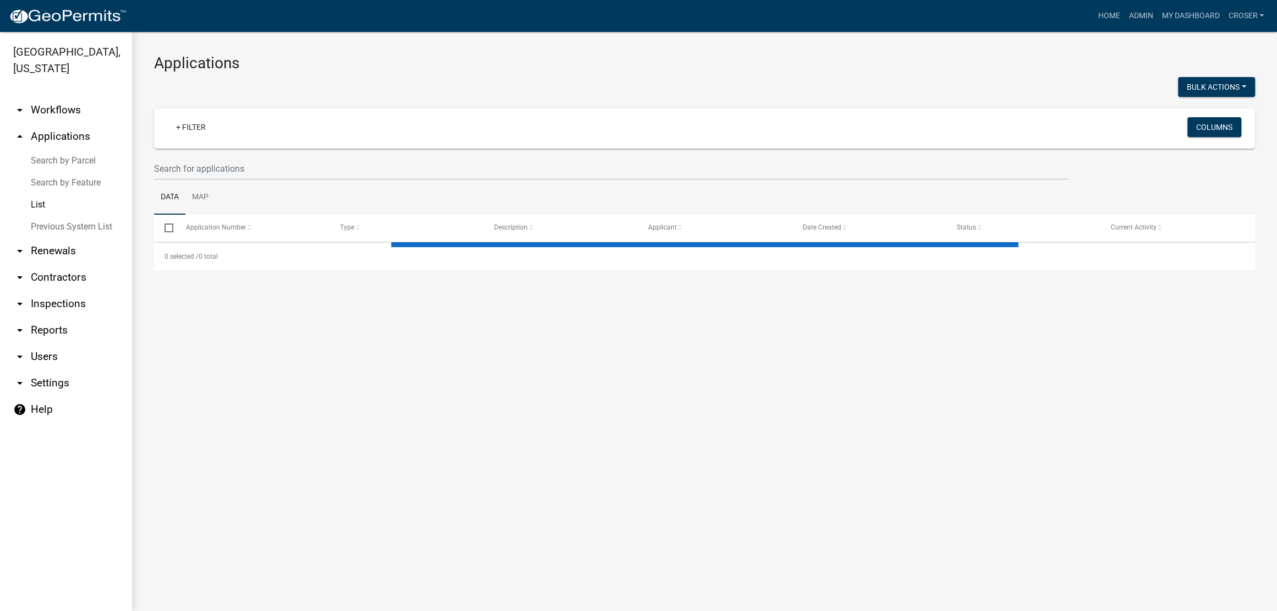
select select "3: 100"
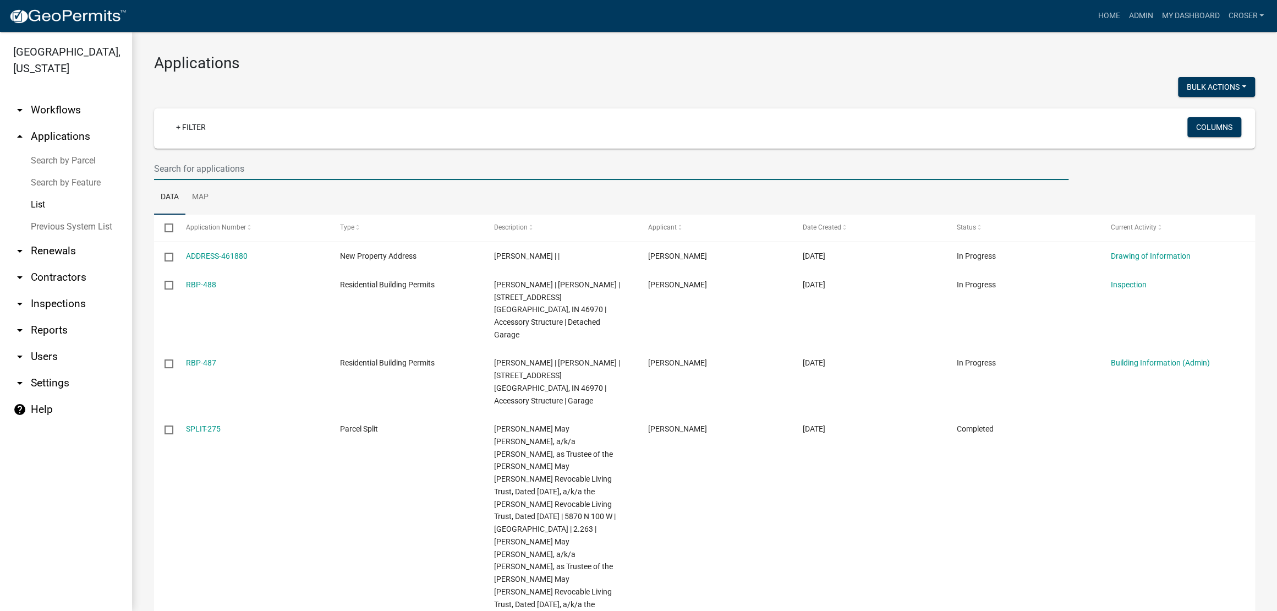
click at [401, 180] on input "text" at bounding box center [611, 168] width 915 height 23
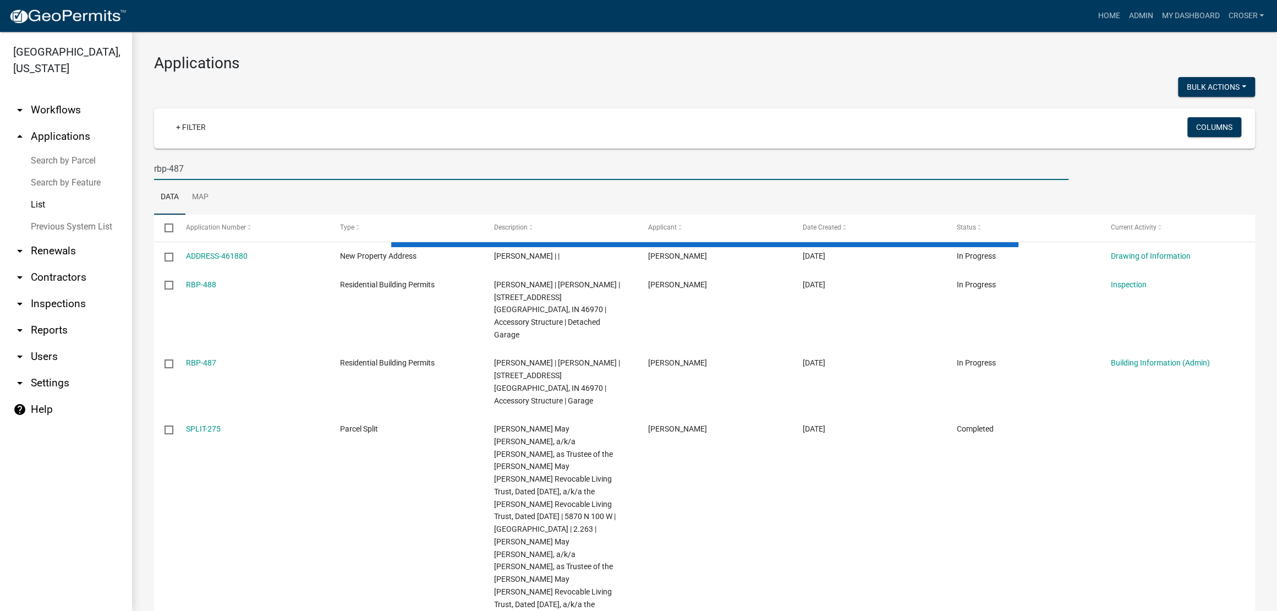
type input "rbp-487"
click at [455, 85] on div at bounding box center [425, 88] width 559 height 23
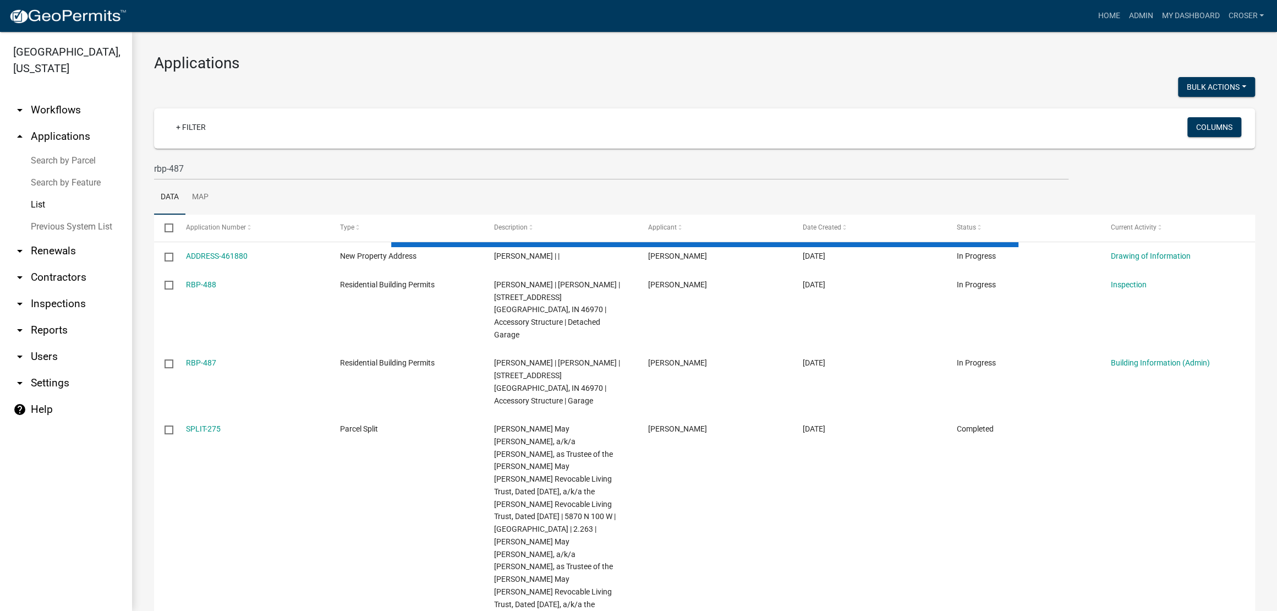
click at [467, 90] on div at bounding box center [425, 88] width 559 height 23
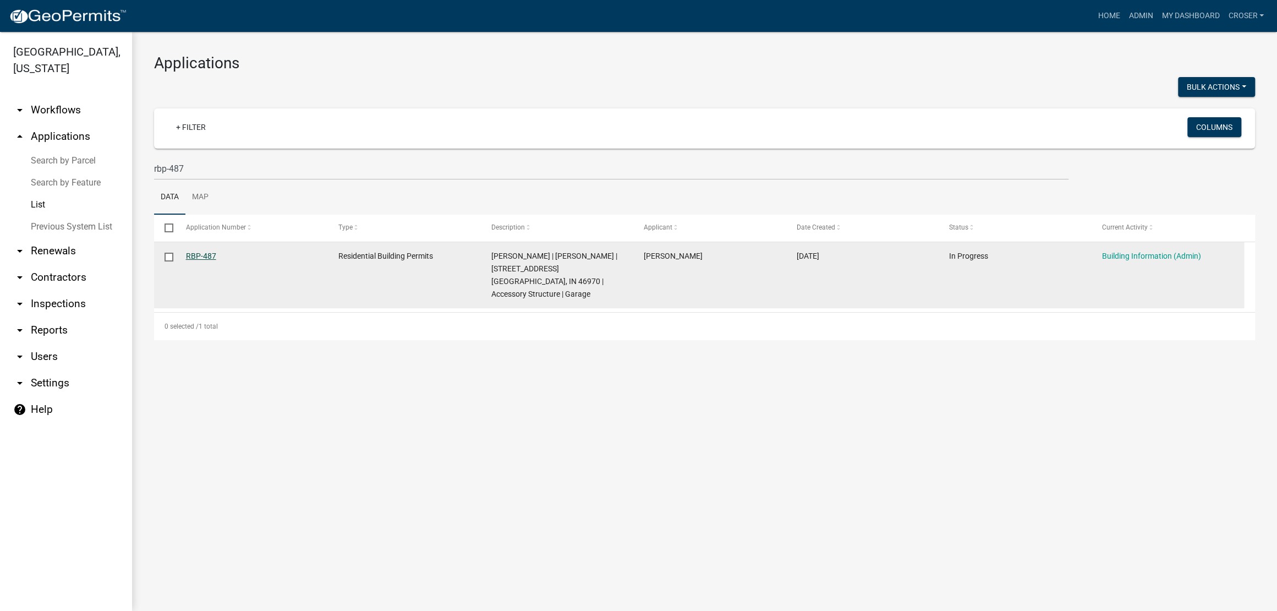
click at [200, 260] on link "RBP-487" at bounding box center [201, 256] width 30 height 9
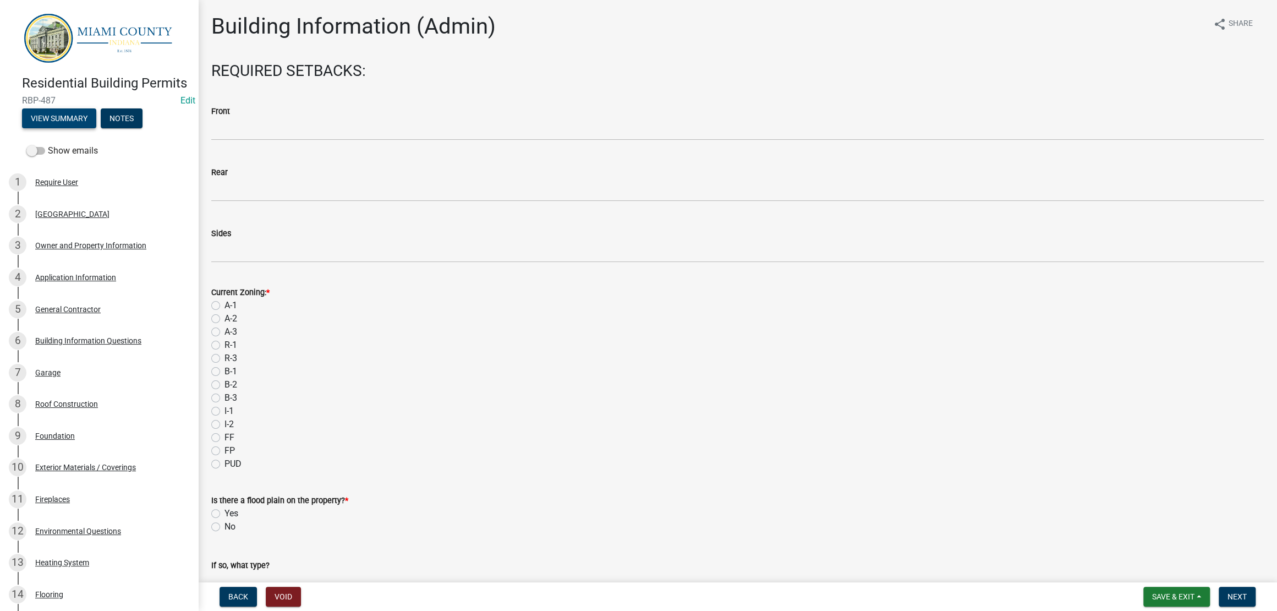
click at [69, 128] on button "View Summary" at bounding box center [59, 118] width 74 height 20
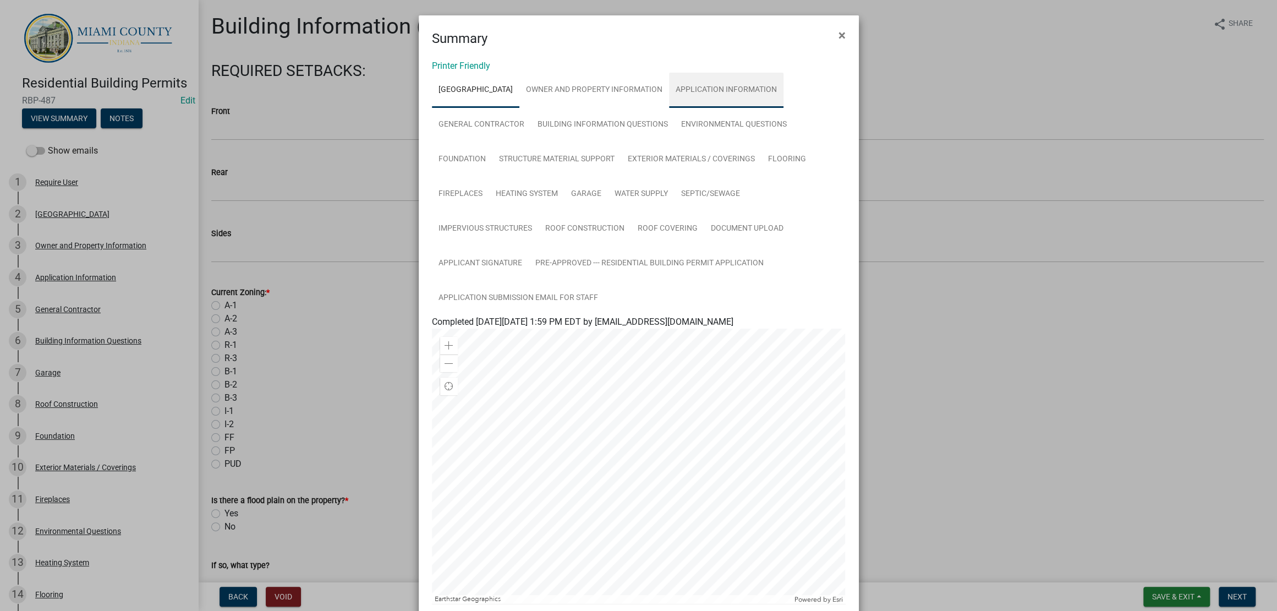
click at [669, 108] on link "Application Information" at bounding box center [726, 90] width 114 height 35
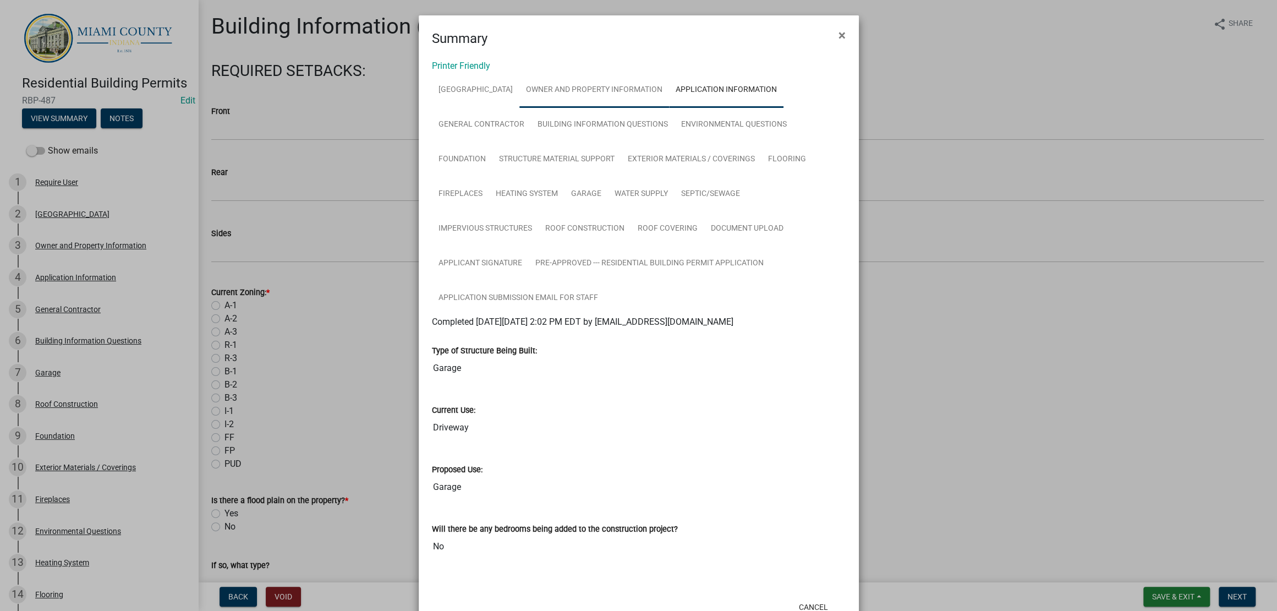
click at [669, 108] on link "Owner and Property Information" at bounding box center [595, 90] width 150 height 35
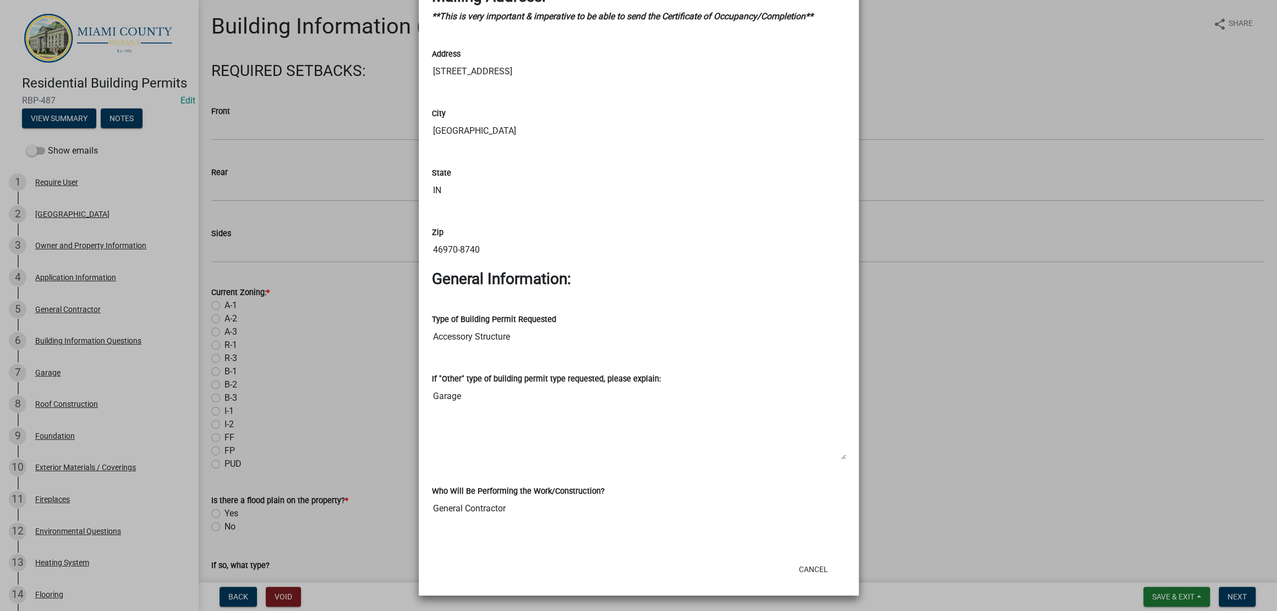
scroll to position [1387, 0]
drag, startPoint x: 717, startPoint y: 407, endPoint x: 735, endPoint y: 502, distance: 97.6
click at [735, 261] on input "46970-8740" at bounding box center [639, 250] width 414 height 22
click at [733, 467] on input "General Contractor" at bounding box center [639, 509] width 414 height 22
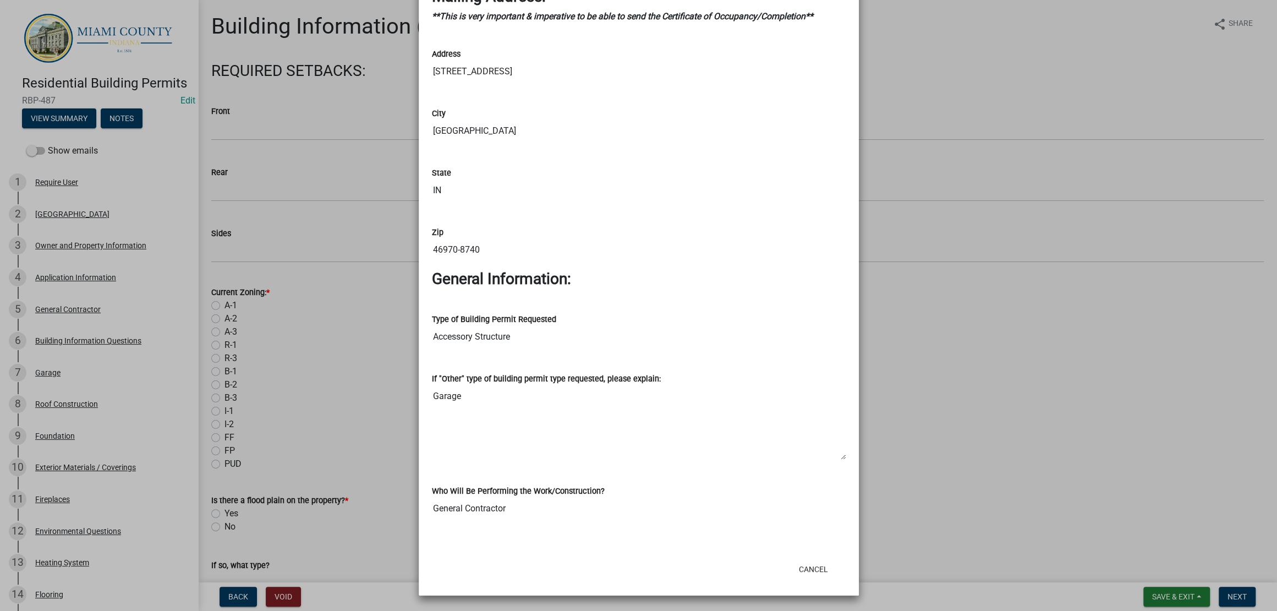
click at [728, 435] on div "If "Other" type of building permit type requested, please explain: Garage" at bounding box center [639, 413] width 430 height 112
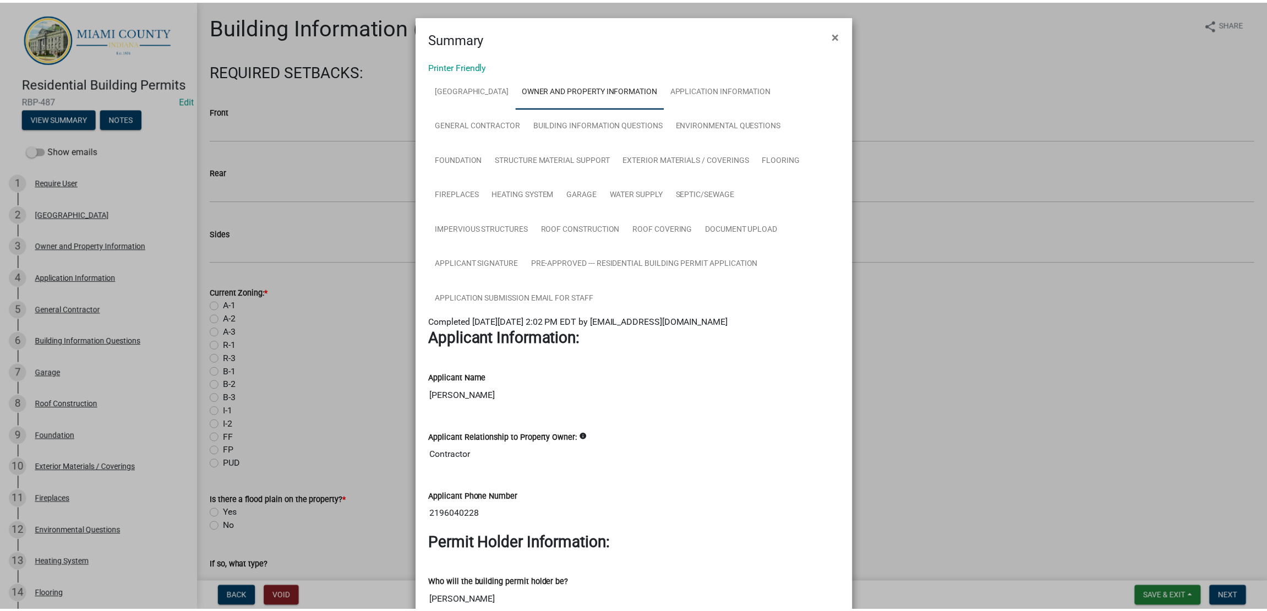
scroll to position [0, 0]
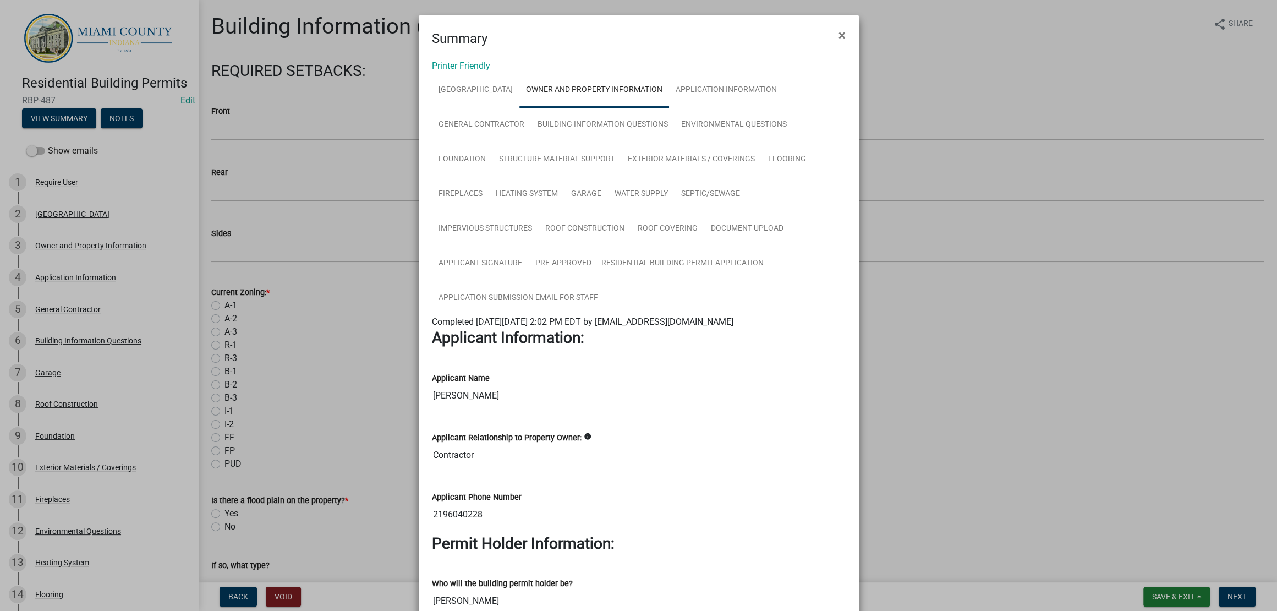
click at [839, 40] on span "×" at bounding box center [842, 35] width 7 height 15
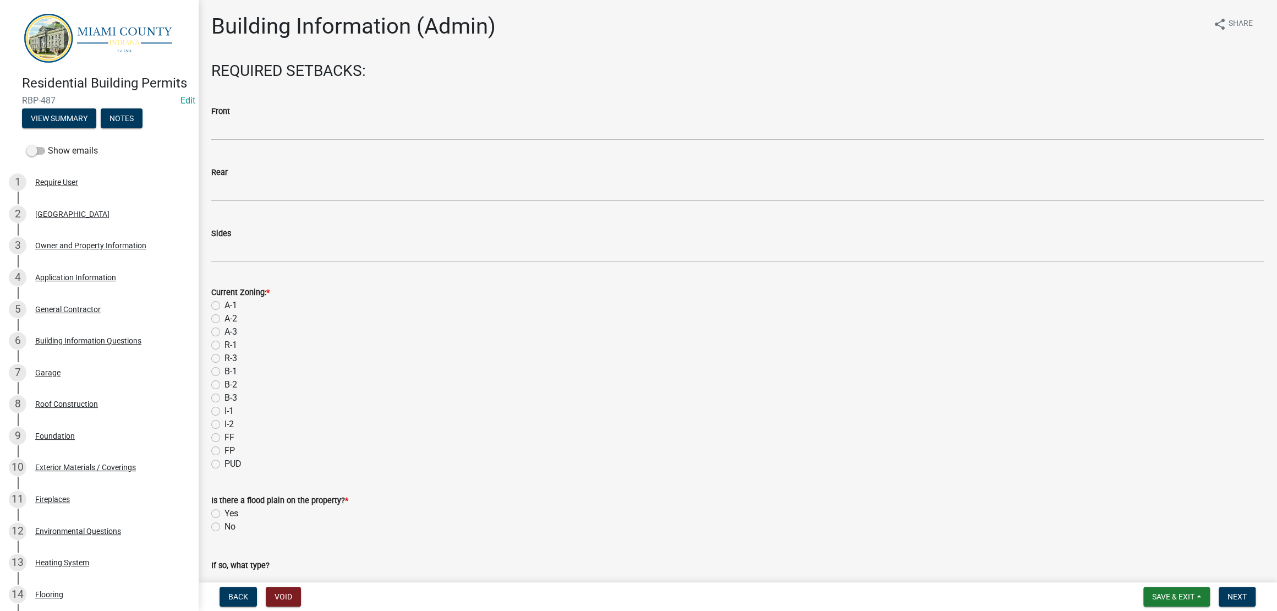
click at [752, 68] on div "Building Information (Admin) share Share REQUIRED SETBACKS: Front Rear Sides Cu…" at bounding box center [737, 415] width 1069 height 804
click at [301, 467] on button "Void" at bounding box center [283, 597] width 35 height 20
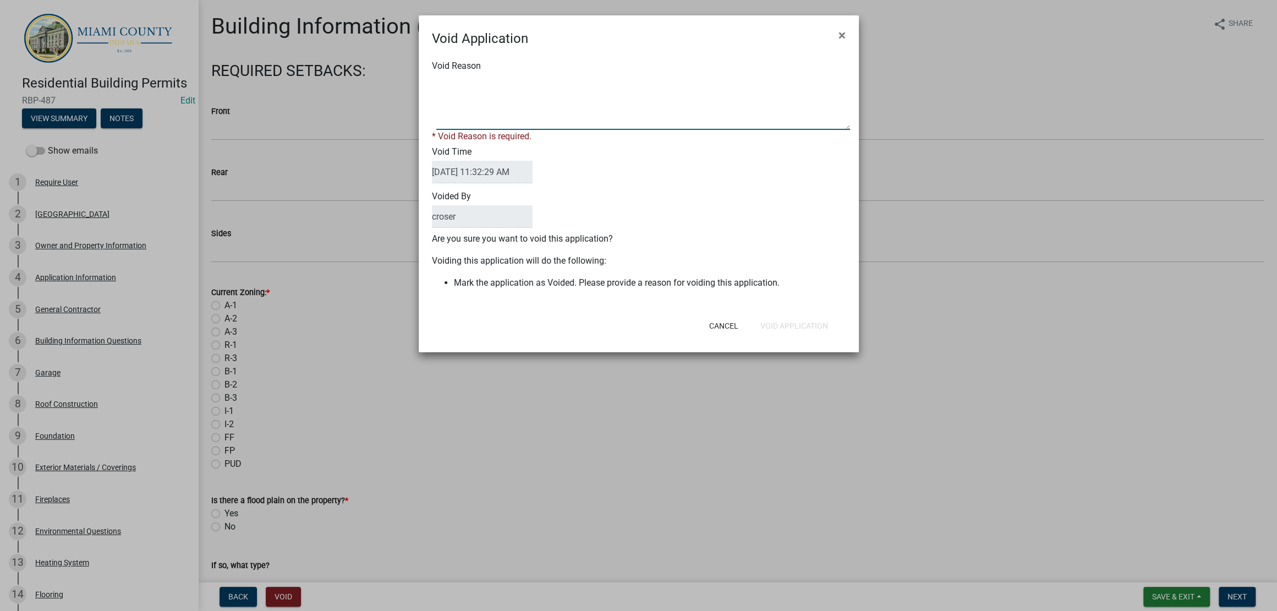
click at [534, 123] on textarea "Void Reason" at bounding box center [643, 102] width 414 height 55
type textarea "Duplicate Permit - Homeowner Came Into Office and Pulled Permit Before this Per…"
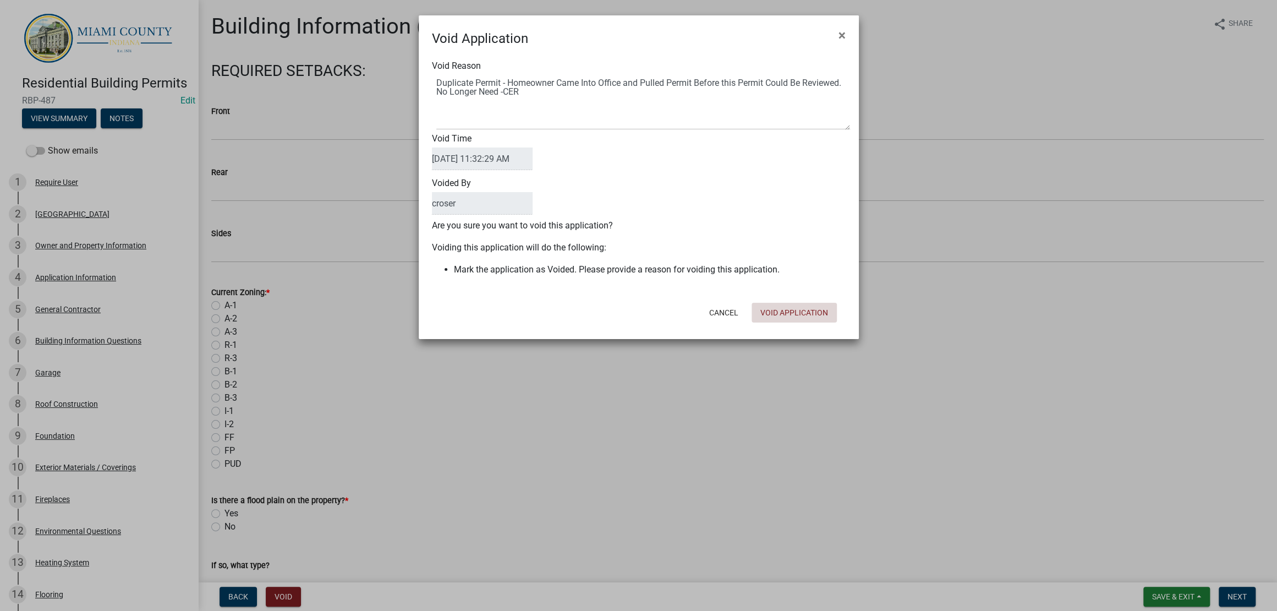
click at [803, 339] on div "Void Application × Void Reason Void Time [DATE] 11:32:29 AM Voided By croser Ar…" at bounding box center [639, 177] width 440 height 324
click at [793, 323] on button "Void Application" at bounding box center [794, 313] width 85 height 20
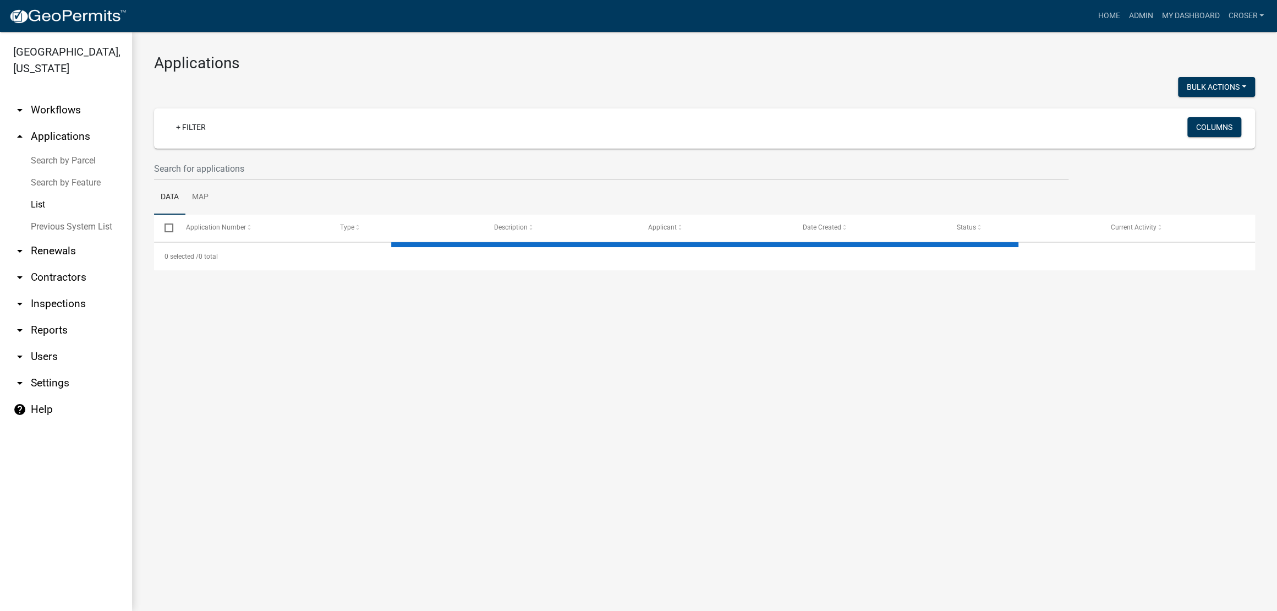
select select "3: 100"
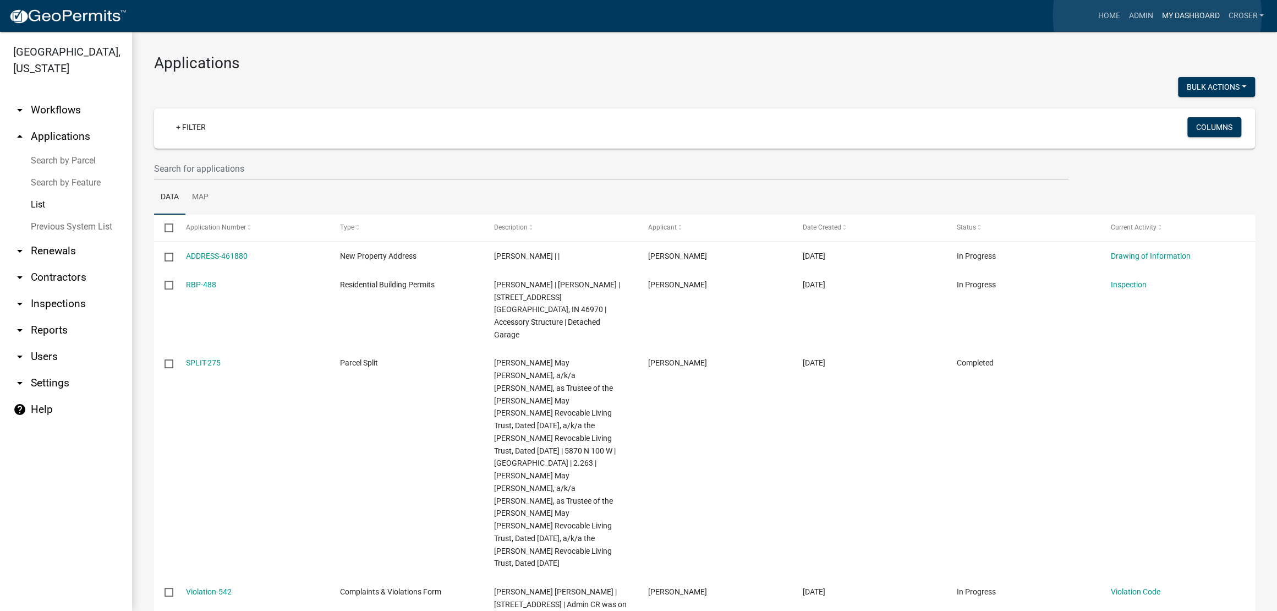
click at [1011, 15] on link "My Dashboard" at bounding box center [1190, 16] width 67 height 21
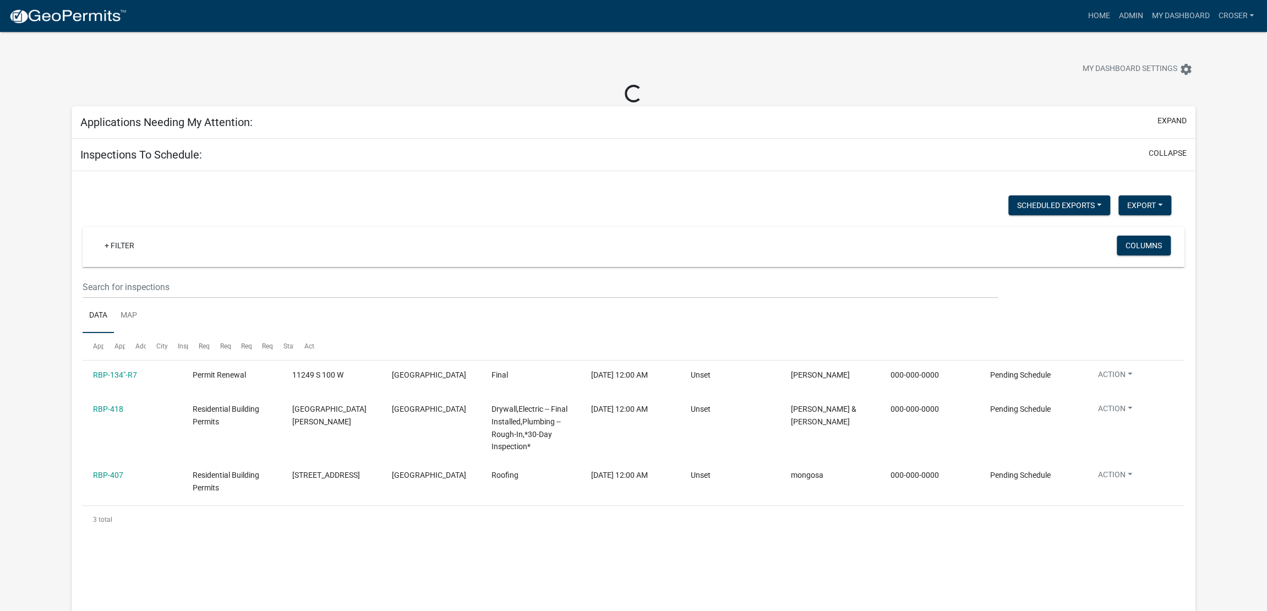
select select "3: 100"
